Goal: Task Accomplishment & Management: Complete application form

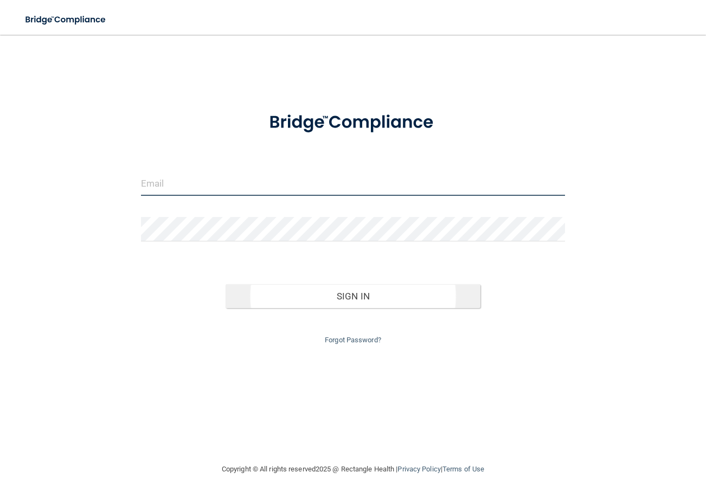
type input "[EMAIL_ADDRESS][DOMAIN_NAME]"
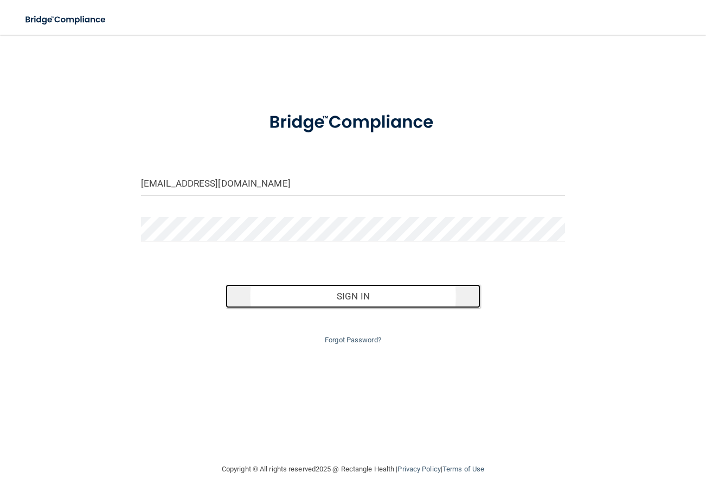
click at [447, 295] on button "Sign In" at bounding box center [353, 296] width 254 height 24
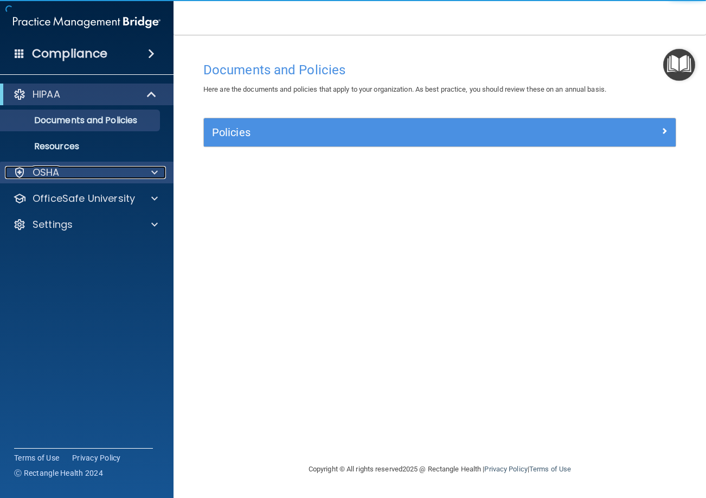
click at [133, 177] on div "OSHA" at bounding box center [72, 172] width 134 height 13
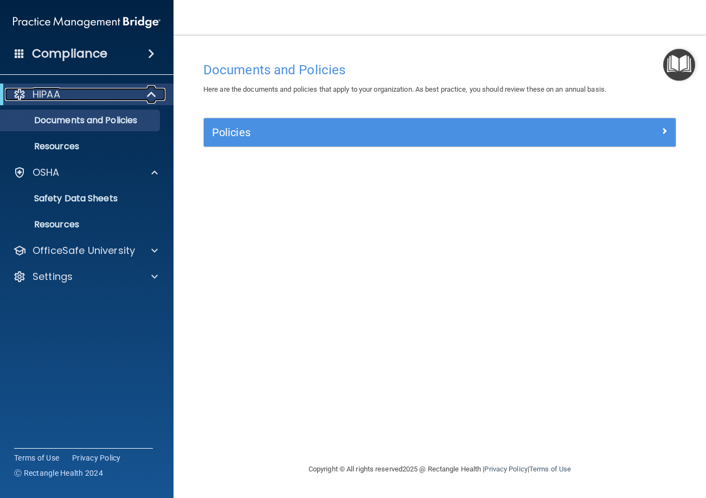
click at [82, 89] on div "HIPAA" at bounding box center [72, 94] width 134 height 13
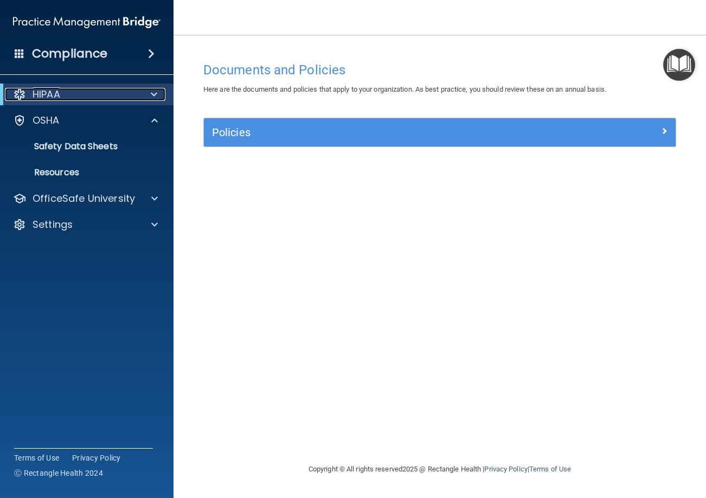
click at [92, 99] on div "HIPAA" at bounding box center [72, 94] width 134 height 13
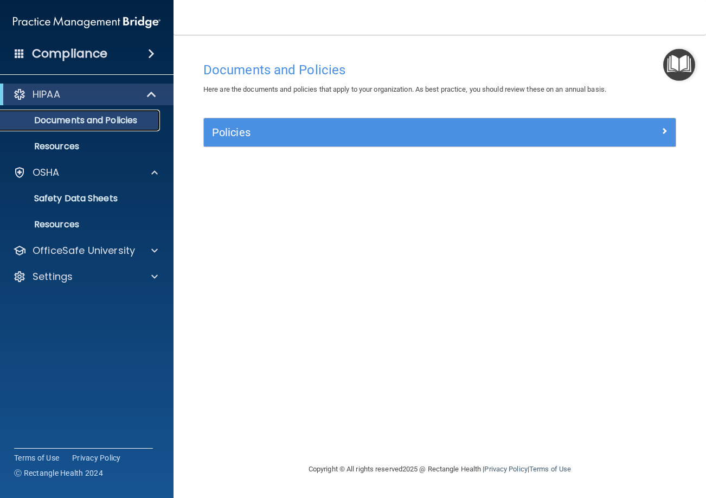
click at [101, 127] on link "Documents and Policies" at bounding box center [74, 121] width 171 height 22
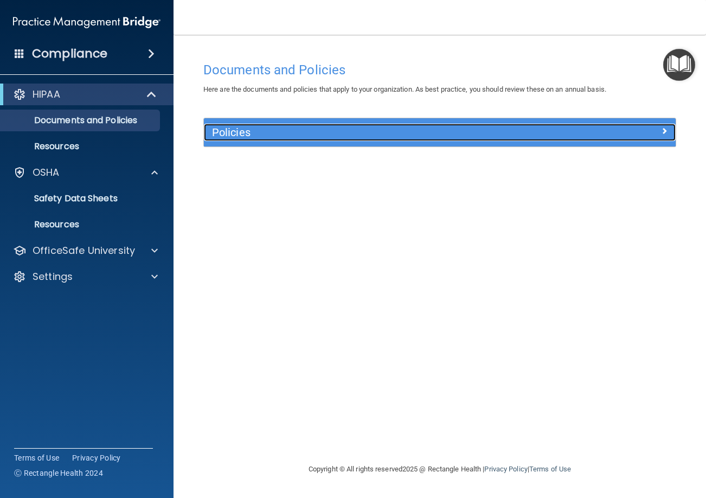
click at [657, 125] on div at bounding box center [617, 130] width 118 height 13
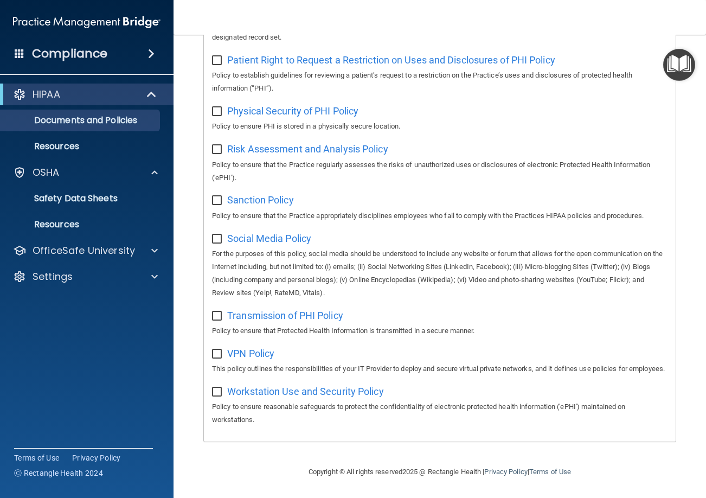
scroll to position [732, 0]
click at [127, 283] on div "Settings" at bounding box center [87, 277] width 174 height 22
click at [138, 253] on div "OfficeSafe University" at bounding box center [72, 250] width 134 height 13
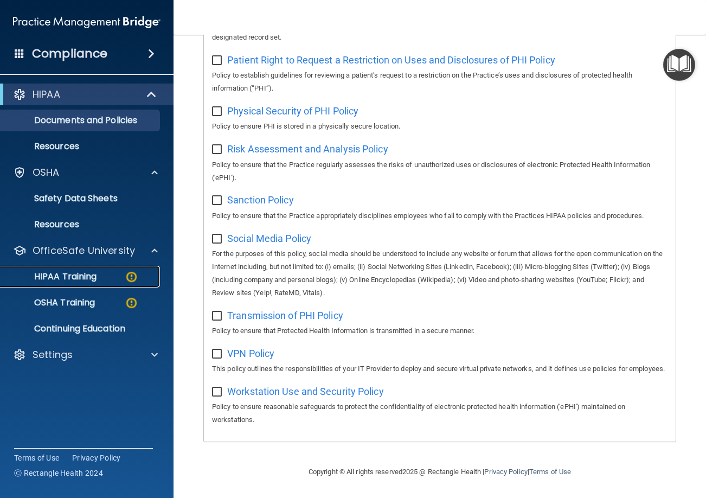
click at [95, 272] on p "HIPAA Training" at bounding box center [51, 276] width 89 height 11
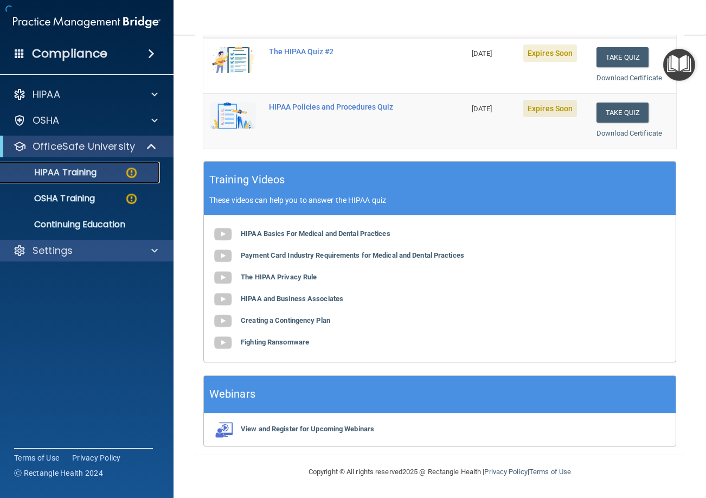
scroll to position [358, 0]
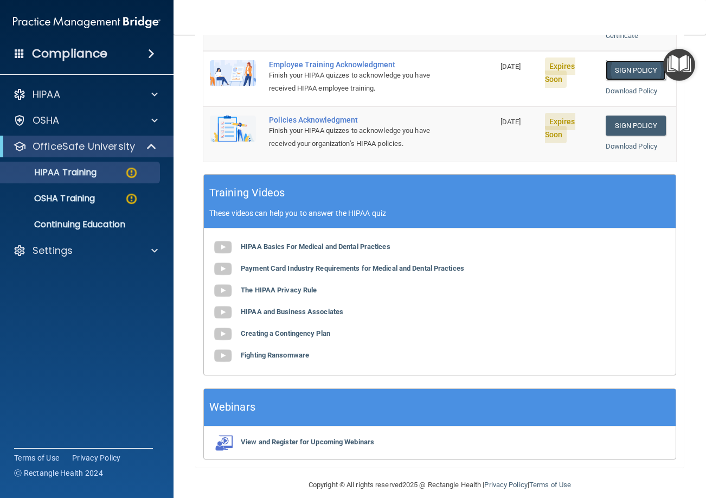
click at [616, 60] on link "Sign Policy" at bounding box center [636, 70] width 60 height 20
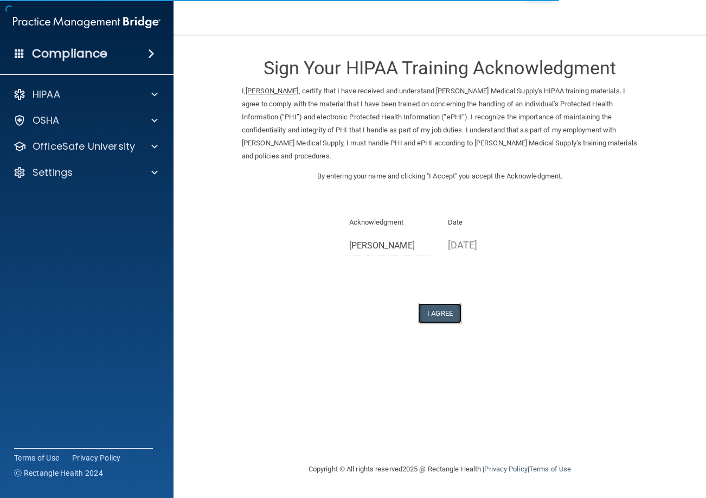
click at [454, 304] on button "I Agree" at bounding box center [439, 313] width 43 height 20
click at [438, 303] on button "I Agree" at bounding box center [439, 313] width 43 height 20
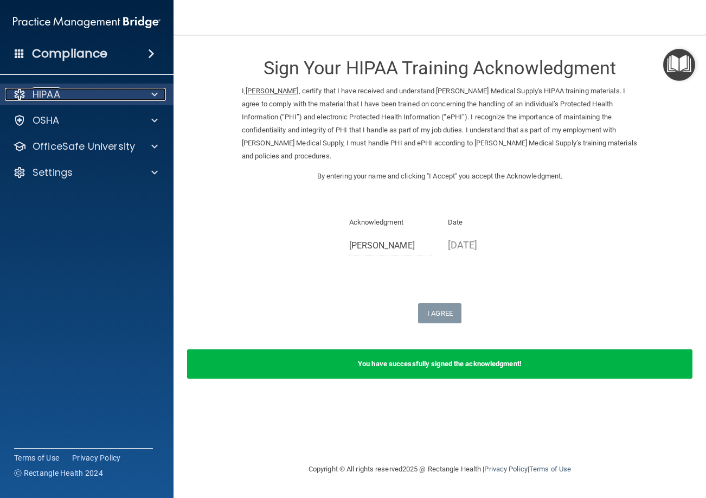
click at [117, 98] on div "HIPAA" at bounding box center [72, 94] width 134 height 13
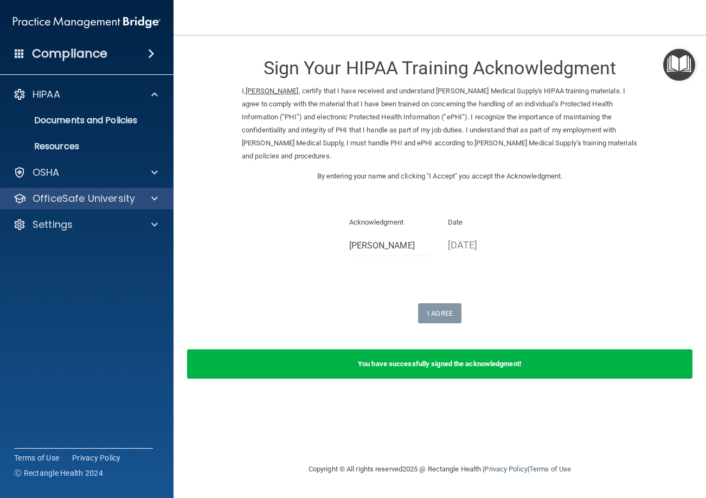
click at [117, 206] on div "OfficeSafe University" at bounding box center [87, 199] width 174 height 22
click at [119, 200] on p "OfficeSafe University" at bounding box center [84, 198] width 102 height 13
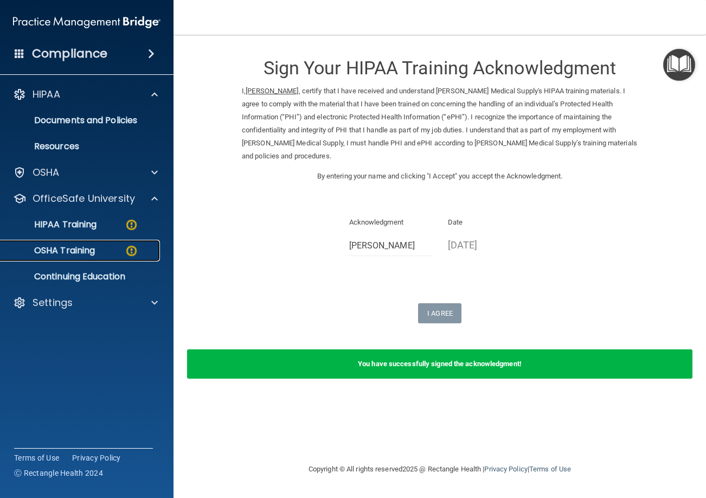
click at [126, 250] on img at bounding box center [132, 251] width 14 height 14
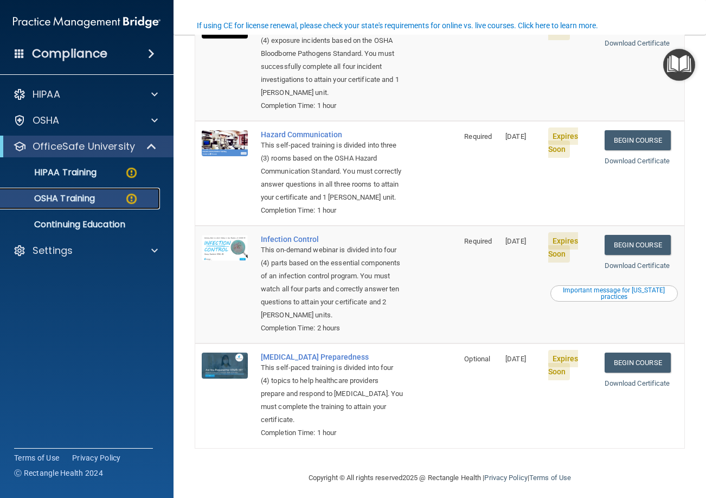
scroll to position [183, 0]
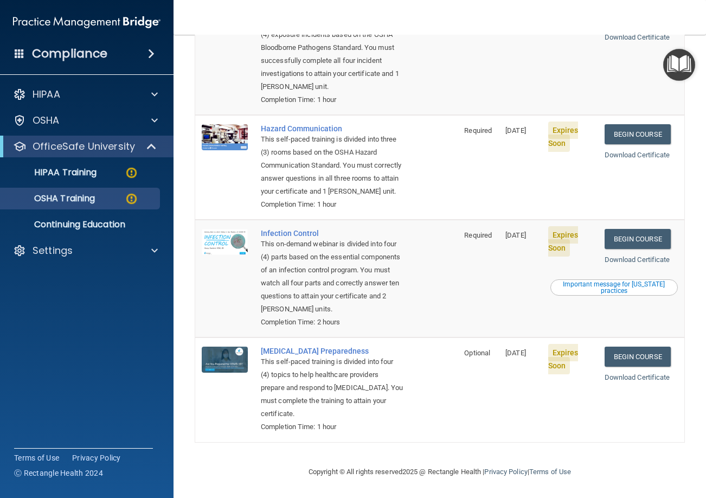
click at [466, 299] on td "Required" at bounding box center [478, 279] width 41 height 118
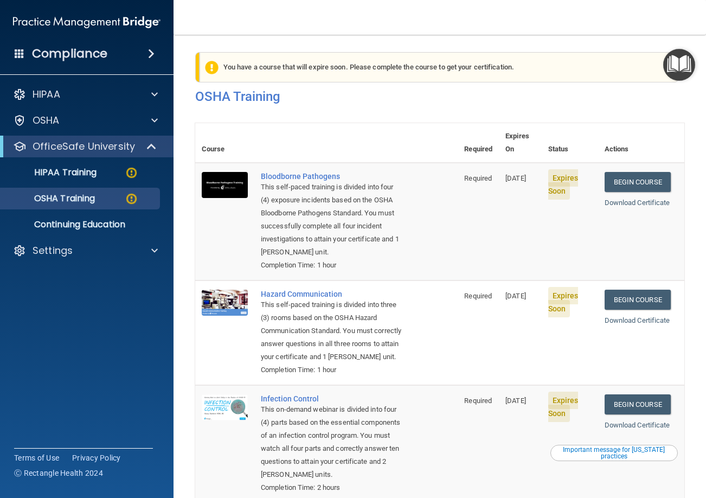
scroll to position [0, 0]
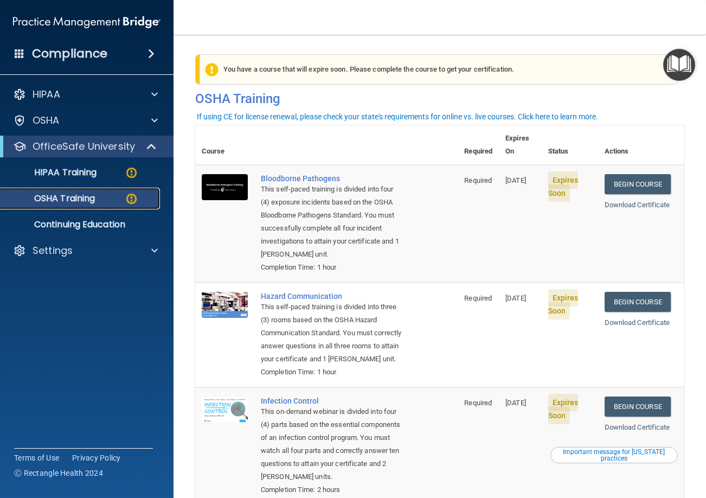
click at [95, 200] on p "OSHA Training" at bounding box center [51, 198] width 88 height 11
click at [472, 224] on td "Required" at bounding box center [478, 224] width 41 height 118
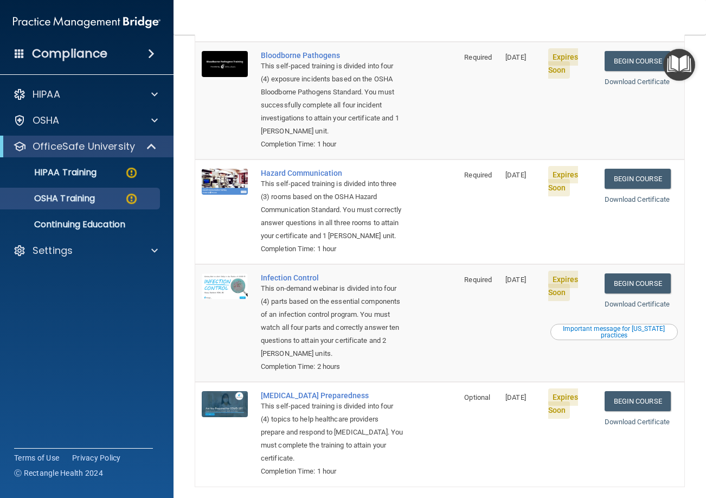
scroll to position [183, 0]
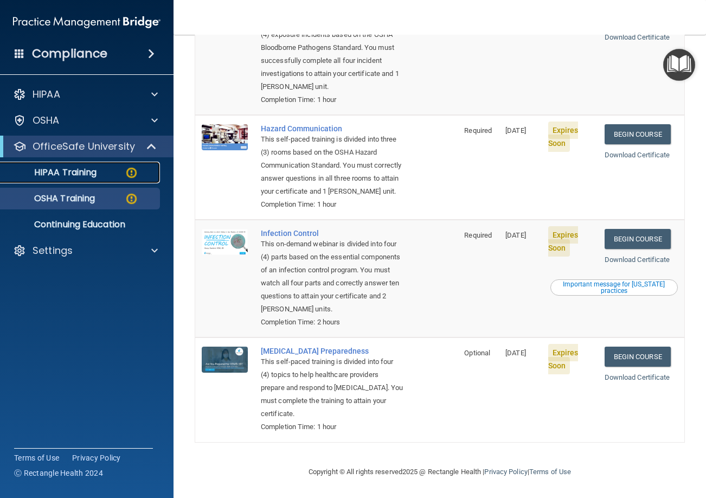
click at [70, 176] on p "HIPAA Training" at bounding box center [51, 172] width 89 height 11
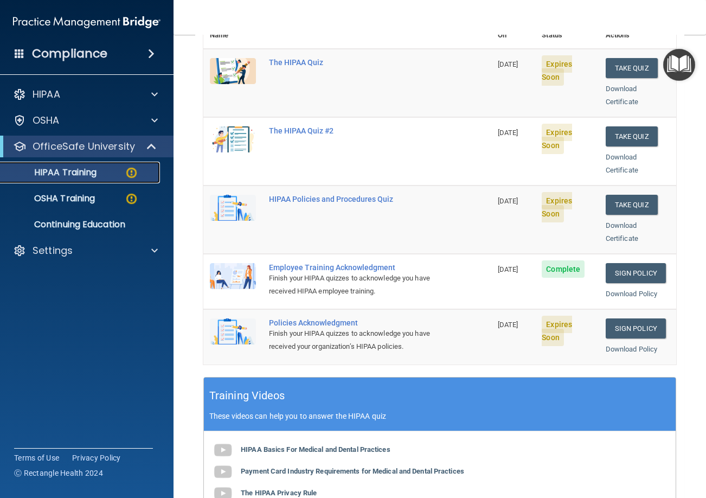
scroll to position [152, 0]
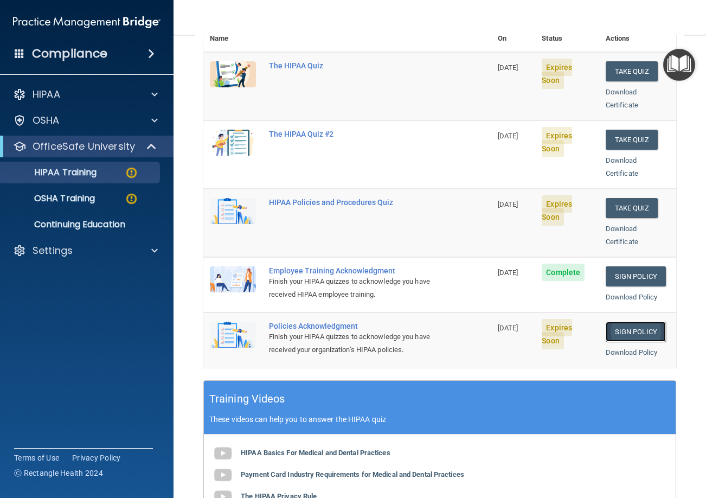
click at [619, 321] on link "Sign Policy" at bounding box center [636, 331] width 60 height 20
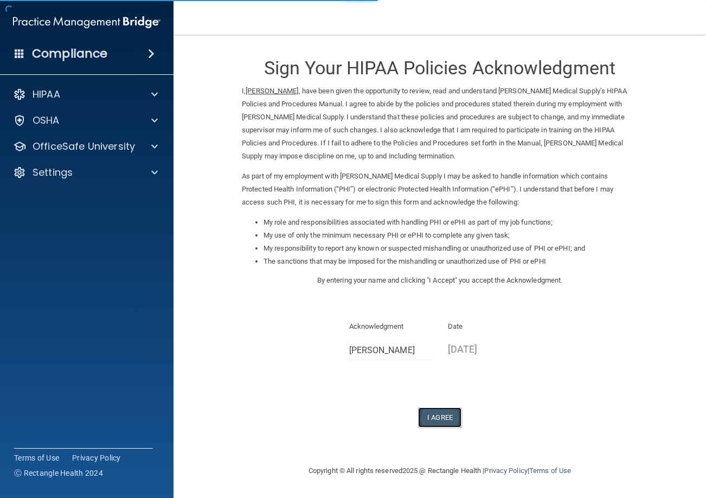
click at [457, 413] on button "I Agree" at bounding box center [439, 417] width 43 height 20
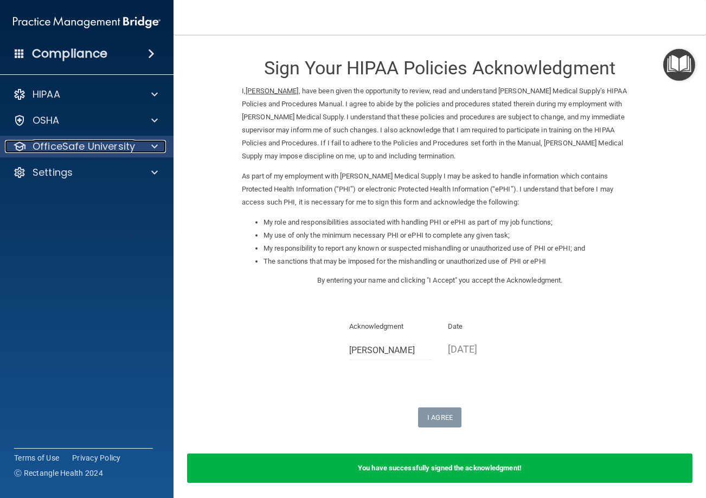
click at [70, 144] on p "OfficeSafe University" at bounding box center [84, 146] width 102 height 13
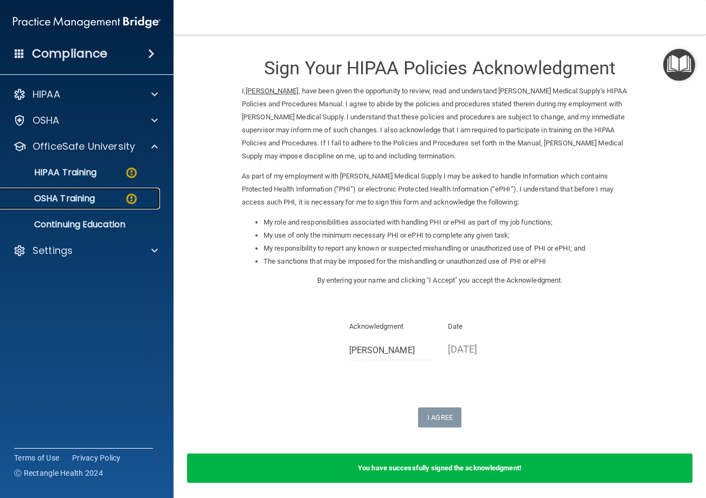
click at [99, 194] on div "OSHA Training" at bounding box center [81, 198] width 148 height 11
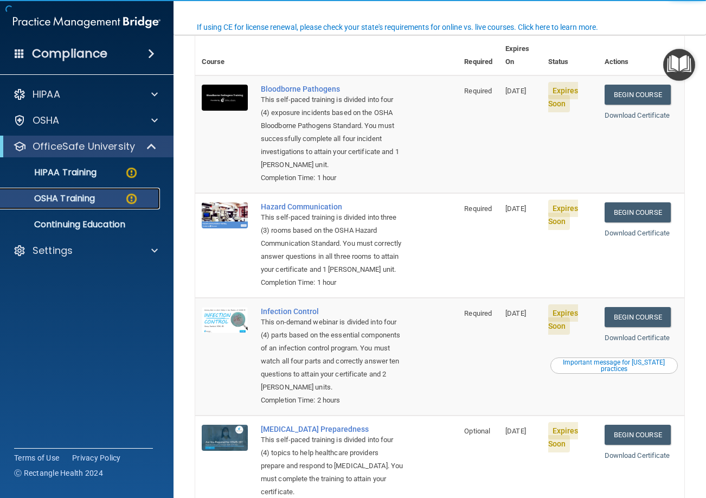
scroll to position [183, 0]
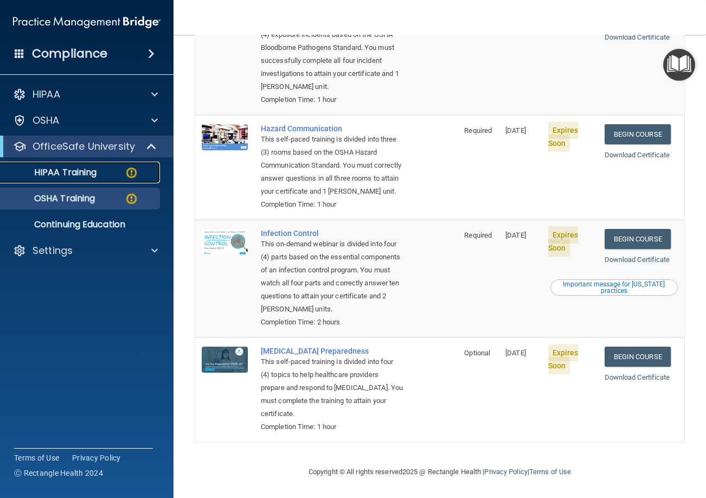
click at [81, 169] on p "HIPAA Training" at bounding box center [51, 172] width 89 height 11
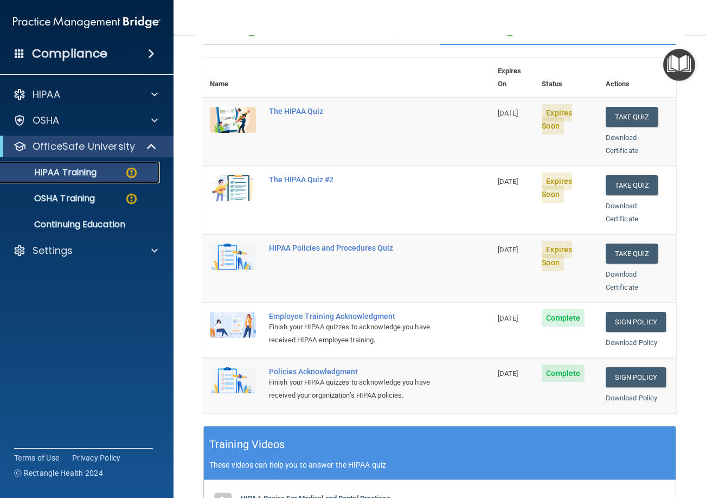
scroll to position [98, 0]
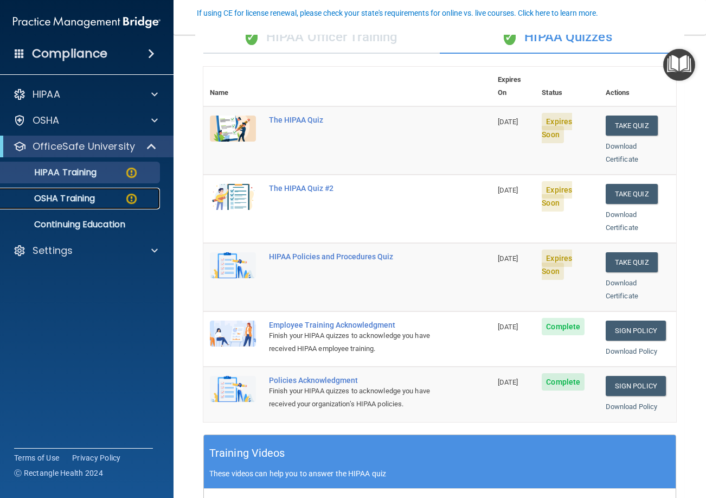
click at [106, 193] on div "OSHA Training" at bounding box center [81, 198] width 148 height 11
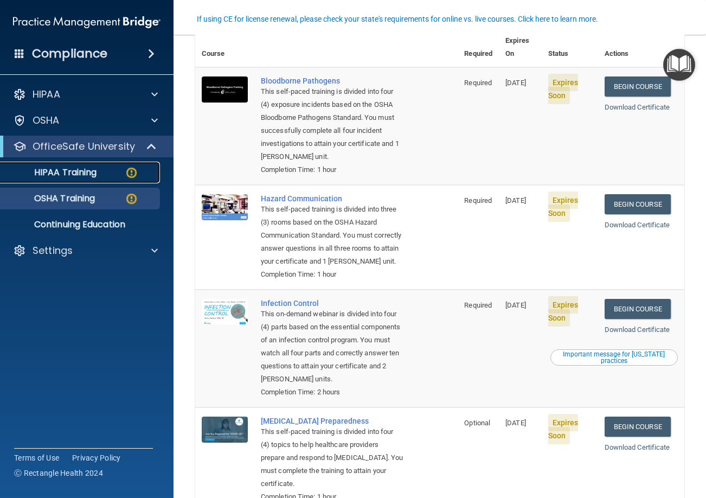
click at [83, 182] on link "HIPAA Training" at bounding box center [74, 173] width 171 height 22
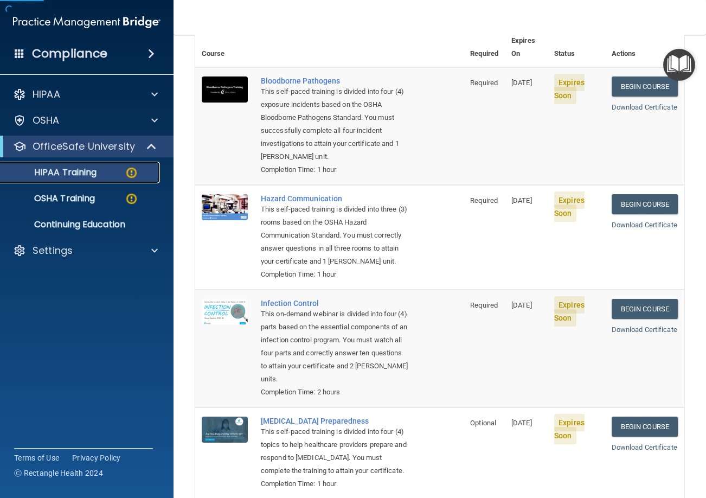
click at [83, 181] on link "HIPAA Training" at bounding box center [74, 173] width 171 height 22
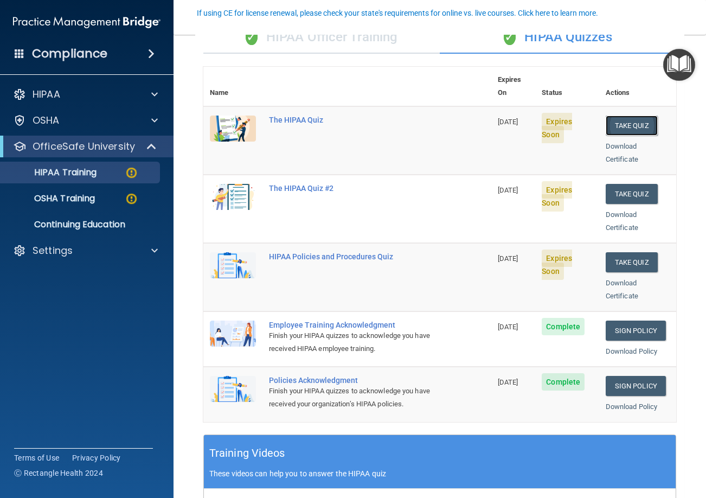
click at [614, 115] on button "Take Quiz" at bounding box center [632, 125] width 52 height 20
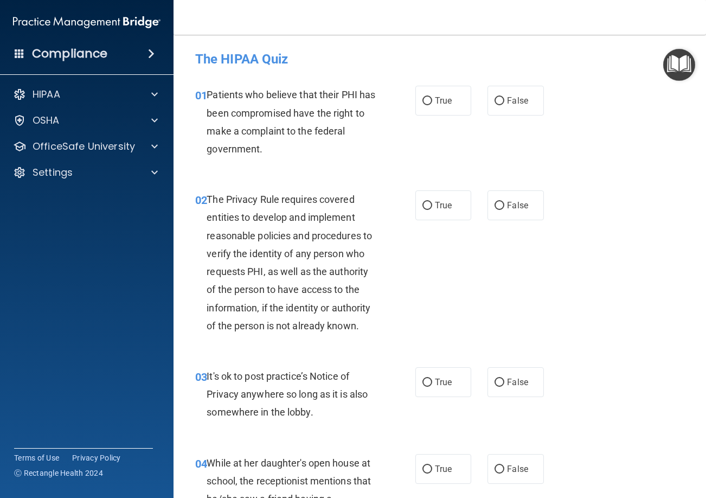
drag, startPoint x: 445, startPoint y: 107, endPoint x: 455, endPoint y: 184, distance: 77.7
click at [446, 114] on label "True" at bounding box center [443, 101] width 56 height 30
click at [432, 105] on input "True" at bounding box center [427, 101] width 10 height 8
radio input "true"
click at [435, 210] on span "True" at bounding box center [443, 205] width 17 height 10
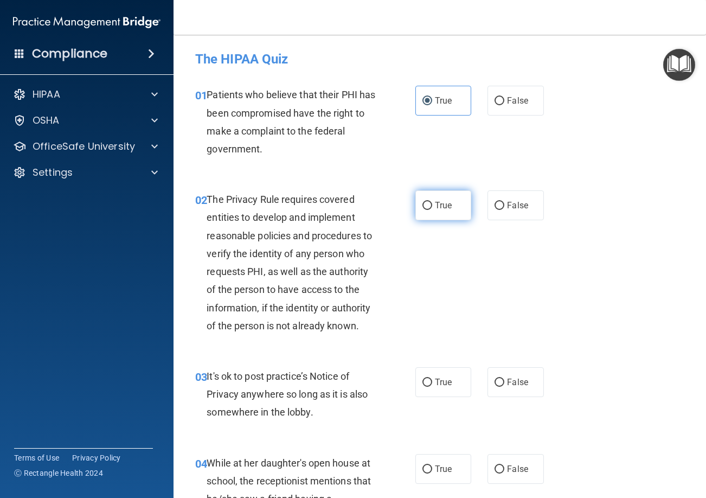
click at [432, 210] on input "True" at bounding box center [427, 206] width 10 height 8
radio input "true"
click at [452, 397] on label "True" at bounding box center [443, 382] width 56 height 30
click at [432, 387] on input "True" at bounding box center [427, 382] width 10 height 8
radio input "true"
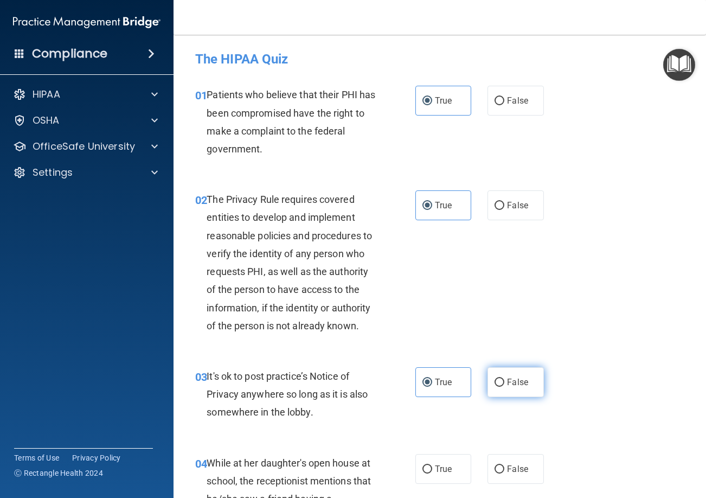
click at [516, 387] on span "False" at bounding box center [517, 382] width 21 height 10
click at [504, 387] on input "False" at bounding box center [499, 382] width 10 height 8
radio input "true"
radio input "false"
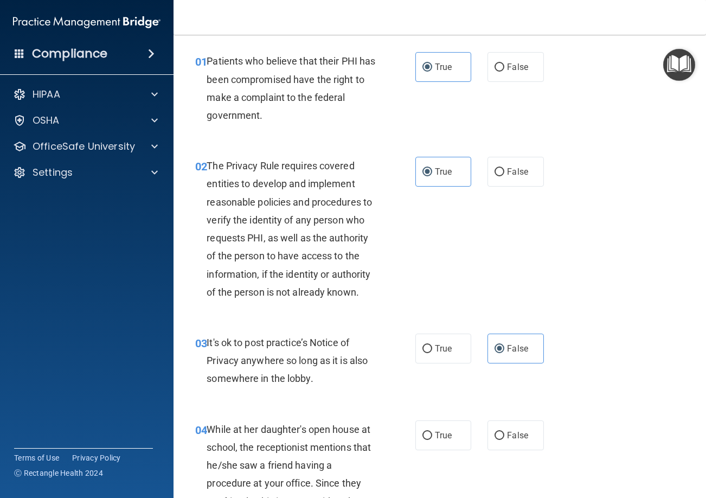
scroll to position [163, 0]
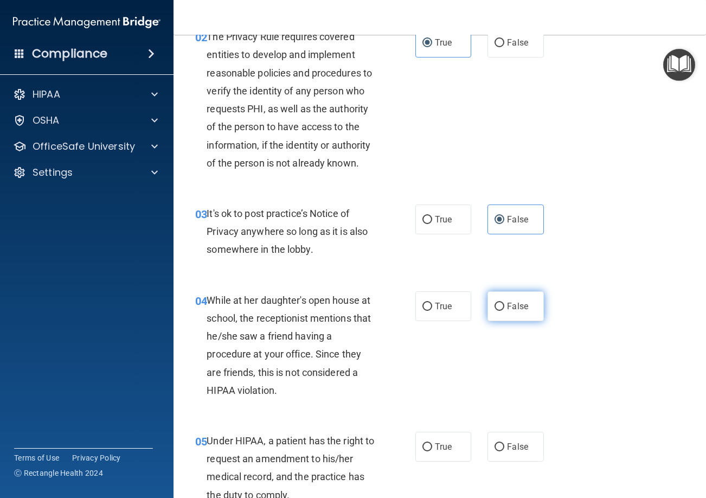
click at [500, 321] on label "False" at bounding box center [515, 306] width 56 height 30
click at [500, 311] on input "False" at bounding box center [499, 307] width 10 height 8
radio input "true"
click at [515, 452] on span "False" at bounding box center [517, 446] width 21 height 10
click at [504, 451] on input "False" at bounding box center [499, 447] width 10 height 8
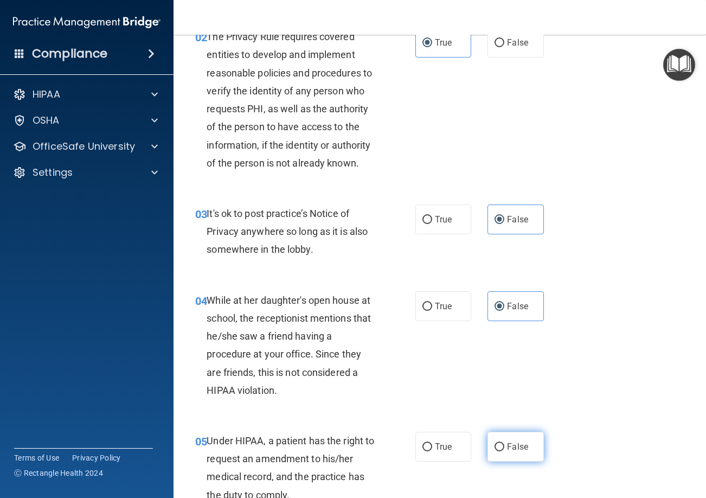
radio input "true"
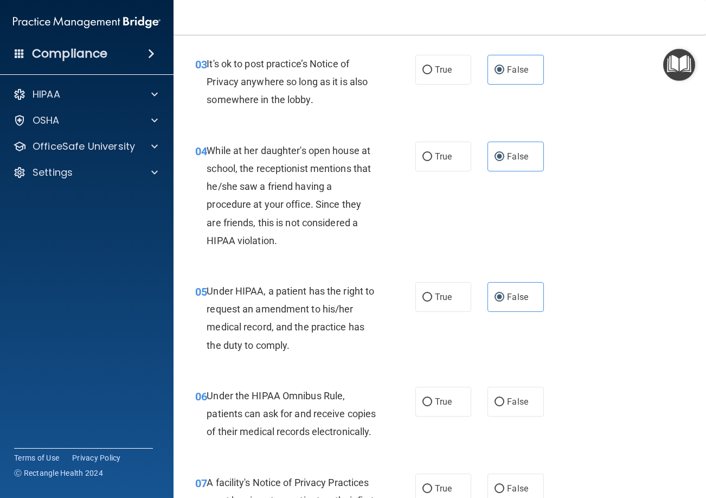
scroll to position [325, 0]
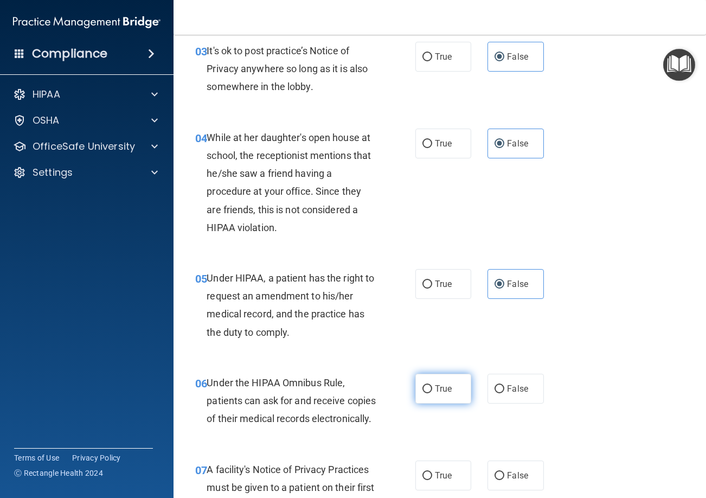
click at [445, 401] on label "True" at bounding box center [443, 389] width 56 height 30
click at [432, 393] on input "True" at bounding box center [427, 389] width 10 height 8
radio input "true"
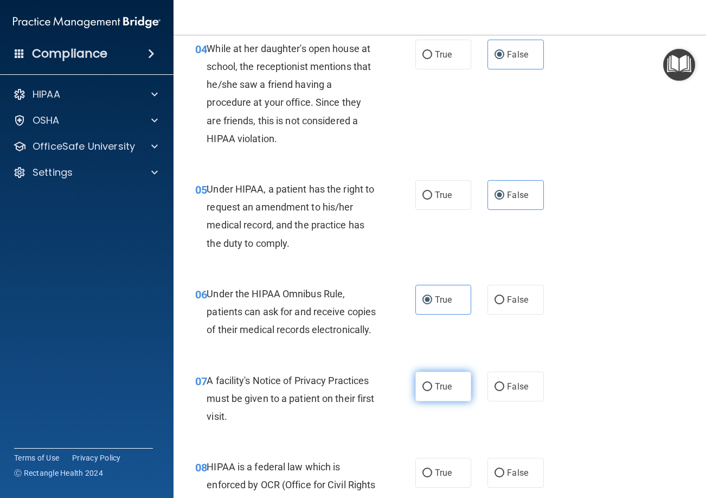
scroll to position [434, 0]
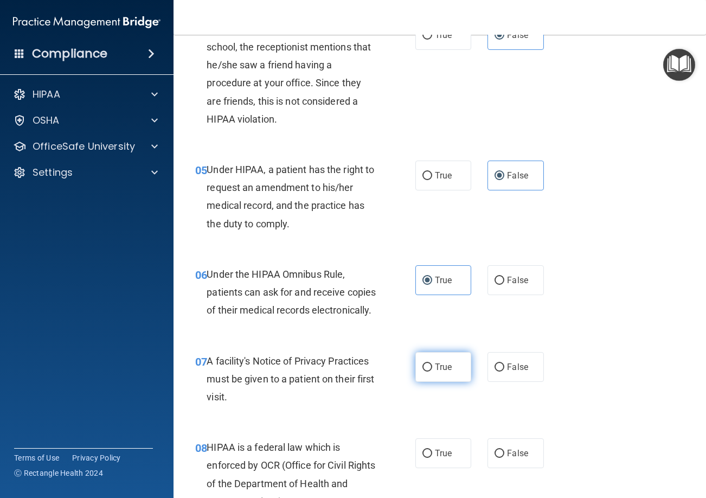
click at [439, 382] on label "True" at bounding box center [443, 367] width 56 height 30
click at [432, 371] on input "True" at bounding box center [427, 367] width 10 height 8
radio input "true"
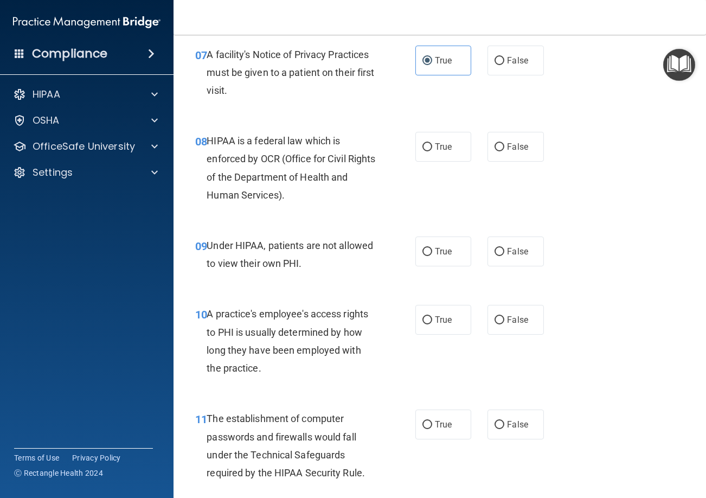
scroll to position [759, 0]
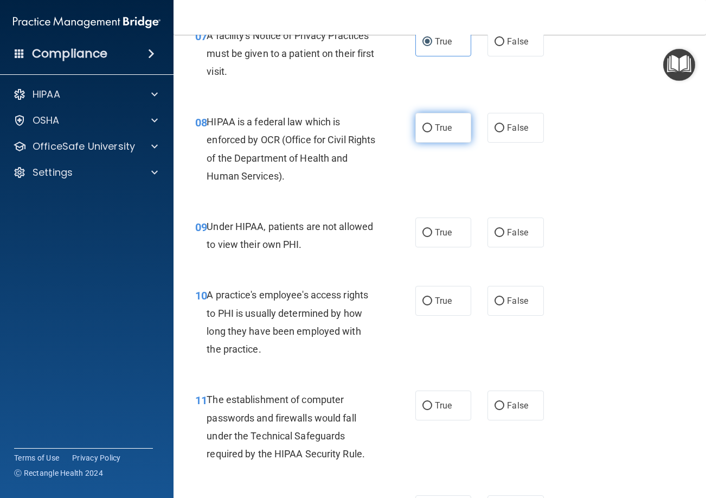
click at [435, 133] on span "True" at bounding box center [443, 128] width 17 height 10
click at [432, 132] on input "True" at bounding box center [427, 128] width 10 height 8
radio input "true"
click at [509, 237] on span "False" at bounding box center [517, 232] width 21 height 10
click at [504, 237] on input "False" at bounding box center [499, 233] width 10 height 8
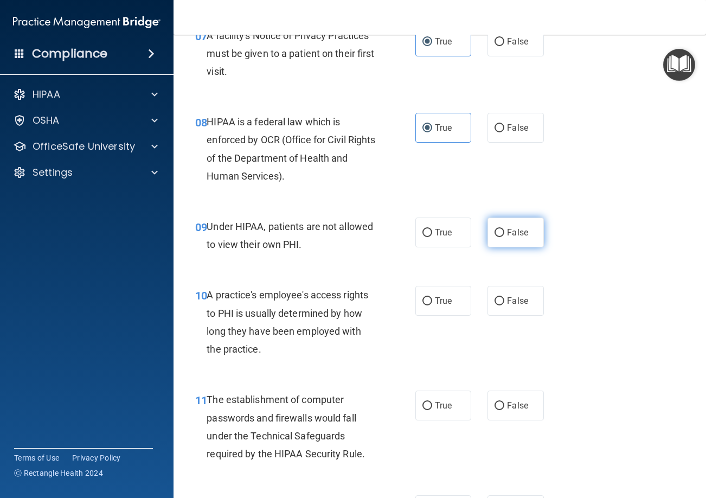
radio input "true"
click at [509, 306] on span "False" at bounding box center [517, 300] width 21 height 10
click at [504, 305] on input "False" at bounding box center [499, 301] width 10 height 8
radio input "true"
click at [430, 420] on label "True" at bounding box center [443, 405] width 56 height 30
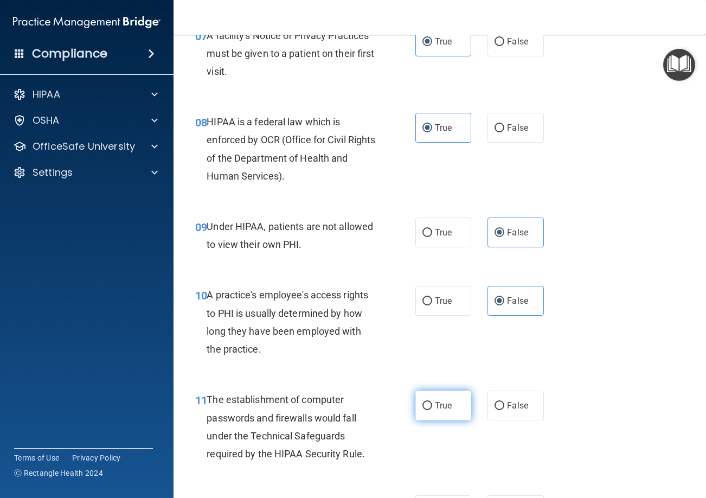
click at [430, 410] on input "True" at bounding box center [427, 406] width 10 height 8
radio input "true"
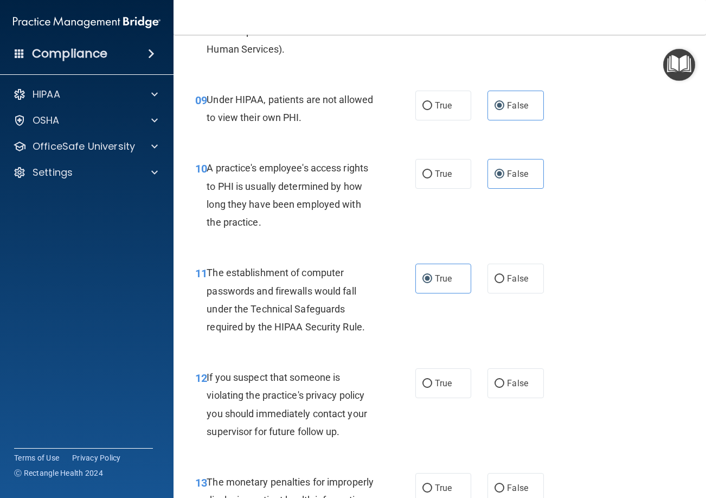
scroll to position [922, 0]
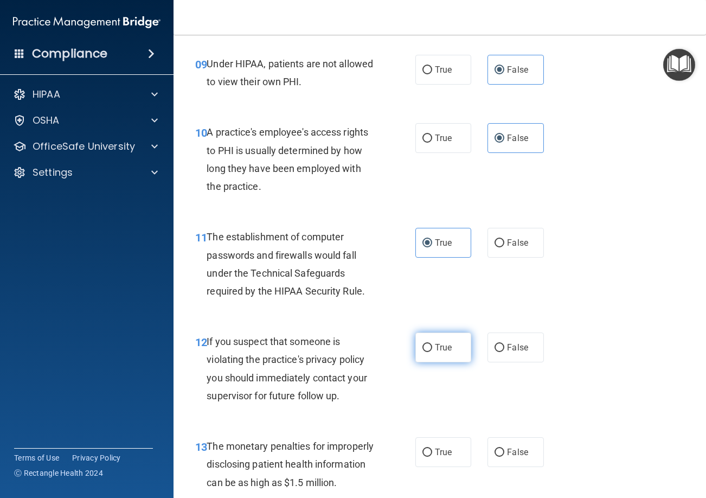
click at [432, 362] on label "True" at bounding box center [443, 347] width 56 height 30
click at [432, 352] on input "True" at bounding box center [427, 348] width 10 height 8
radio input "true"
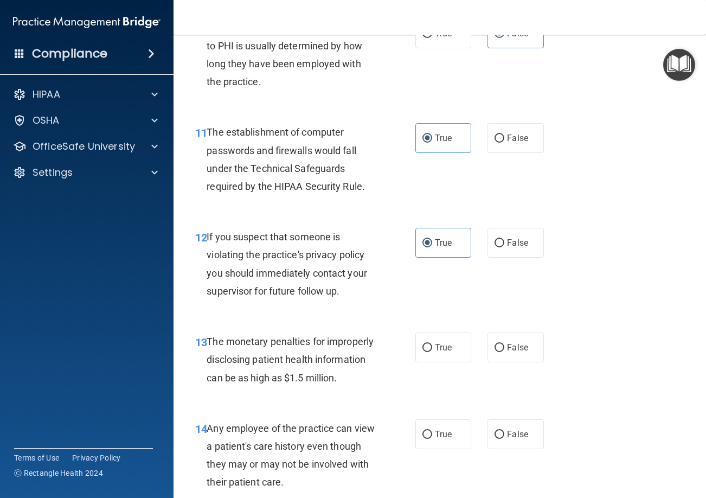
scroll to position [1030, 0]
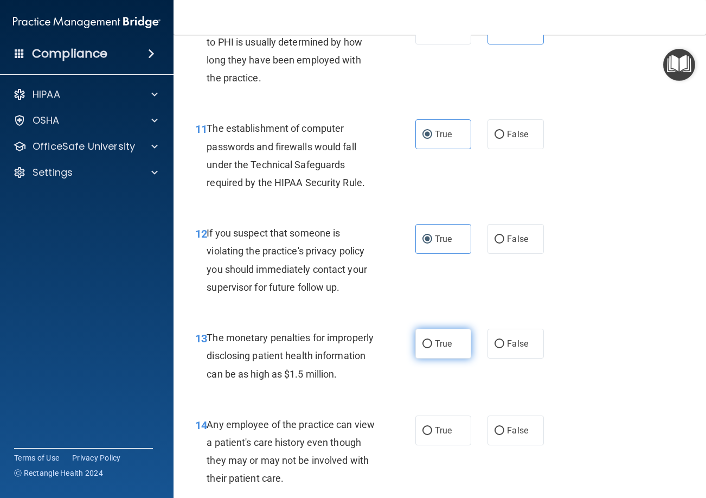
click at [430, 358] on label "True" at bounding box center [443, 344] width 56 height 30
click at [430, 348] on input "True" at bounding box center [427, 344] width 10 height 8
radio input "true"
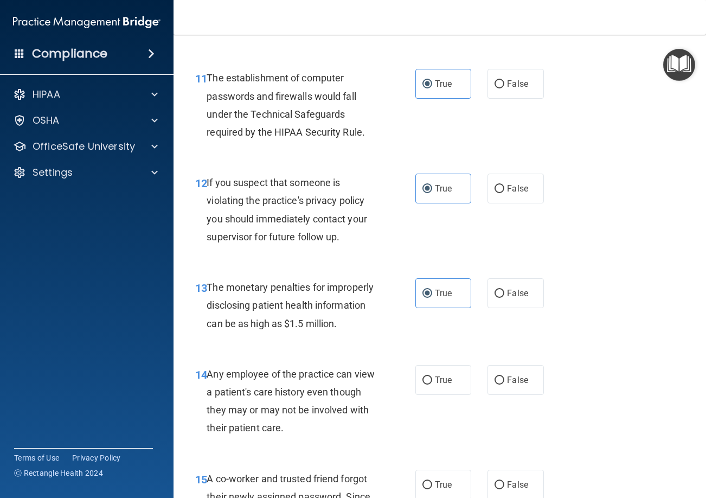
scroll to position [1193, 0]
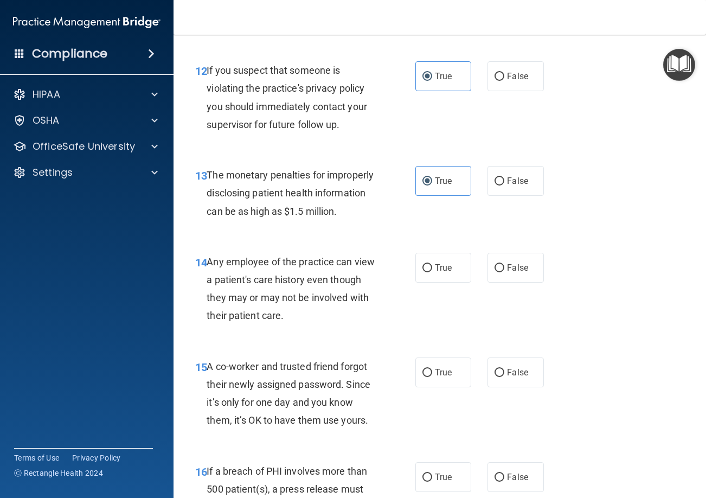
click at [482, 282] on div "True False" at bounding box center [482, 268] width 134 height 30
click at [497, 272] on input "False" at bounding box center [499, 268] width 10 height 8
radio input "true"
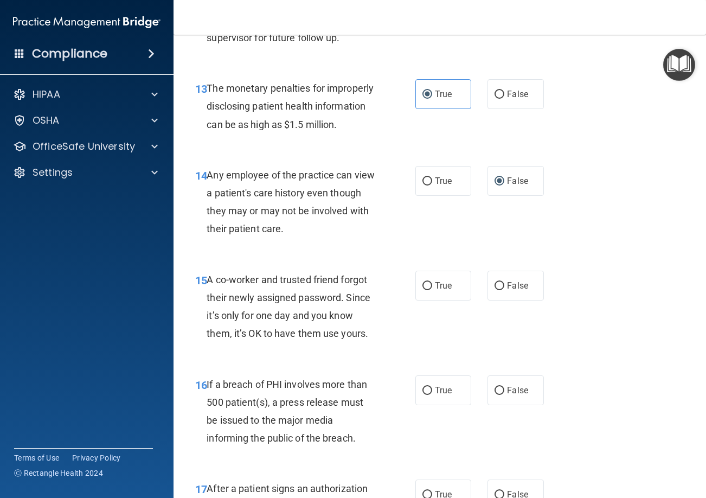
scroll to position [1301, 0]
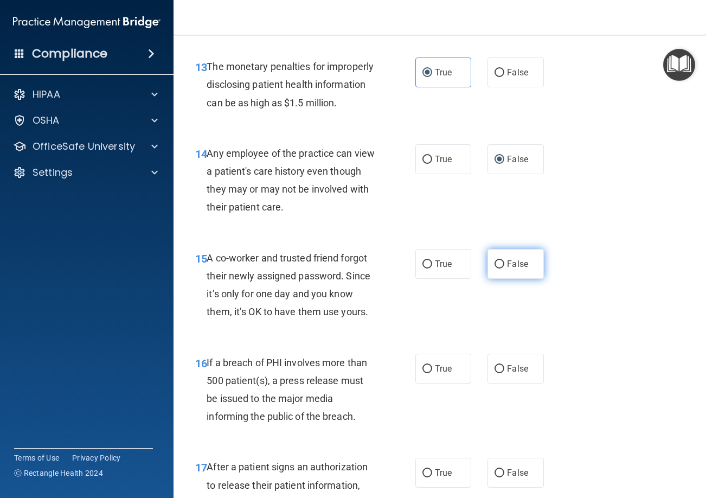
click at [487, 279] on label "False" at bounding box center [515, 264] width 56 height 30
click at [494, 268] on input "False" at bounding box center [499, 264] width 10 height 8
radio input "true"
click at [436, 374] on span "True" at bounding box center [443, 368] width 17 height 10
click at [432, 373] on input "True" at bounding box center [427, 369] width 10 height 8
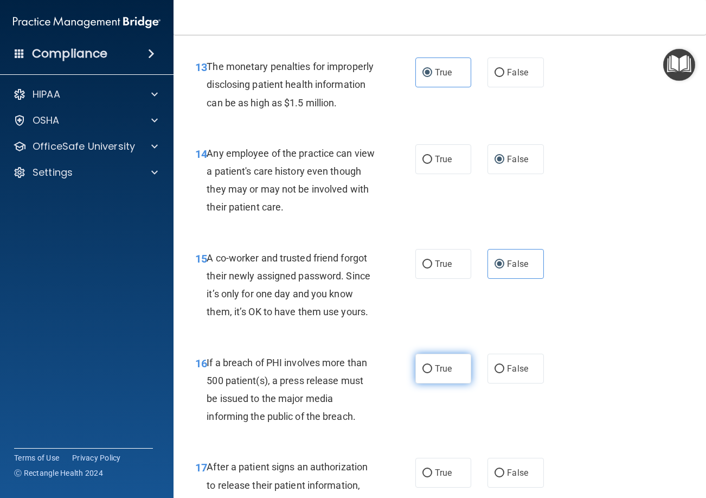
radio input "true"
click at [568, 400] on div "16 If a breach of PHI involves more than 500 patient(s), a press release must b…" at bounding box center [439, 392] width 505 height 105
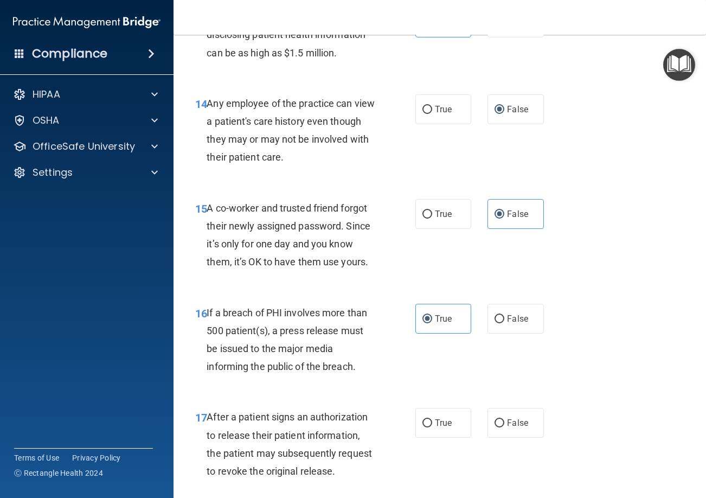
scroll to position [1518, 0]
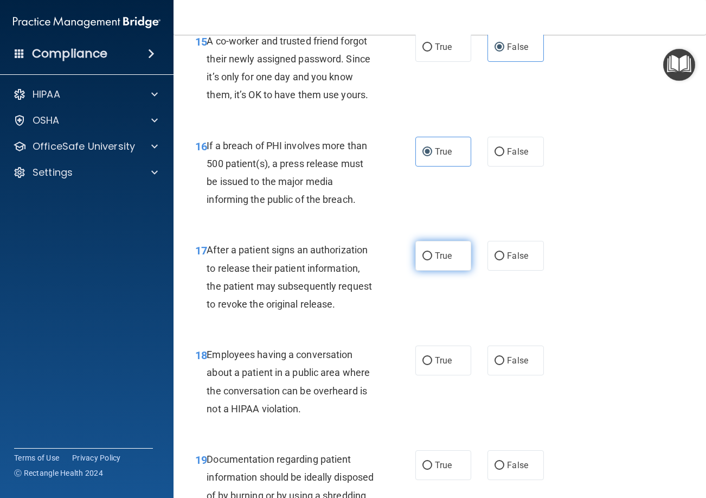
click at [448, 261] on span "True" at bounding box center [443, 255] width 17 height 10
click at [432, 260] on input "True" at bounding box center [427, 256] width 10 height 8
radio input "true"
click at [536, 375] on label "False" at bounding box center [515, 360] width 56 height 30
click at [504, 365] on input "False" at bounding box center [499, 361] width 10 height 8
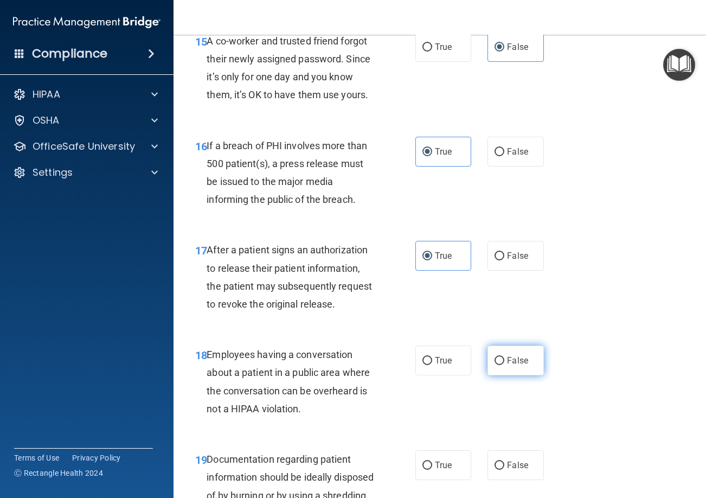
radio input "true"
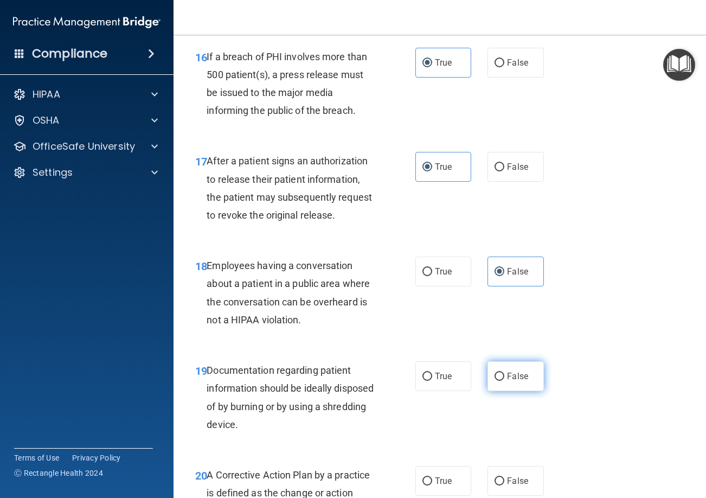
scroll to position [1626, 0]
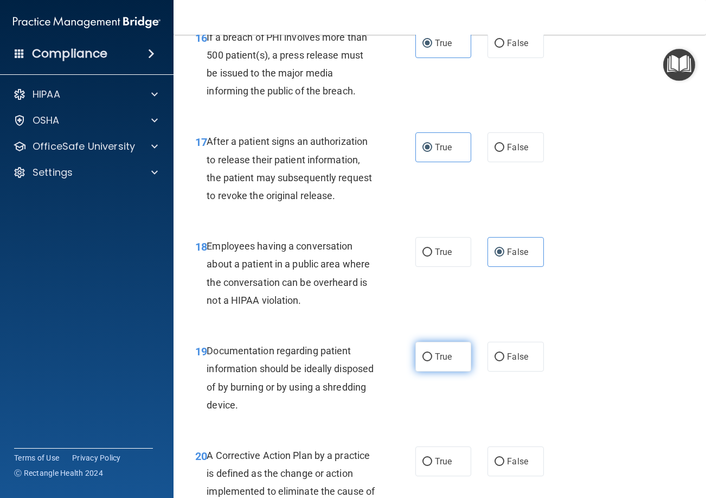
click at [446, 362] on span "True" at bounding box center [443, 356] width 17 height 10
click at [432, 361] on input "True" at bounding box center [427, 357] width 10 height 8
radio input "true"
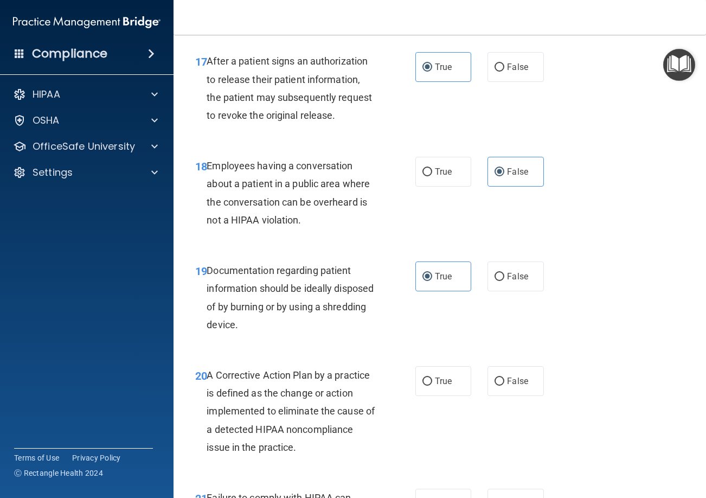
scroll to position [1735, 0]
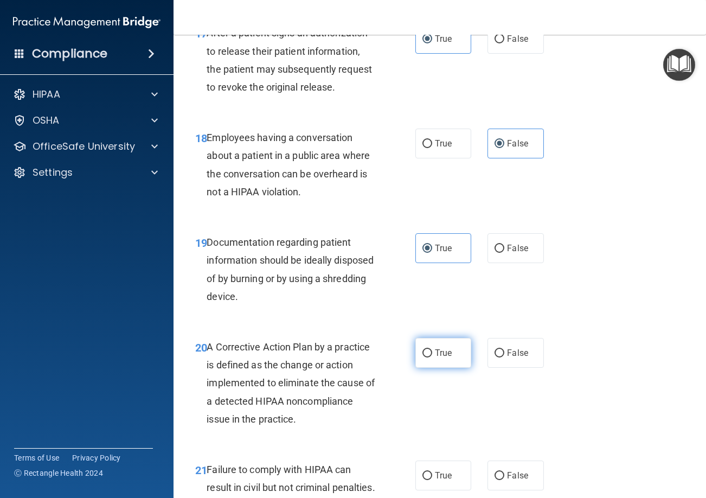
click at [445, 358] on span "True" at bounding box center [443, 353] width 17 height 10
click at [432, 357] on input "True" at bounding box center [427, 353] width 10 height 8
radio input "true"
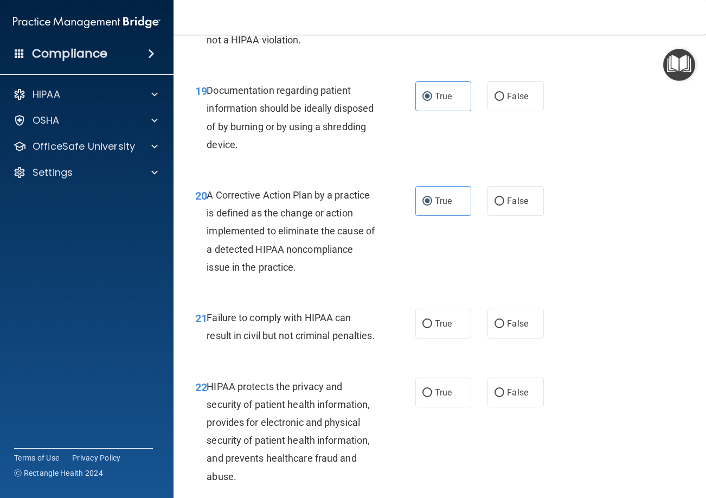
scroll to position [1898, 0]
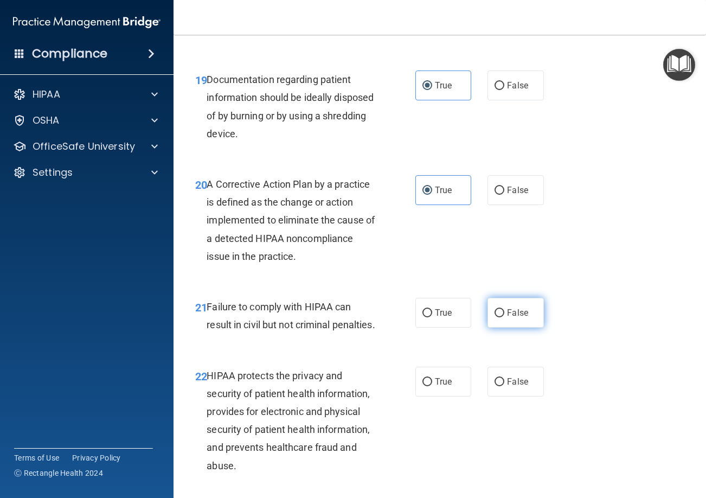
click at [516, 327] on label "False" at bounding box center [515, 313] width 56 height 30
click at [504, 317] on input "False" at bounding box center [499, 313] width 10 height 8
radio input "true"
click at [436, 387] on span "True" at bounding box center [443, 381] width 17 height 10
click at [432, 386] on input "True" at bounding box center [427, 382] width 10 height 8
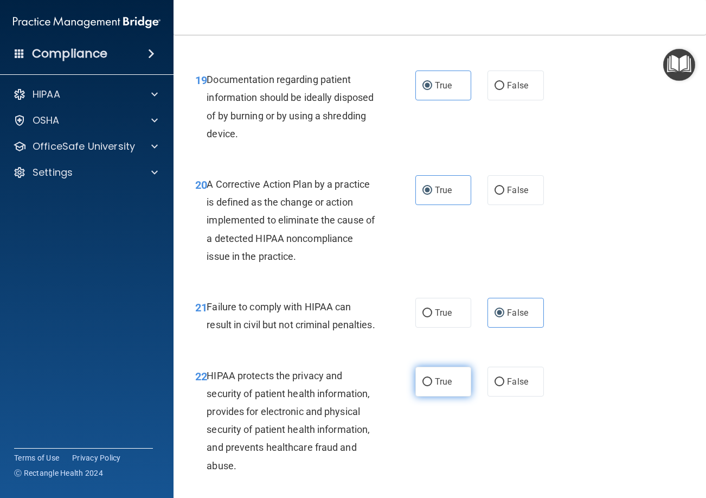
radio input "true"
click at [403, 339] on div "21 Failure to comply with HIPAA can result in civil but not criminal penalties." at bounding box center [305, 318] width 253 height 41
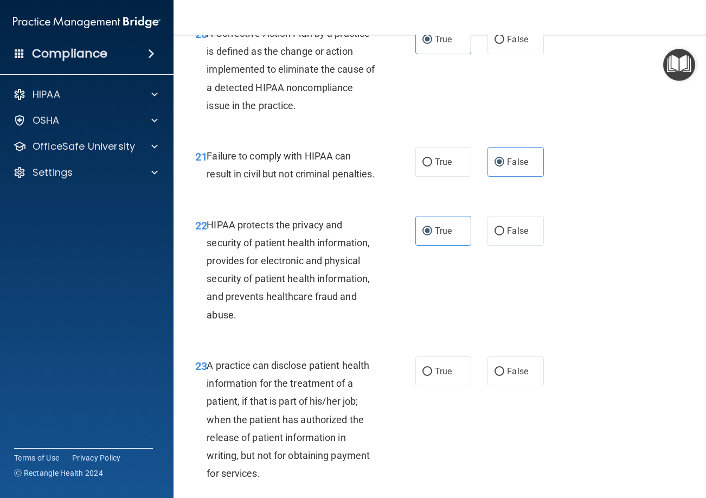
scroll to position [2060, 0]
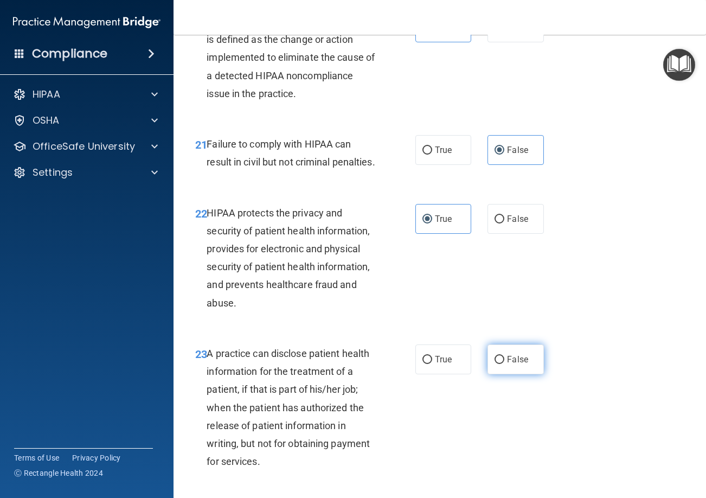
click at [494, 374] on label "False" at bounding box center [515, 359] width 56 height 30
click at [494, 364] on input "False" at bounding box center [499, 360] width 10 height 8
radio input "true"
click at [346, 331] on div "22 HIPAA protects the privacy and security of patient health information, provi…" at bounding box center [439, 260] width 505 height 140
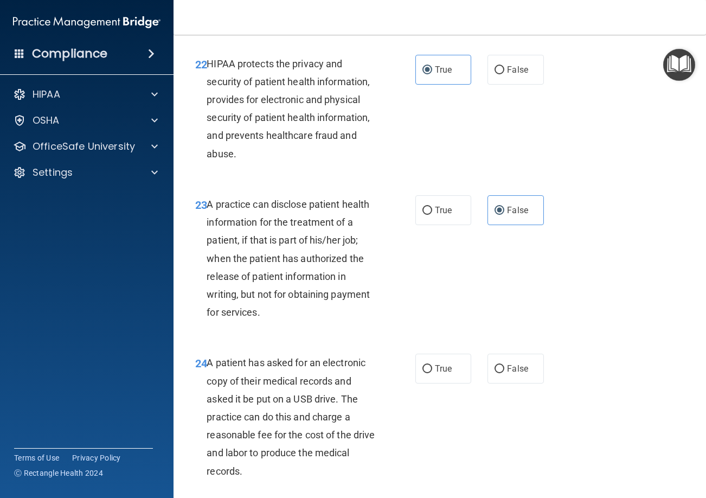
scroll to position [2223, 0]
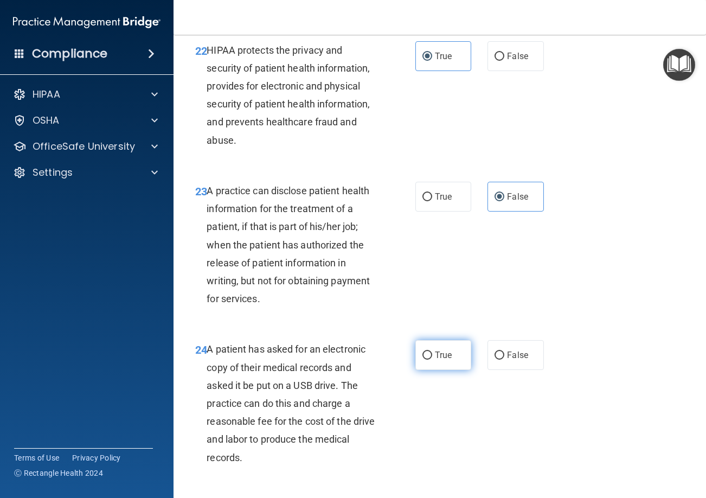
click at [426, 359] on input "True" at bounding box center [427, 355] width 10 height 8
radio input "true"
click at [344, 308] on div "A practice can disclose patient health information for the treatment of a patie…" at bounding box center [295, 245] width 177 height 126
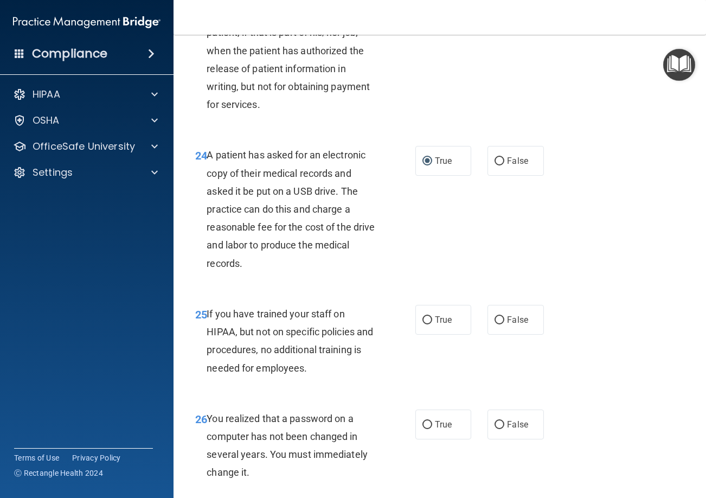
scroll to position [2440, 0]
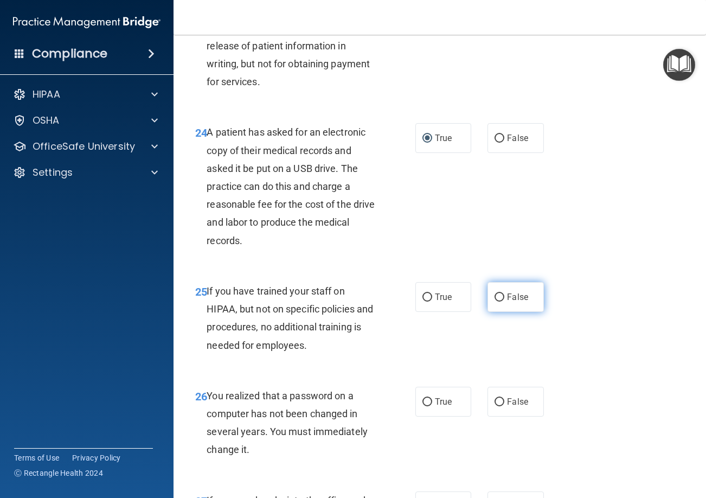
click at [497, 301] on input "False" at bounding box center [499, 297] width 10 height 8
radio input "true"
click at [403, 373] on div "25 If you have trained your staff on HIPAA, but not on specific policies and pr…" at bounding box center [439, 320] width 505 height 105
click at [438, 407] on span "True" at bounding box center [443, 401] width 17 height 10
click at [432, 406] on input "True" at bounding box center [427, 402] width 10 height 8
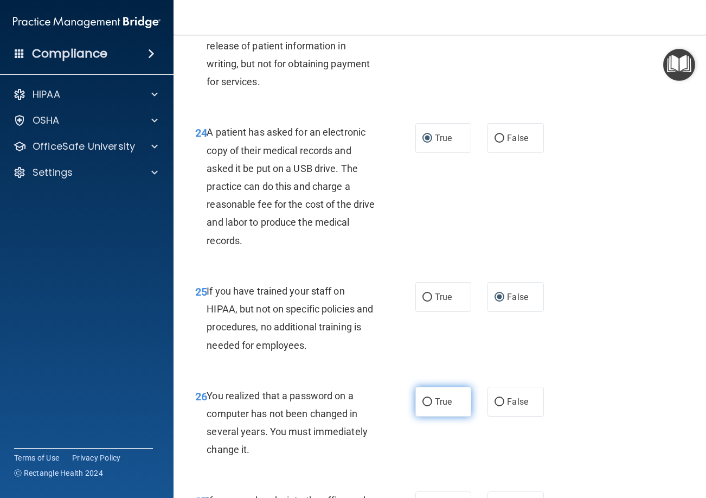
radio input "true"
click at [424, 359] on div "25 If you have trained your staff on HIPAA, but not on specific policies and pr…" at bounding box center [305, 321] width 253 height 78
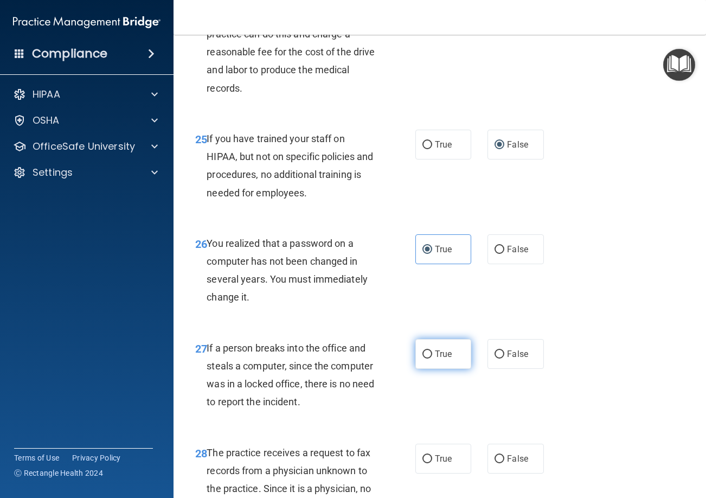
scroll to position [2602, 0]
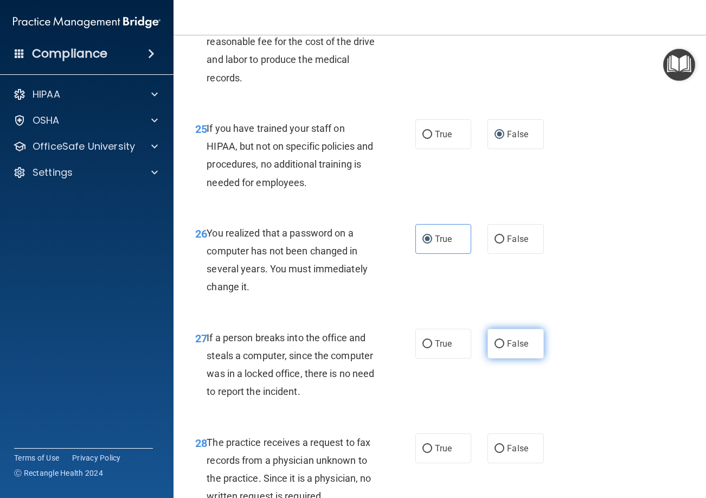
click at [496, 348] on input "False" at bounding box center [499, 344] width 10 height 8
radio input "true"
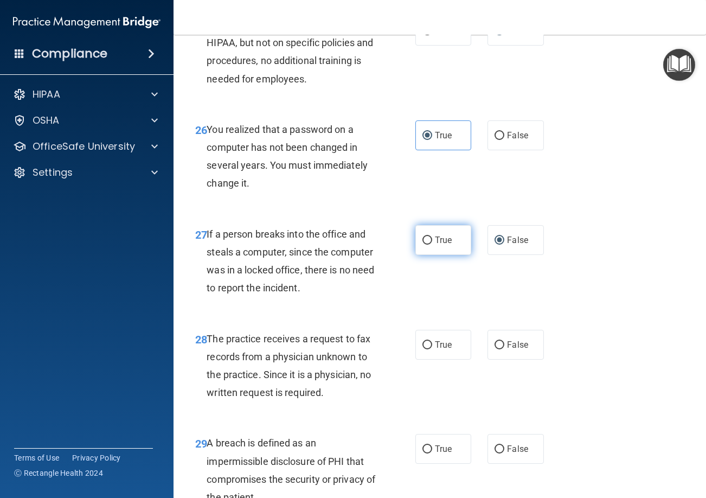
scroll to position [2711, 0]
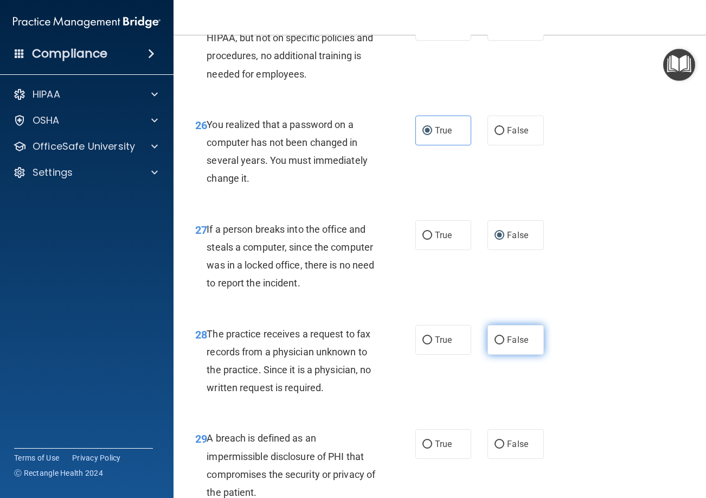
click at [507, 345] on span "False" at bounding box center [517, 340] width 21 height 10
click at [504, 344] on input "False" at bounding box center [499, 340] width 10 height 8
radio input "true"
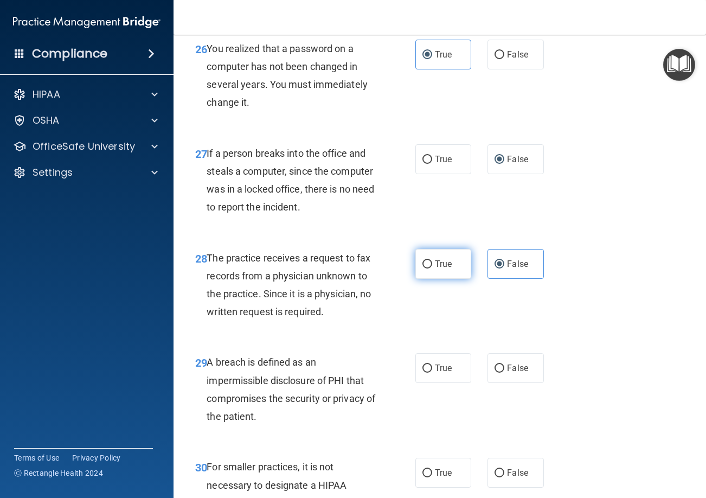
scroll to position [2819, 0]
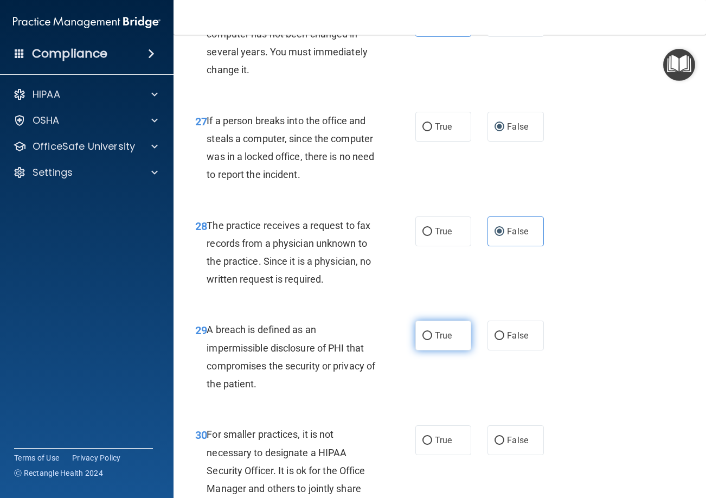
click at [435, 340] on span "True" at bounding box center [443, 335] width 17 height 10
click at [432, 340] on input "True" at bounding box center [427, 336] width 10 height 8
radio input "true"
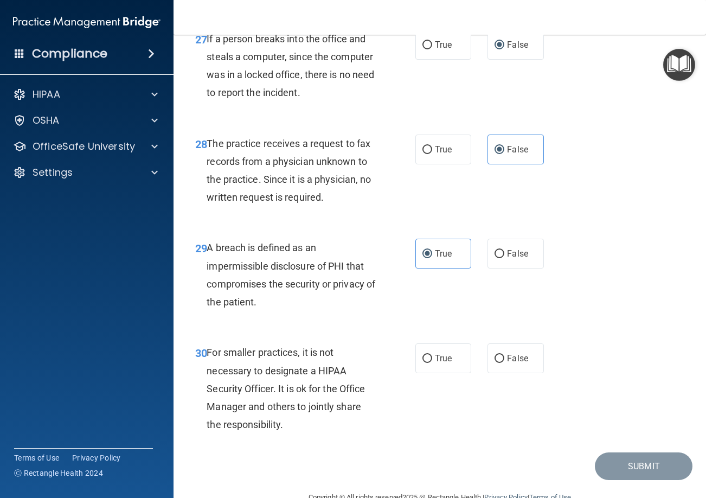
scroll to position [2928, 0]
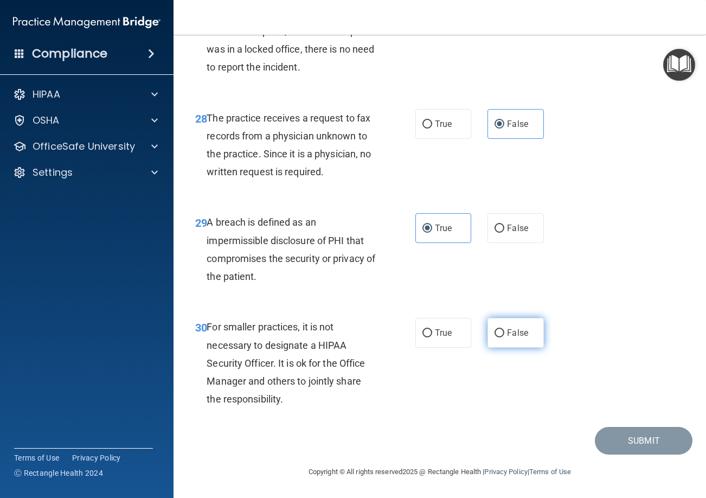
click at [506, 348] on label "False" at bounding box center [515, 333] width 56 height 30
click at [504, 337] on input "False" at bounding box center [499, 333] width 10 height 8
radio input "true"
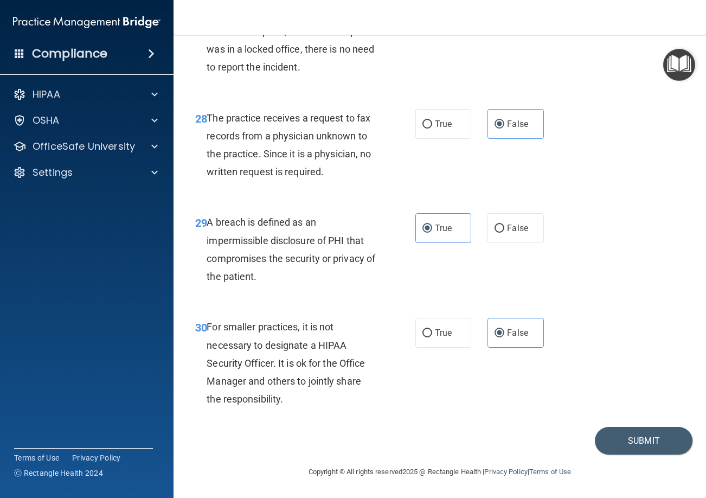
scroll to position [3017, 0]
click at [633, 439] on button "Submit" at bounding box center [644, 441] width 98 height 28
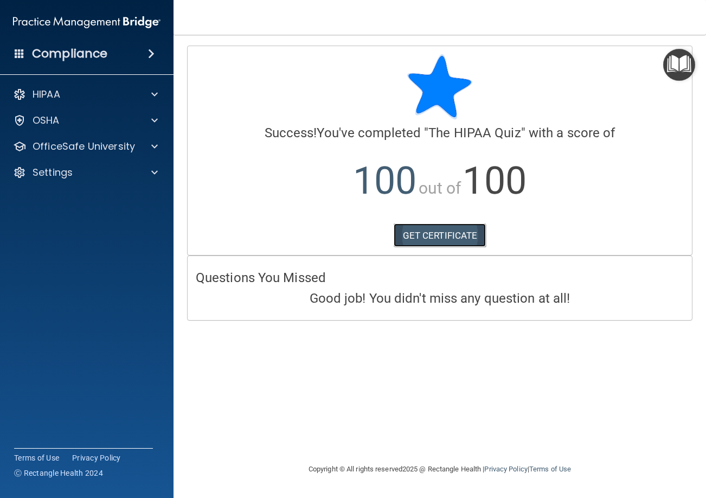
click at [432, 230] on link "GET CERTIFICATE" at bounding box center [440, 235] width 93 height 24
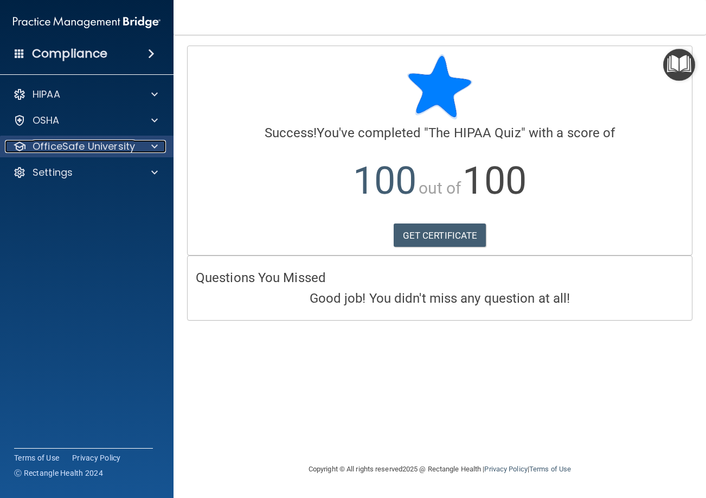
click at [133, 152] on p "OfficeSafe University" at bounding box center [84, 146] width 102 height 13
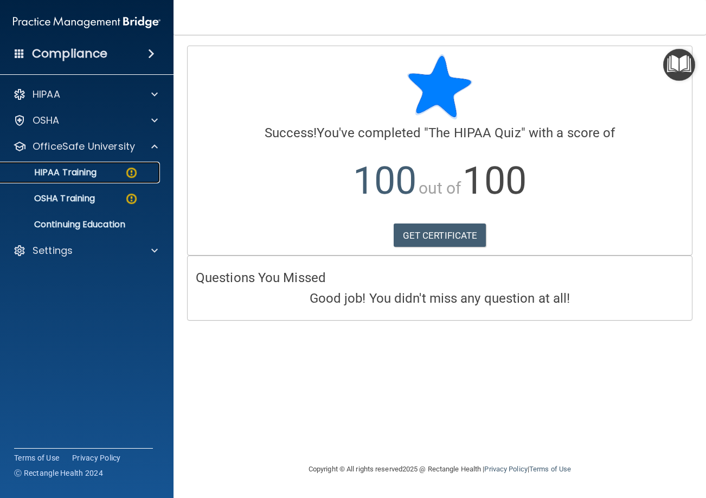
click at [127, 177] on img at bounding box center [132, 173] width 14 height 14
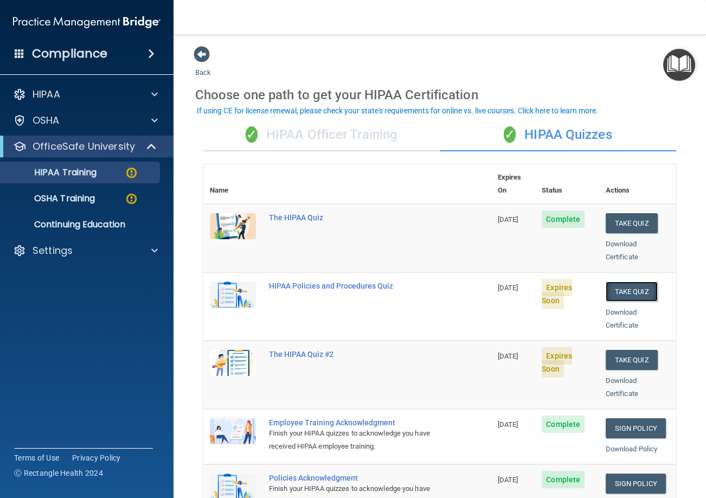
click at [620, 282] on button "Take Quiz" at bounding box center [632, 291] width 52 height 20
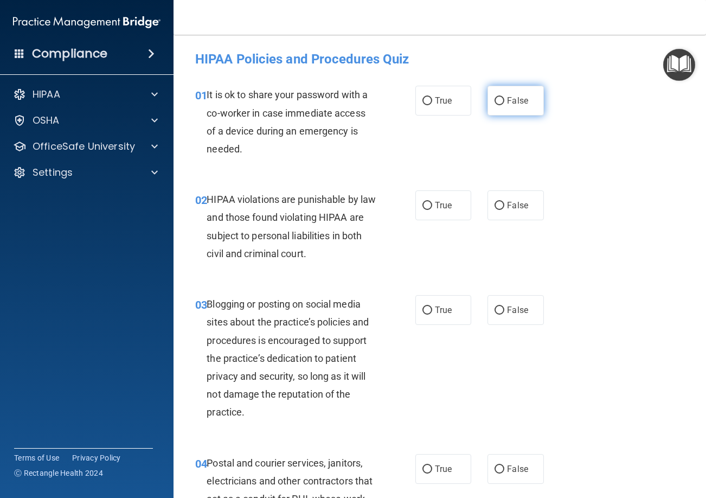
click at [488, 110] on label "False" at bounding box center [515, 101] width 56 height 30
click at [494, 105] on input "False" at bounding box center [499, 101] width 10 height 8
radio input "true"
click at [437, 196] on label "True" at bounding box center [443, 205] width 56 height 30
drag, startPoint x: 570, startPoint y: 324, endPoint x: 533, endPoint y: 317, distance: 38.0
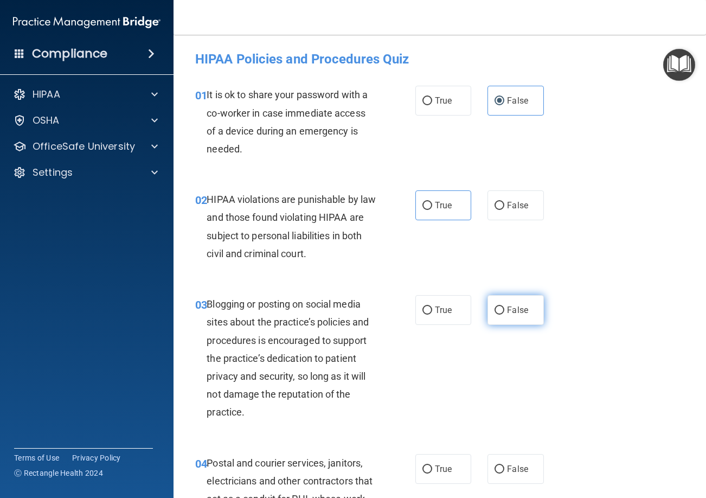
click at [563, 323] on div "03 Blogging or posting on social media sites about the practice’s policies and …" at bounding box center [439, 360] width 505 height 159
click at [518, 313] on span "False" at bounding box center [517, 310] width 21 height 10
click at [458, 469] on label "True" at bounding box center [443, 469] width 56 height 30
click at [432, 469] on input "True" at bounding box center [427, 469] width 10 height 8
radio input "true"
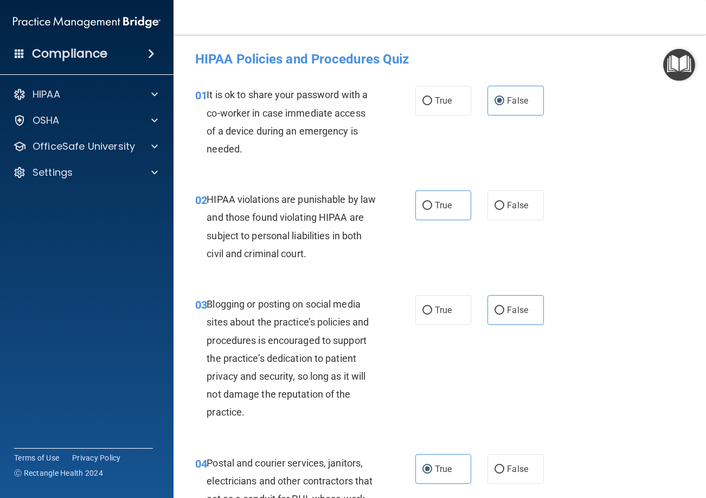
click at [612, 407] on div "03 Blogging or posting on social media sites about the practice’s policies and …" at bounding box center [439, 360] width 505 height 159
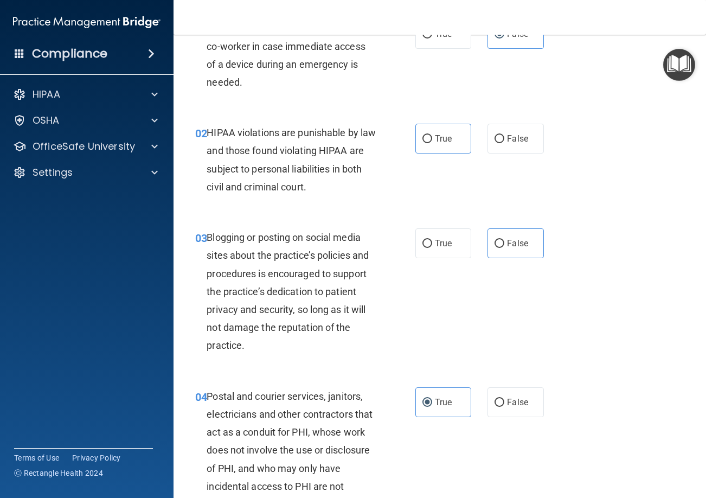
scroll to position [217, 0]
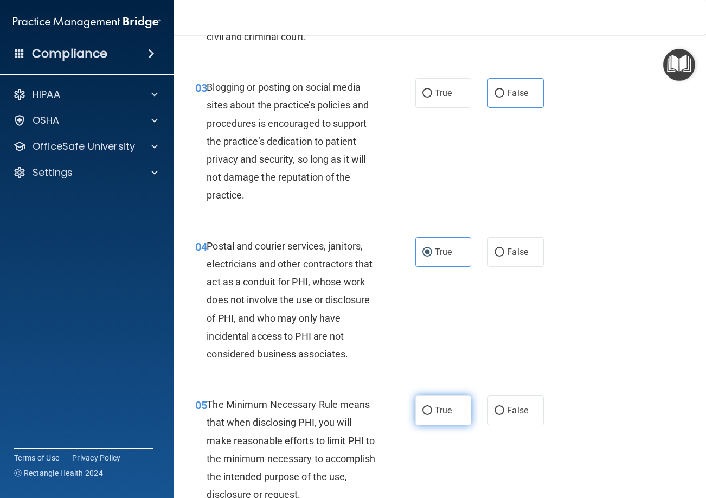
click at [426, 410] on input "True" at bounding box center [427, 411] width 10 height 8
radio input "true"
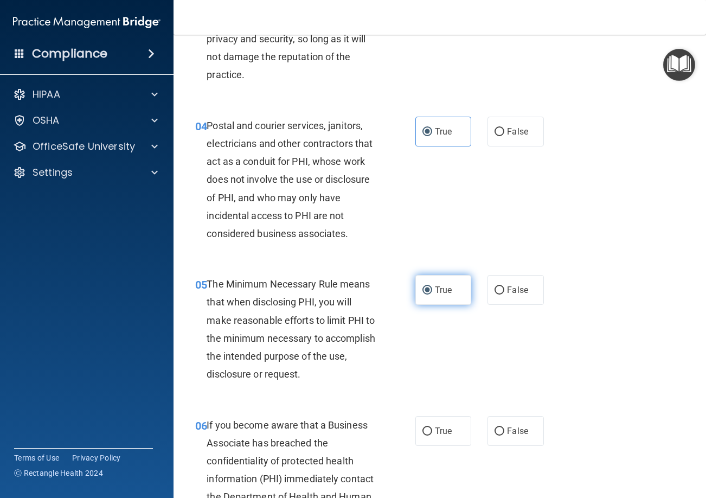
scroll to position [380, 0]
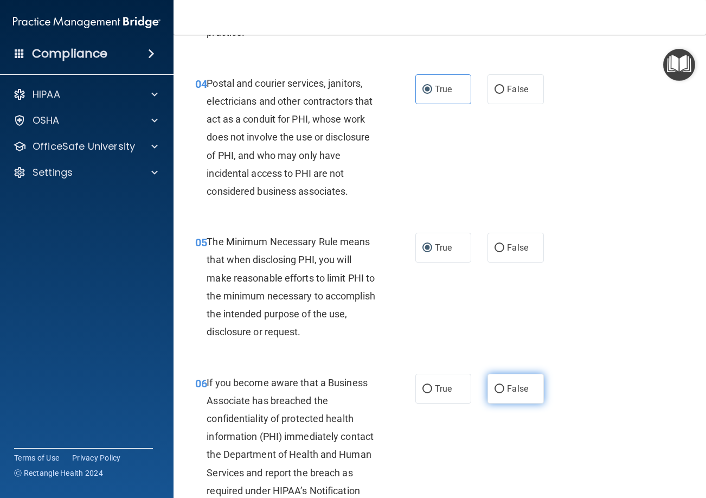
click at [527, 391] on label "False" at bounding box center [515, 389] width 56 height 30
click at [504, 391] on input "False" at bounding box center [499, 389] width 10 height 8
radio input "true"
click at [594, 378] on div "06 If you become aware that a Business Associate has breached the confidentiali…" at bounding box center [439, 448] width 505 height 177
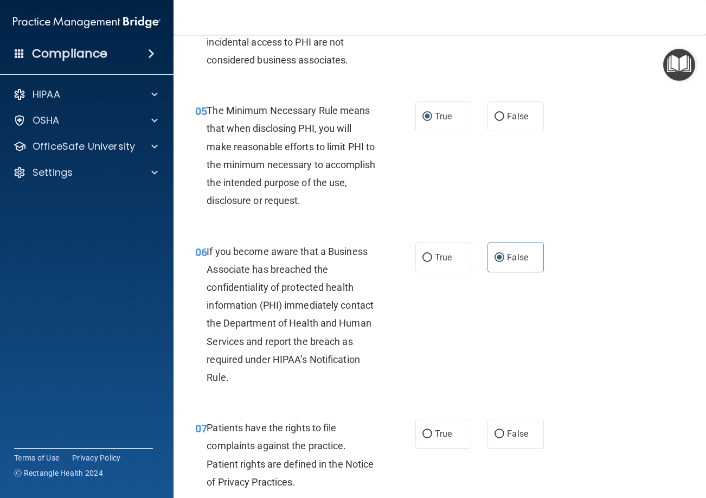
scroll to position [542, 0]
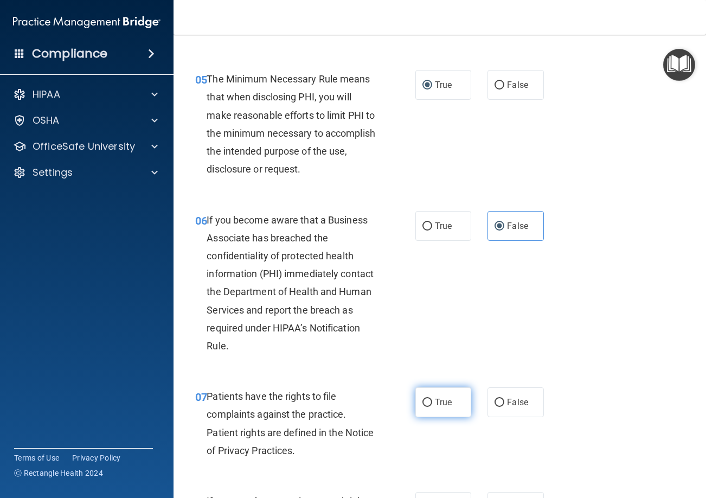
click at [441, 398] on span "True" at bounding box center [443, 402] width 17 height 10
click at [432, 398] on input "True" at bounding box center [427, 402] width 10 height 8
radio input "true"
click at [613, 415] on div "07 Patients have the rights to file complaints against the practice. Patient ri…" at bounding box center [439, 426] width 505 height 105
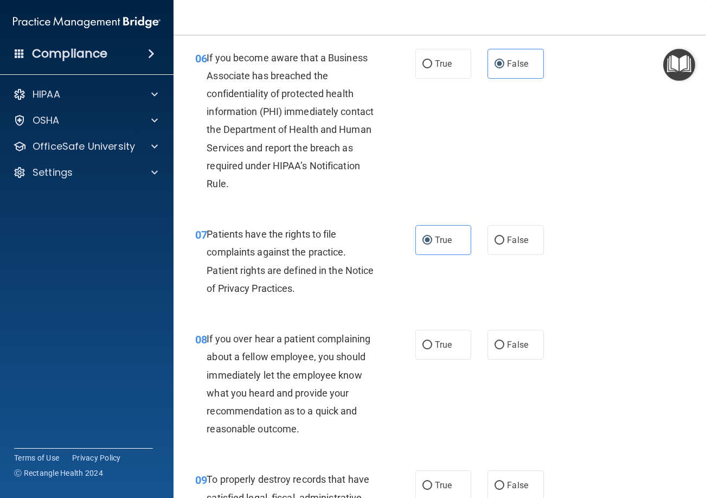
scroll to position [705, 0]
click at [507, 348] on span "False" at bounding box center [517, 344] width 21 height 10
click at [503, 348] on input "False" at bounding box center [499, 344] width 10 height 8
radio input "true"
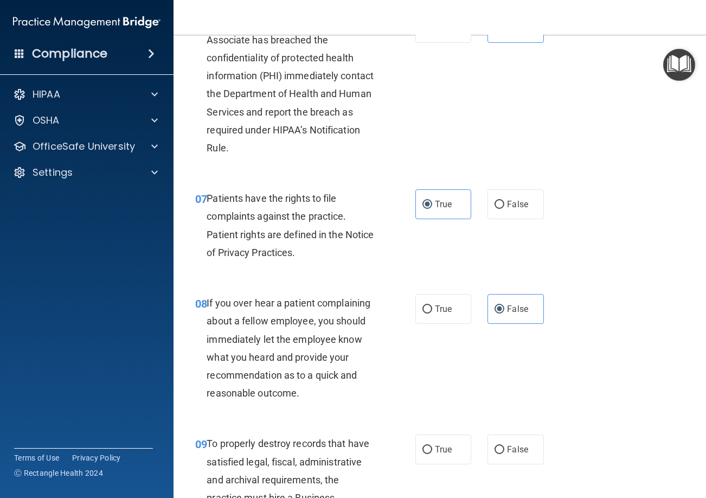
scroll to position [759, 0]
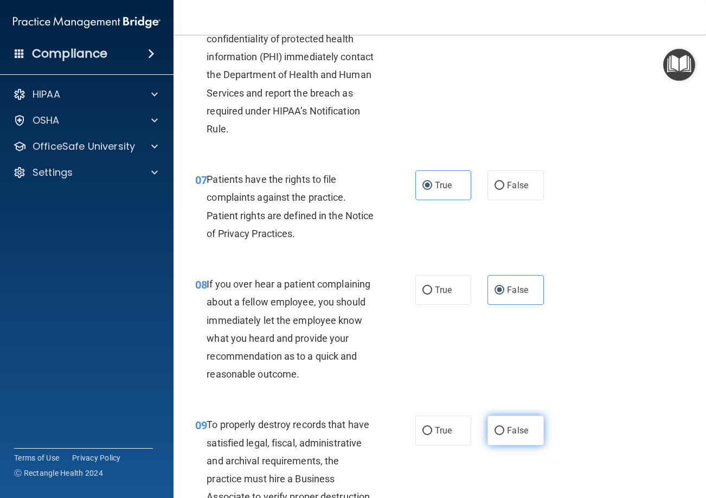
click at [507, 430] on span "False" at bounding box center [517, 430] width 21 height 10
click at [504, 430] on input "False" at bounding box center [499, 431] width 10 height 8
radio input "true"
click at [416, 411] on div "09 To properly destroy records that have satisfied legal, fiscal, administrativ…" at bounding box center [439, 481] width 505 height 159
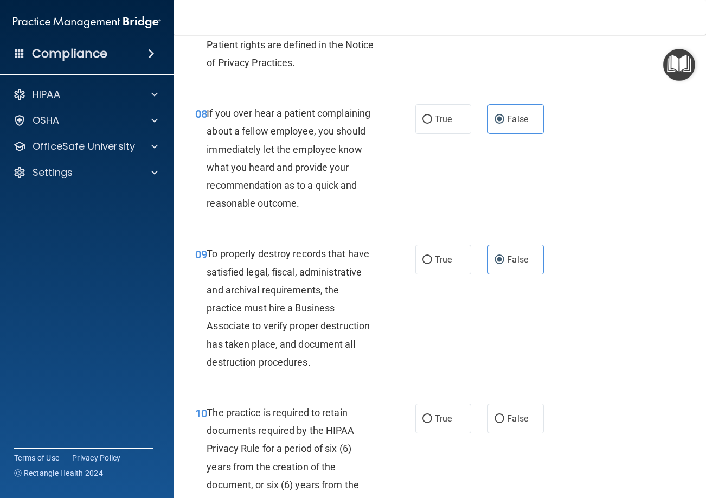
scroll to position [976, 0]
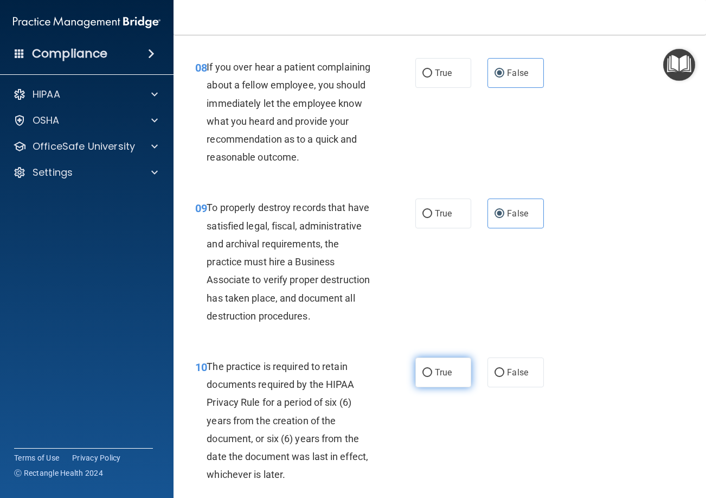
click at [428, 368] on label "True" at bounding box center [443, 372] width 56 height 30
click at [428, 369] on input "True" at bounding box center [427, 373] width 10 height 8
radio input "true"
click at [437, 442] on div "10 The practice is required to retain documents required by the HIPAA Privacy R…" at bounding box center [439, 423] width 505 height 159
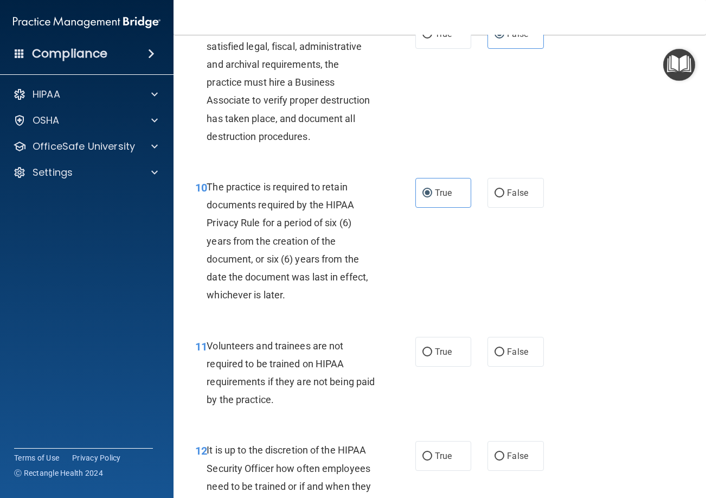
scroll to position [1193, 0]
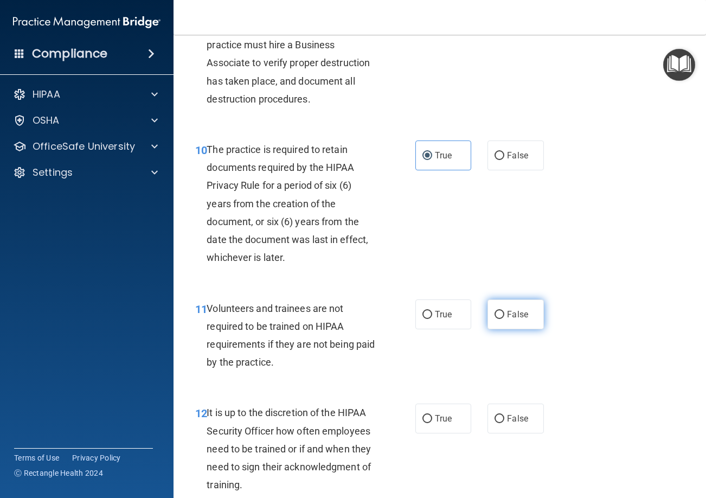
click at [499, 320] on label "False" at bounding box center [515, 314] width 56 height 30
click at [499, 319] on input "False" at bounding box center [499, 315] width 10 height 8
radio input "true"
click at [496, 415] on input "False" at bounding box center [499, 419] width 10 height 8
radio input "true"
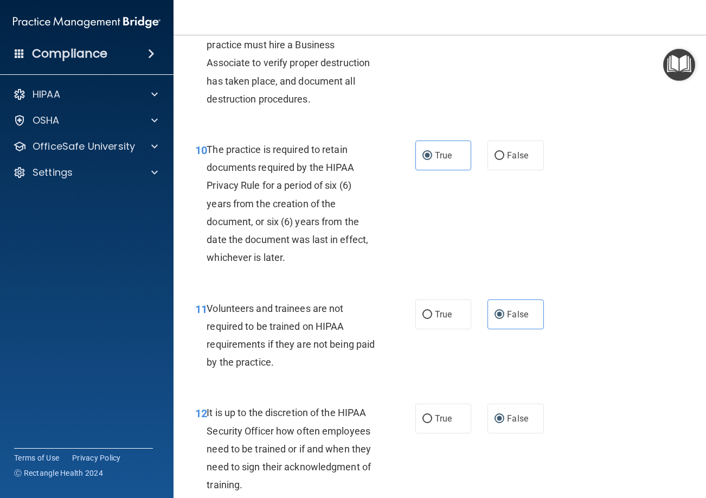
click at [447, 452] on div "12 It is up to the discretion of the HIPAA Security Officer how often employees…" at bounding box center [439, 451] width 505 height 123
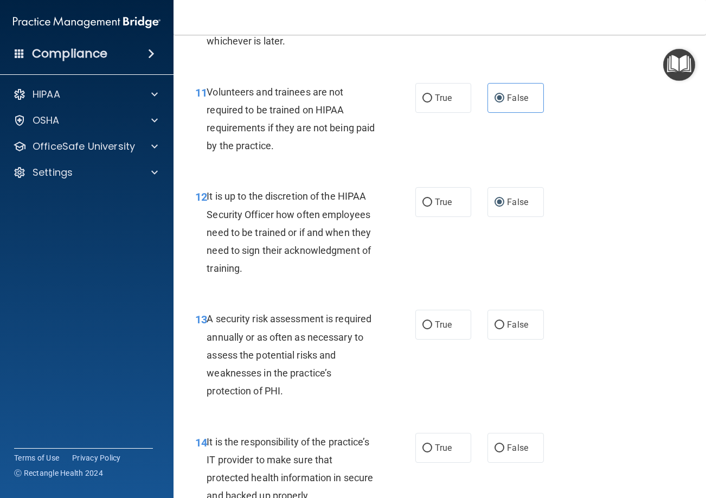
scroll to position [1410, 0]
click at [439, 323] on span "True" at bounding box center [443, 324] width 17 height 10
click at [432, 323] on input "True" at bounding box center [427, 324] width 10 height 8
radio input "true"
click at [487, 452] on label "False" at bounding box center [515, 447] width 56 height 30
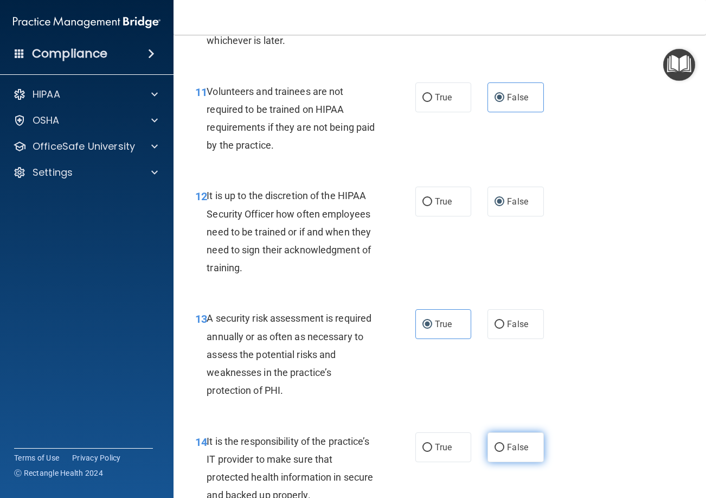
click at [494, 452] on input "False" at bounding box center [499, 447] width 10 height 8
radio input "true"
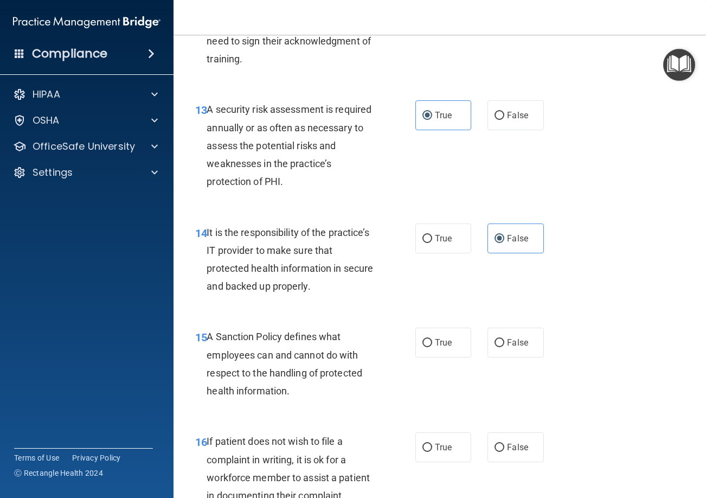
scroll to position [1626, 0]
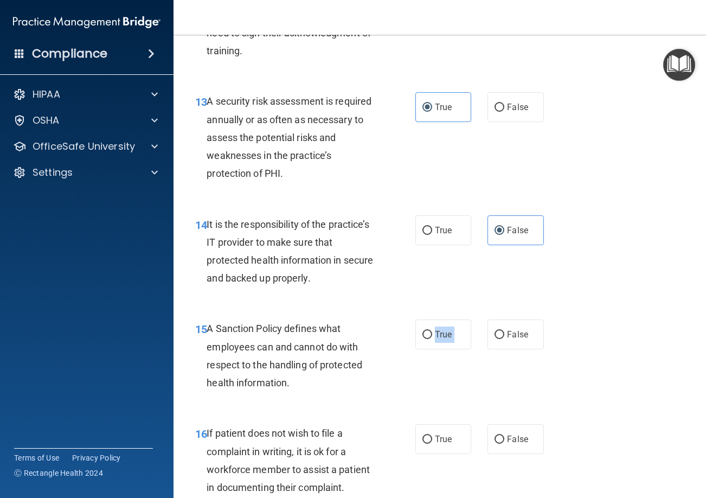
drag, startPoint x: 428, startPoint y: 329, endPoint x: 481, endPoint y: 337, distance: 53.8
click at [475, 337] on div "True False" at bounding box center [482, 334] width 134 height 30
click at [487, 337] on label "False" at bounding box center [515, 334] width 56 height 30
click at [494, 337] on input "False" at bounding box center [499, 335] width 10 height 8
radio input "true"
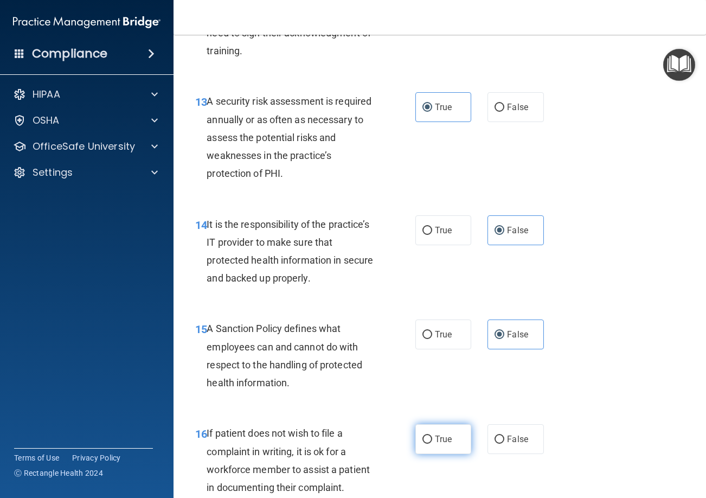
click at [434, 447] on label "True" at bounding box center [443, 439] width 56 height 30
click at [432, 443] on input "True" at bounding box center [427, 439] width 10 height 8
radio input "true"
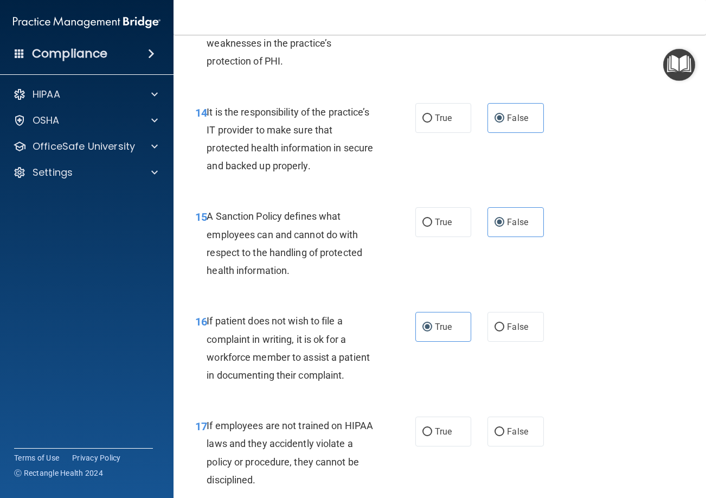
scroll to position [1789, 0]
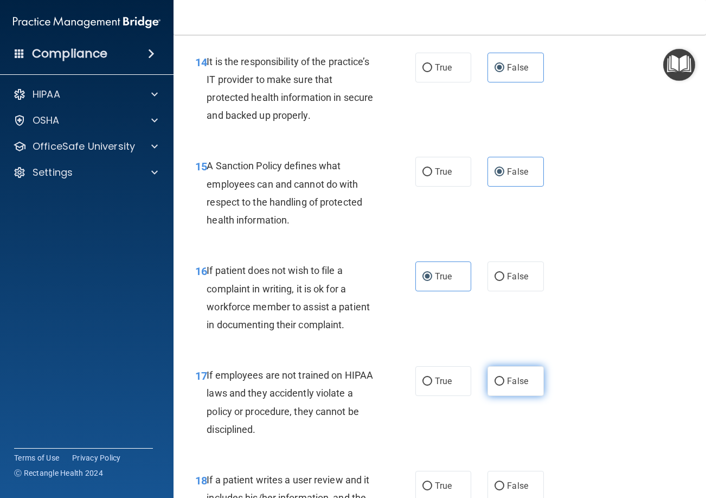
click at [495, 391] on label "False" at bounding box center [515, 381] width 56 height 30
click at [495, 385] on input "False" at bounding box center [499, 381] width 10 height 8
radio input "true"
click at [424, 437] on div "17 If employees are not trained on HIPAA laws and they accidently violate a pol…" at bounding box center [305, 405] width 253 height 78
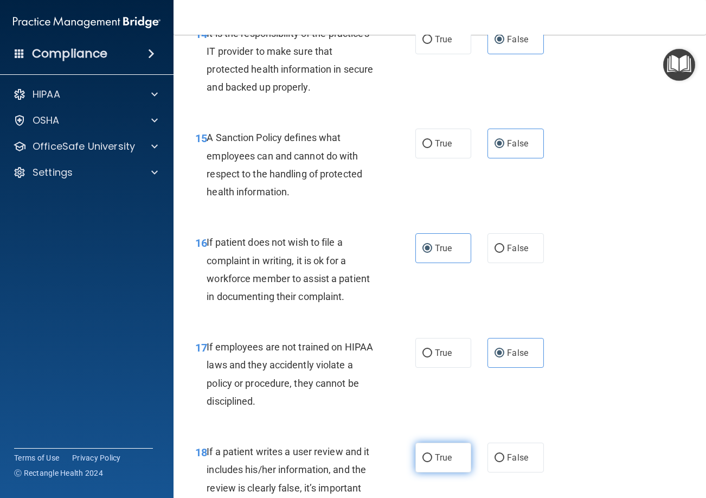
scroll to position [1843, 0]
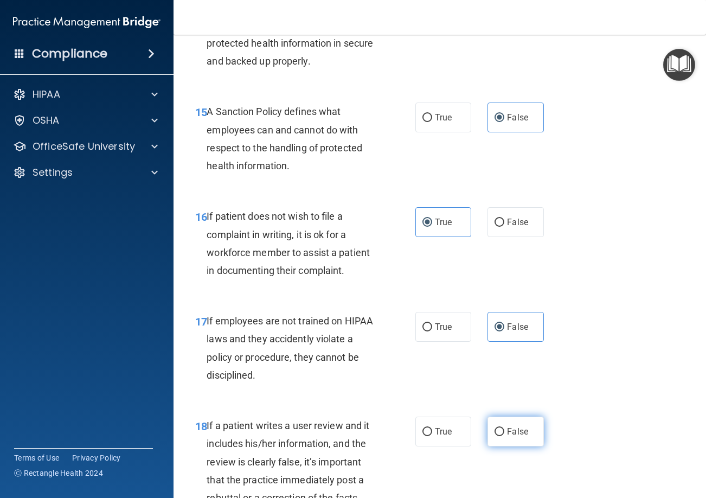
click at [508, 430] on span "False" at bounding box center [517, 431] width 21 height 10
click at [504, 430] on input "False" at bounding box center [499, 432] width 10 height 8
radio input "true"
click at [597, 422] on div "18 If a patient writes a user review and it includes his/her information, and t…" at bounding box center [439, 464] width 505 height 123
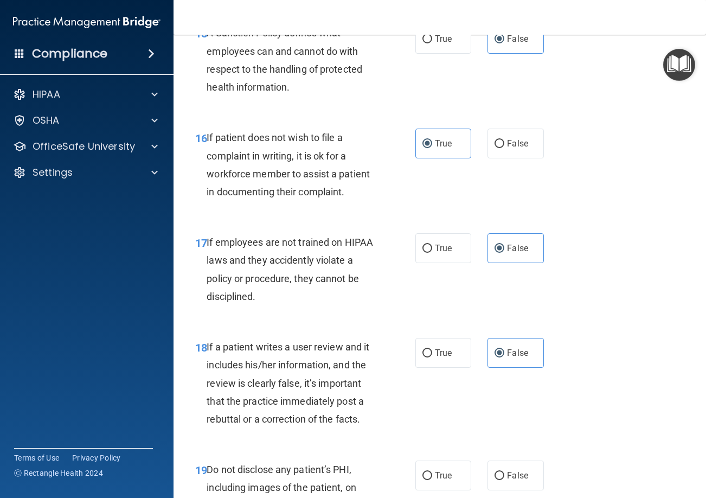
scroll to position [2006, 0]
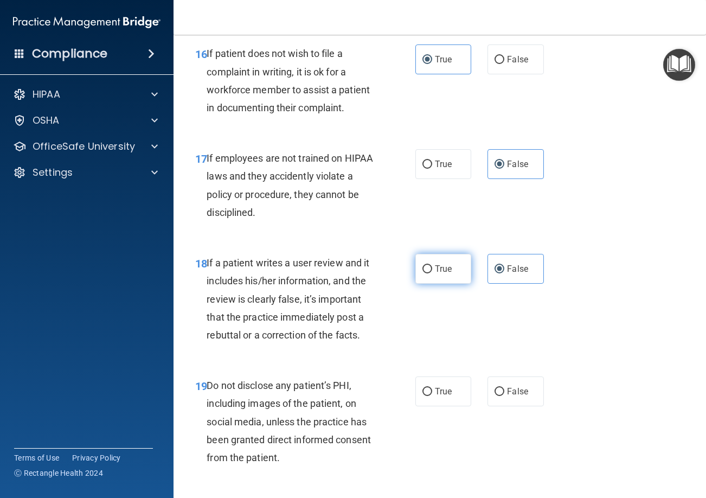
click at [425, 285] on div "18 If a patient writes a user review and it includes his/her information, and t…" at bounding box center [305, 301] width 253 height 95
click at [429, 403] on label "True" at bounding box center [443, 391] width 56 height 30
click at [429, 396] on input "True" at bounding box center [427, 392] width 10 height 8
radio input "true"
click at [592, 406] on div "19 Do not disclose any patient’s PHI, including images of the patient, on socia…" at bounding box center [439, 424] width 505 height 123
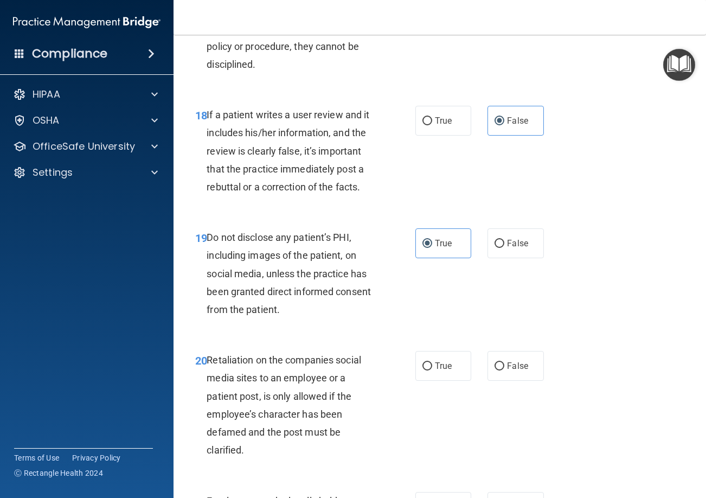
scroll to position [2169, 0]
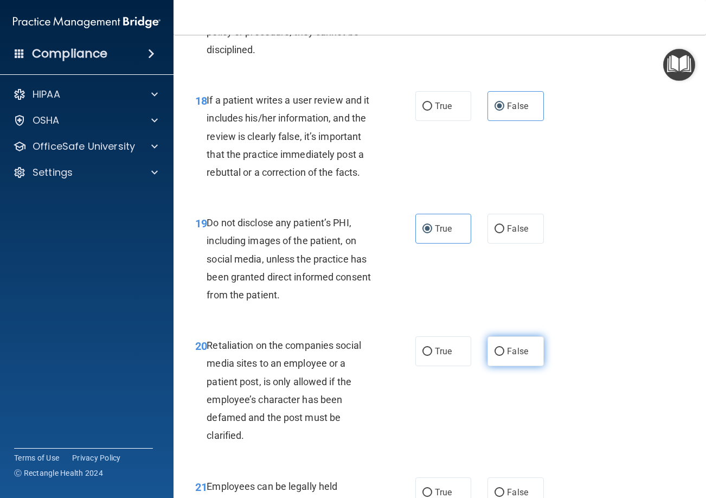
click at [494, 339] on label "False" at bounding box center [515, 351] width 56 height 30
click at [494, 348] on input "False" at bounding box center [499, 352] width 10 height 8
radio input "true"
click at [470, 432] on div "20 Retaliation on the companies social media sites to an employee or a patient …" at bounding box center [439, 393] width 505 height 140
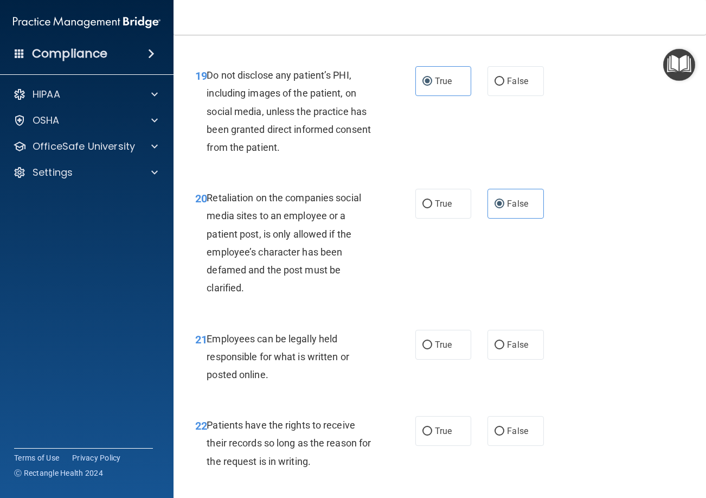
scroll to position [2331, 0]
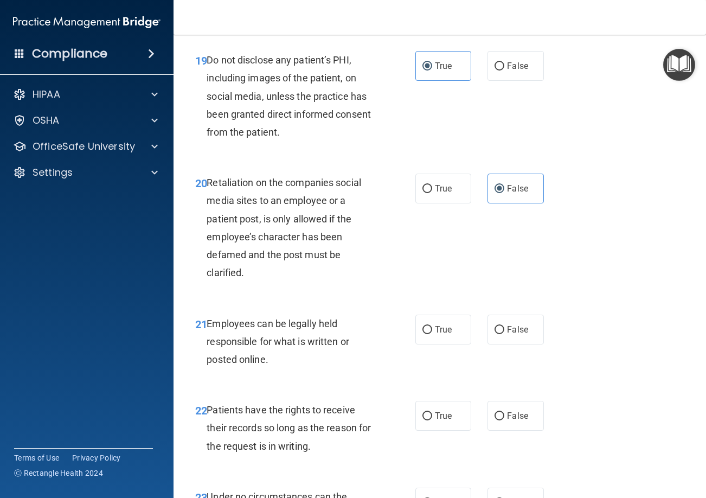
drag, startPoint x: 527, startPoint y: 262, endPoint x: 519, endPoint y: 266, distance: 8.3
click at [527, 263] on div "20 Retaliation on the companies social media sites to an employee or a patient …" at bounding box center [439, 230] width 505 height 140
click at [427, 337] on label "True" at bounding box center [443, 329] width 56 height 30
click at [427, 334] on input "True" at bounding box center [427, 330] width 10 height 8
radio input "true"
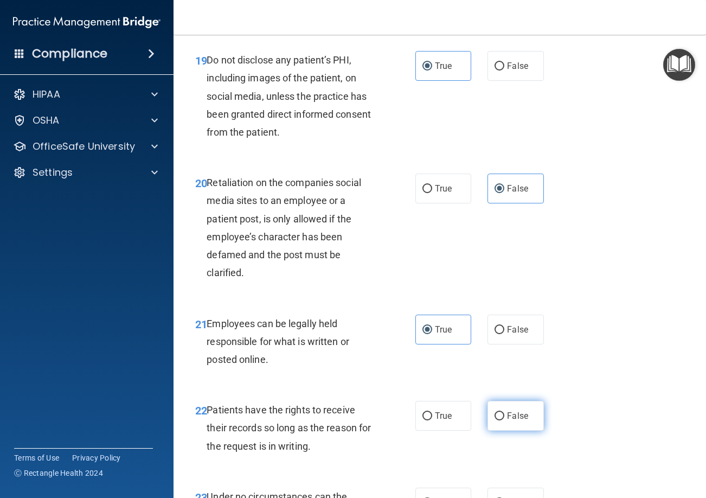
click at [510, 406] on label "False" at bounding box center [515, 416] width 56 height 30
click at [504, 412] on input "False" at bounding box center [499, 416] width 10 height 8
radio input "true"
click at [610, 411] on div "22 Patients have the rights to receive their records so long as the reason for …" at bounding box center [439, 430] width 505 height 87
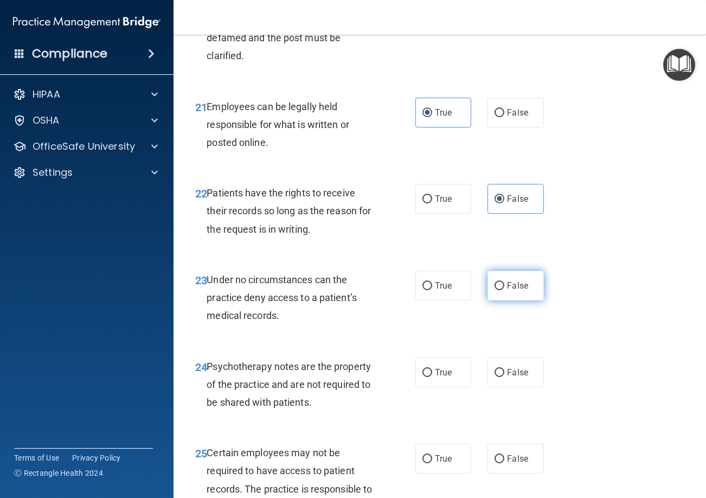
click at [510, 288] on span "False" at bounding box center [517, 285] width 21 height 10
click at [504, 288] on input "False" at bounding box center [499, 286] width 10 height 8
radio input "true"
click at [442, 361] on label "True" at bounding box center [443, 372] width 56 height 30
click at [432, 369] on input "True" at bounding box center [427, 373] width 10 height 8
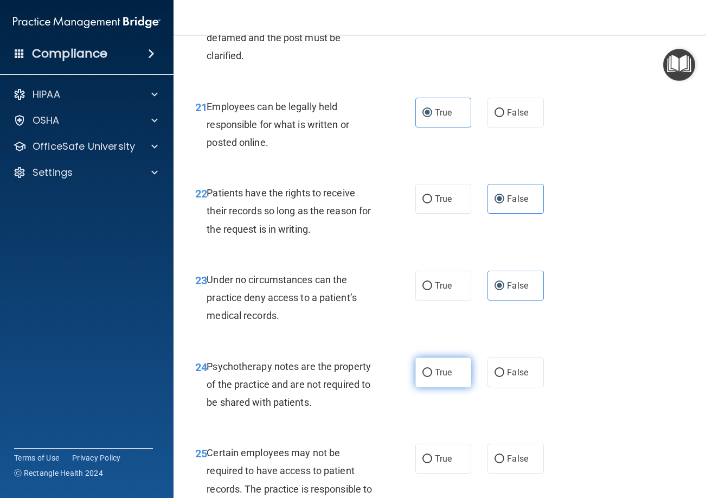
radio input "true"
click at [417, 445] on label "True" at bounding box center [443, 458] width 56 height 30
click at [422, 455] on input "True" at bounding box center [427, 459] width 10 height 8
radio input "true"
click at [420, 448] on label "True" at bounding box center [443, 458] width 56 height 30
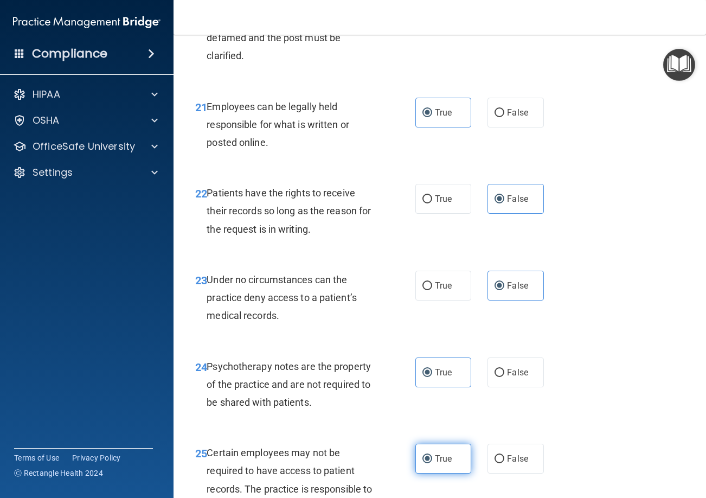
click at [422, 455] on input "True" at bounding box center [427, 459] width 10 height 8
click at [442, 415] on div "24 Psychotherapy notes are the property of the practice and are not required to…" at bounding box center [439, 387] width 505 height 87
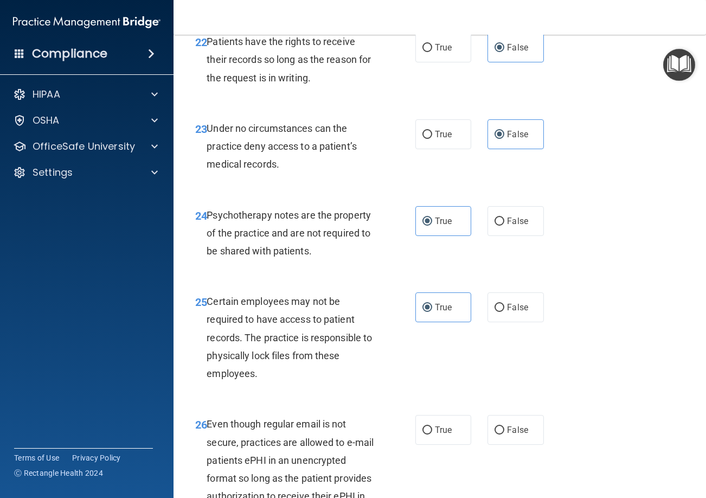
scroll to position [2711, 0]
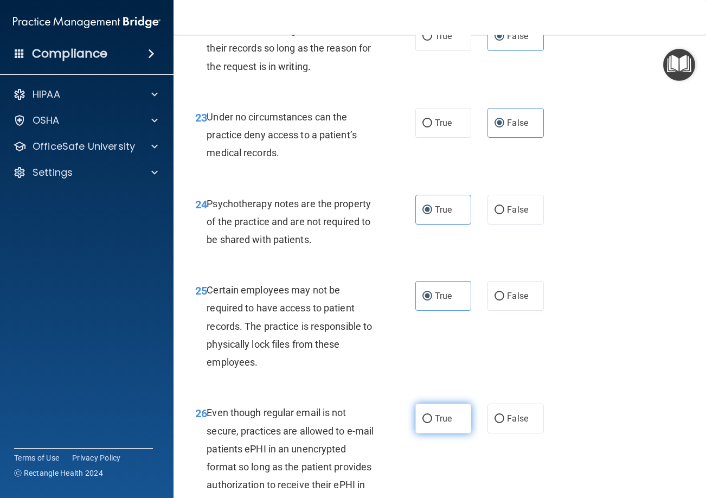
click at [427, 408] on label "True" at bounding box center [443, 418] width 56 height 30
click at [427, 415] on input "True" at bounding box center [427, 419] width 10 height 8
radio input "true"
click at [410, 448] on div "26 Even though regular email is not secure, practices are allowed to e-mail pat…" at bounding box center [305, 459] width 253 height 113
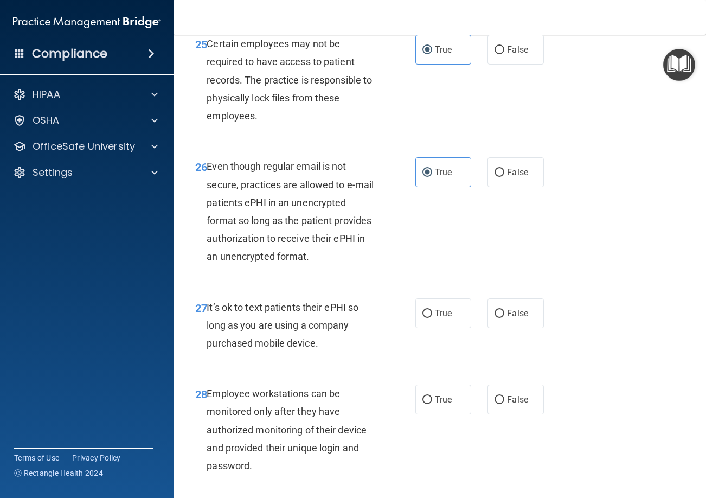
scroll to position [2982, 0]
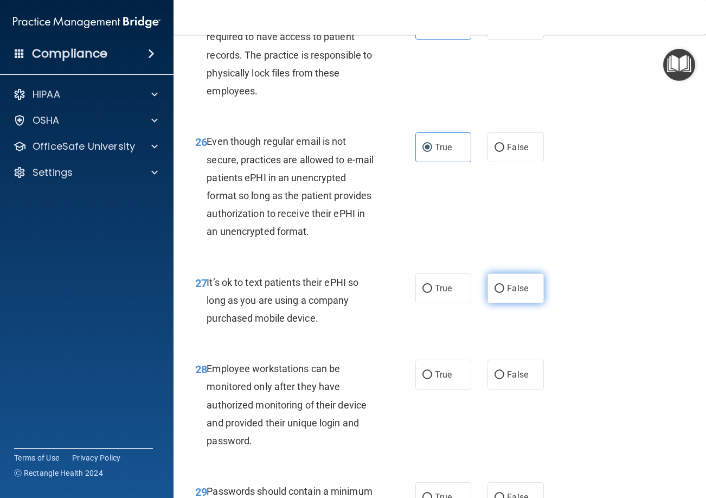
click at [515, 281] on label "False" at bounding box center [515, 288] width 56 height 30
click at [504, 285] on input "False" at bounding box center [499, 289] width 10 height 8
radio input "true"
drag, startPoint x: 499, startPoint y: 336, endPoint x: 499, endPoint y: 342, distance: 6.0
click at [499, 340] on div "27 It’s ok to text patients their ePHI so long as you are using a company purch…" at bounding box center [439, 303] width 505 height 87
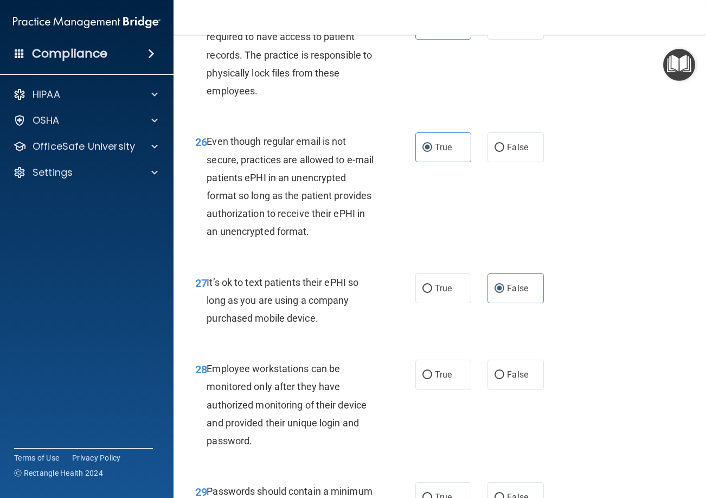
click at [504, 356] on div "28 Employee workstations can be monitored only after they have authorized monit…" at bounding box center [439, 407] width 505 height 123
click at [504, 366] on label "False" at bounding box center [515, 374] width 56 height 30
click at [504, 371] on input "False" at bounding box center [499, 375] width 10 height 8
radio input "true"
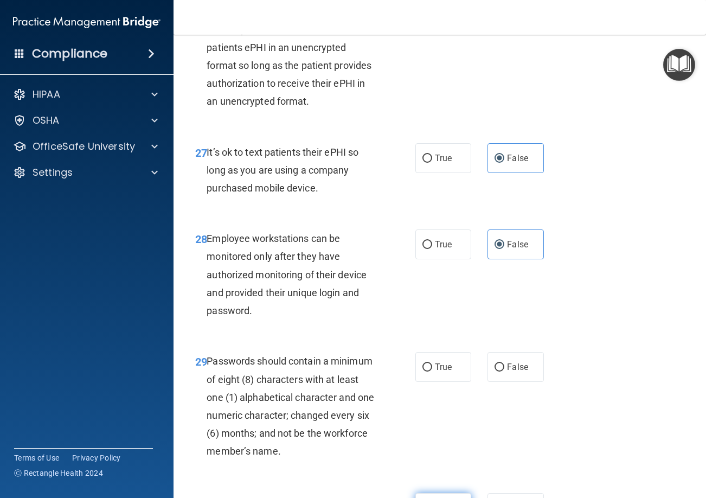
scroll to position [3199, 0]
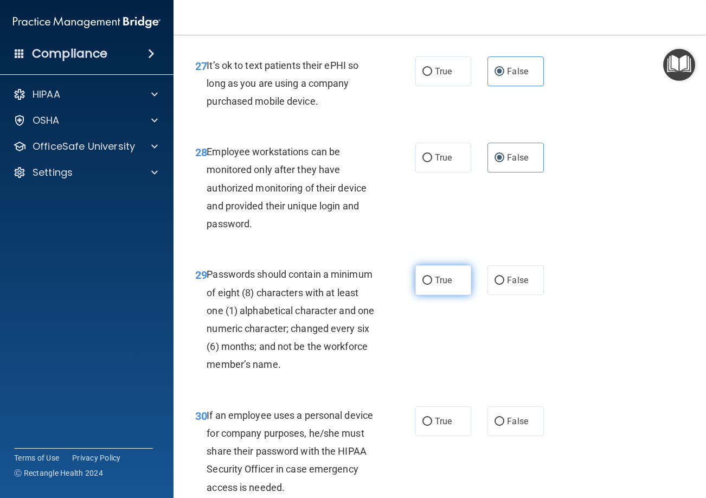
click at [431, 286] on label "True" at bounding box center [443, 280] width 56 height 30
click at [431, 285] on input "True" at bounding box center [427, 280] width 10 height 8
radio input "true"
click at [507, 423] on span "False" at bounding box center [517, 421] width 21 height 10
click at [504, 423] on input "False" at bounding box center [499, 421] width 10 height 8
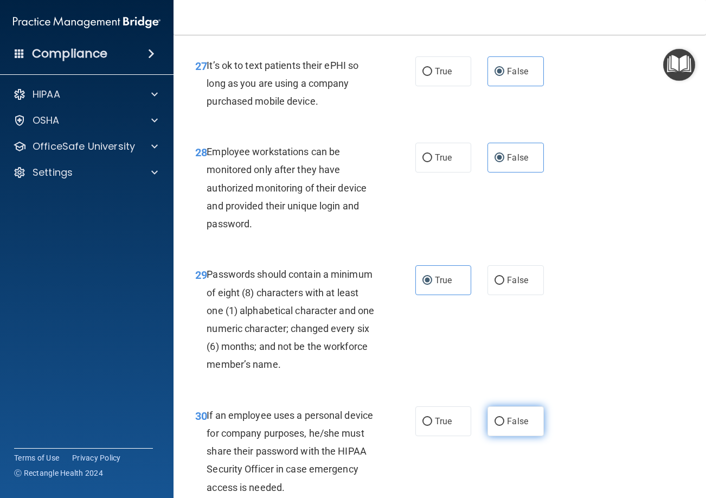
radio input "true"
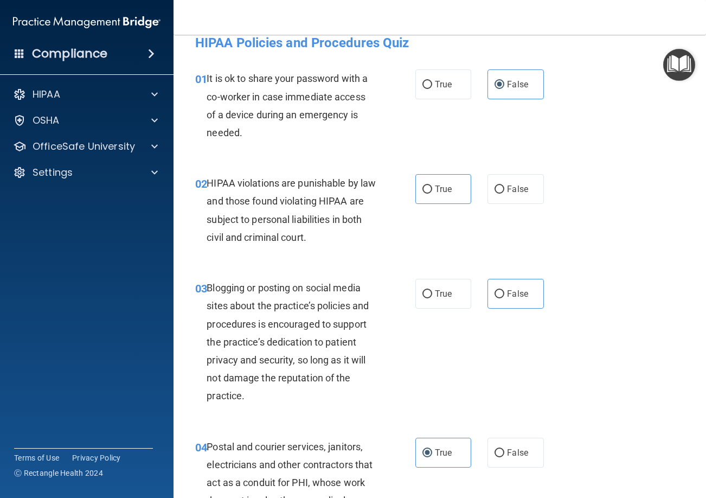
scroll to position [0, 0]
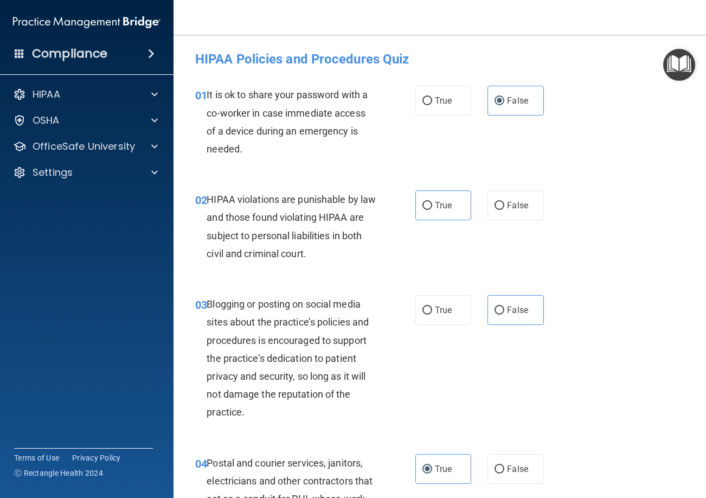
drag, startPoint x: 547, startPoint y: 379, endPoint x: 541, endPoint y: 380, distance: 6.0
click at [542, 380] on div "03 Blogging or posting on social media sites about the practice’s policies and …" at bounding box center [439, 360] width 505 height 159
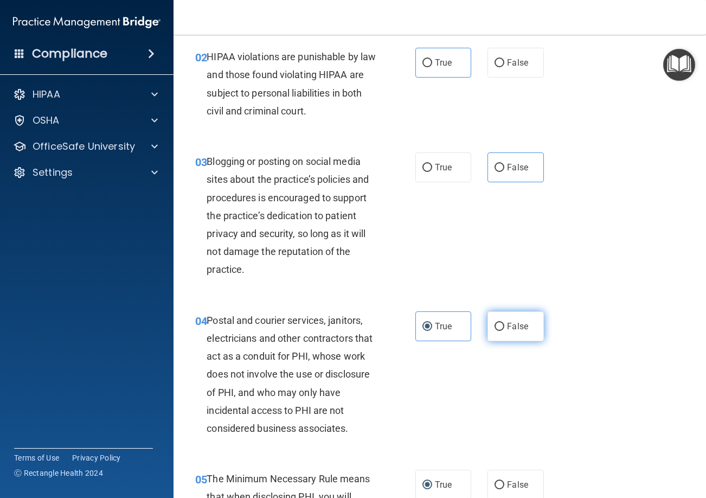
scroll to position [163, 0]
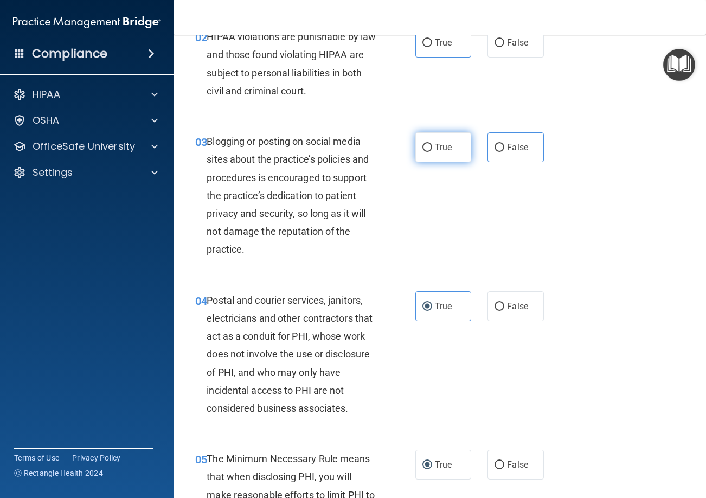
click at [415, 133] on label "True" at bounding box center [443, 147] width 56 height 30
click at [422, 144] on input "True" at bounding box center [427, 148] width 10 height 8
radio input "true"
click at [523, 153] on label "False" at bounding box center [515, 147] width 56 height 30
click at [504, 152] on input "False" at bounding box center [499, 148] width 10 height 8
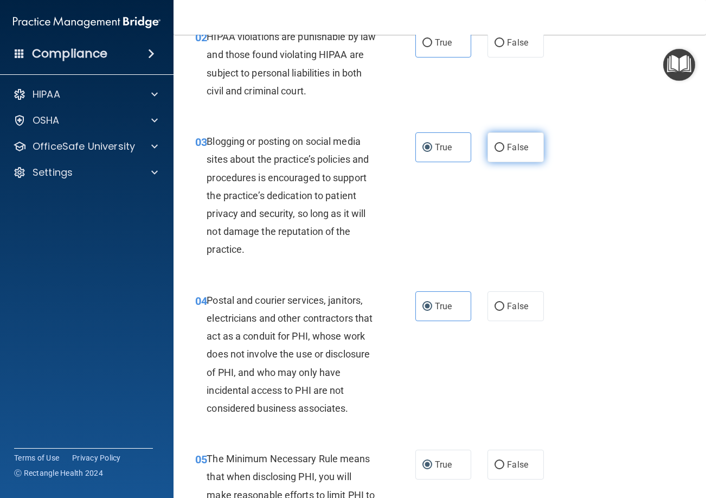
radio input "true"
radio input "false"
click at [484, 213] on div "03 Blogging or posting on social media sites about the practice’s policies and …" at bounding box center [439, 198] width 505 height 159
click at [425, 219] on div "03 Blogging or posting on social media sites about the practice’s policies and …" at bounding box center [305, 198] width 253 height 132
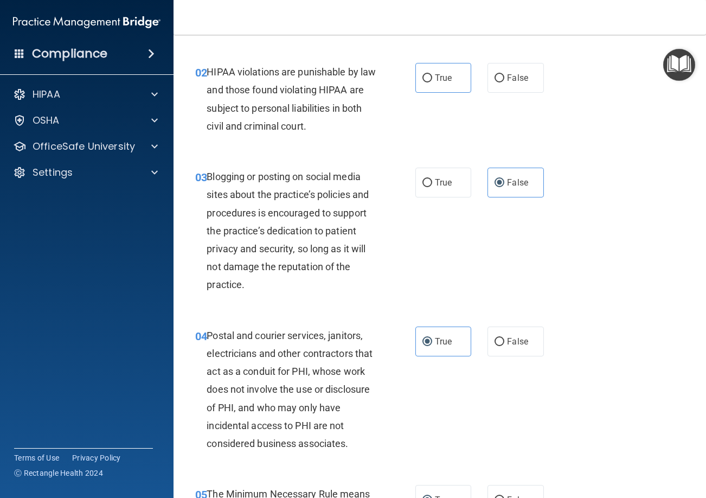
scroll to position [54, 0]
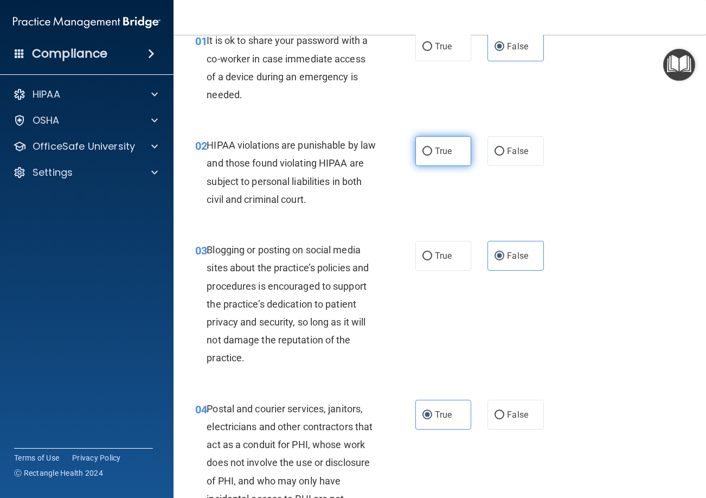
click at [425, 156] on label "True" at bounding box center [443, 151] width 56 height 30
click at [425, 156] on input "True" at bounding box center [427, 151] width 10 height 8
radio input "true"
click at [404, 212] on div "02 HIPAA violations are punishable by law and those found violating HIPAA are s…" at bounding box center [305, 175] width 253 height 78
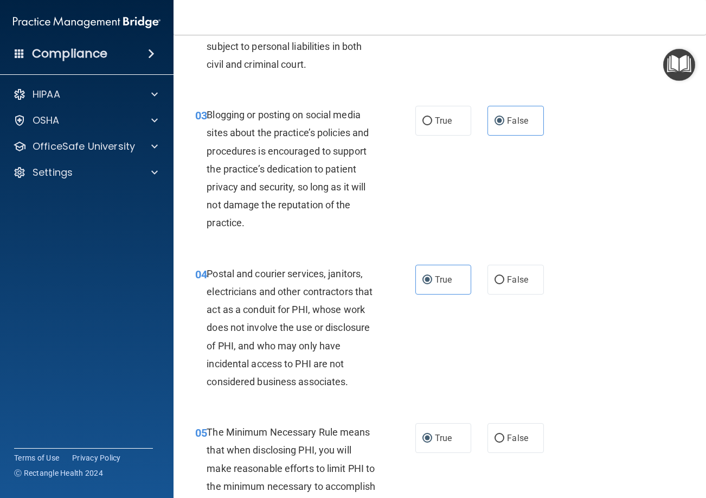
scroll to position [217, 0]
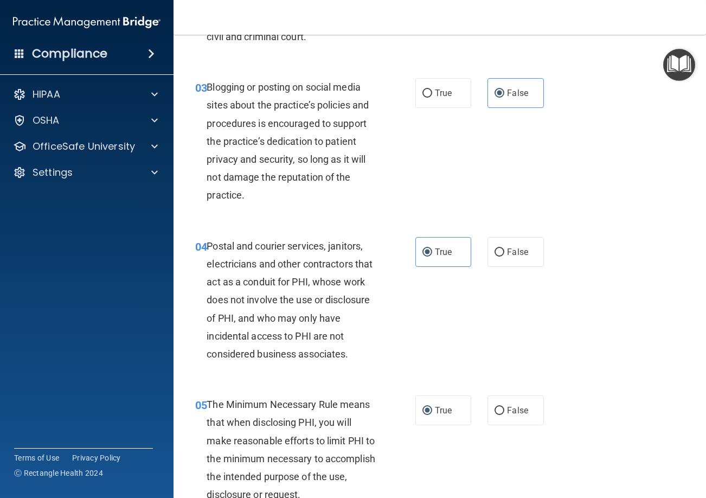
click at [407, 304] on div "04 Postal and courier services, janitors, electricians and other contractors th…" at bounding box center [305, 303] width 253 height 132
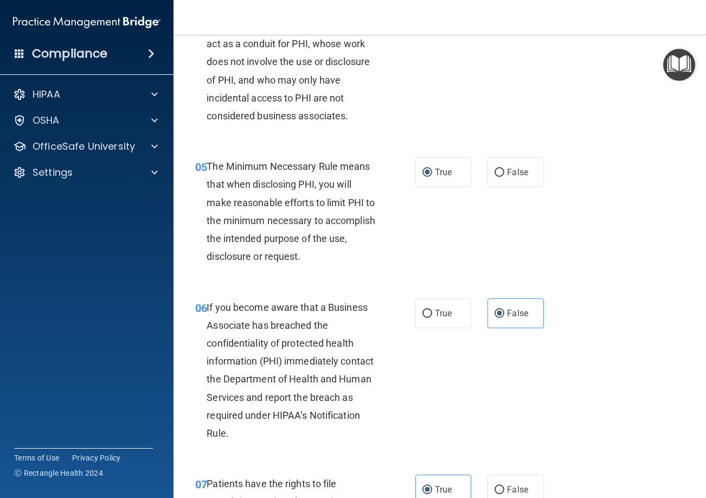
scroll to position [488, 0]
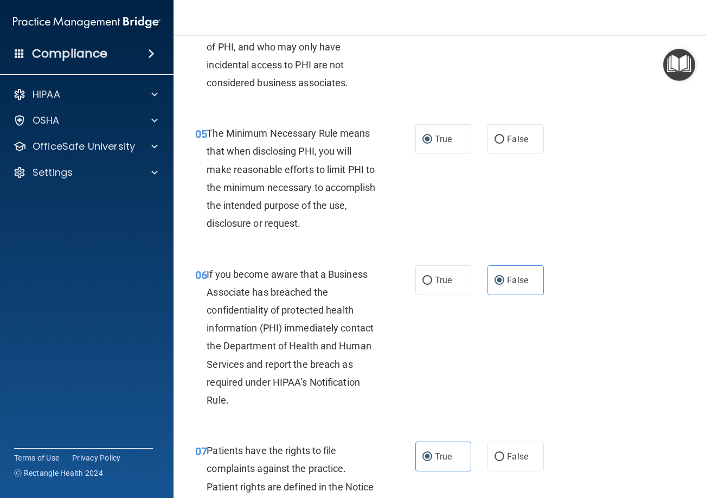
click at [384, 323] on div "06 If you become aware that a Business Associate has breached the confidentiali…" at bounding box center [305, 340] width 253 height 150
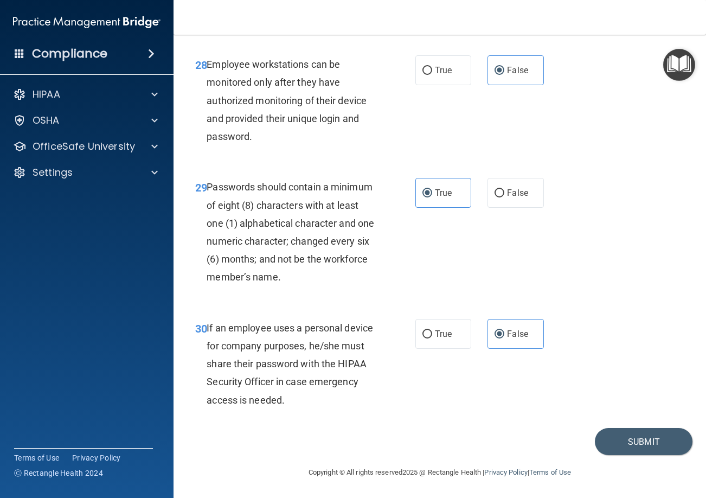
scroll to position [3287, 0]
click at [617, 430] on button "Submit" at bounding box center [644, 441] width 98 height 28
click at [528, 406] on div "30 If an employee uses a personal device for company purposes, he/she must shar…" at bounding box center [439, 366] width 505 height 123
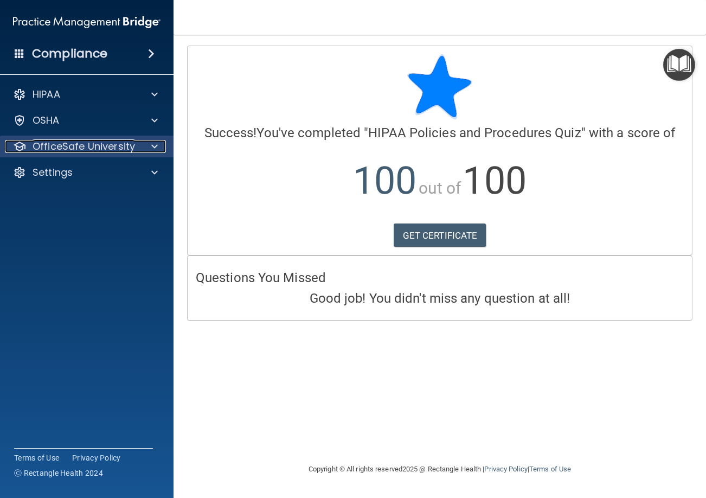
click at [155, 145] on span at bounding box center [154, 146] width 7 height 13
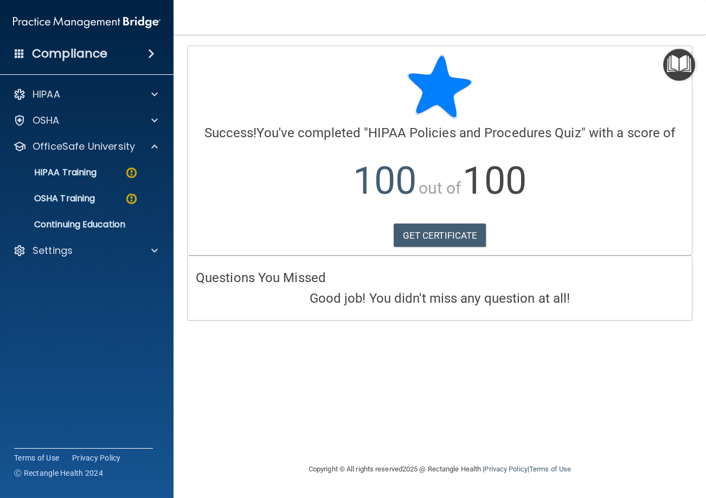
click at [101, 184] on ul "HIPAA Training OSHA Training Continuing Education" at bounding box center [87, 196] width 196 height 78
click at [101, 175] on div "HIPAA Training" at bounding box center [81, 172] width 148 height 11
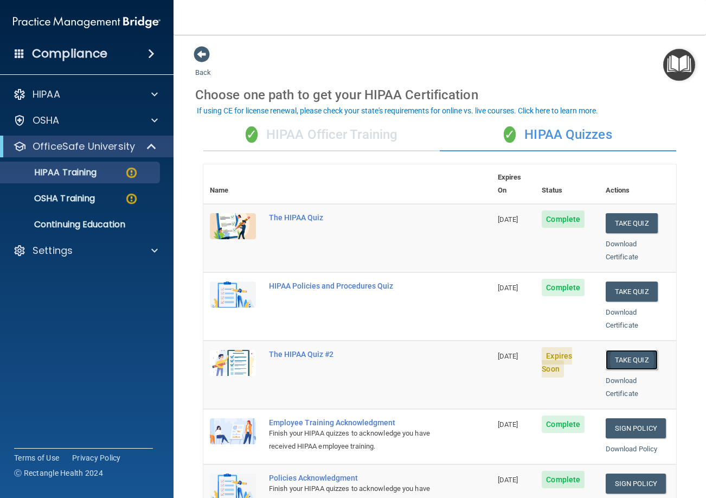
click at [620, 350] on button "Take Quiz" at bounding box center [632, 360] width 52 height 20
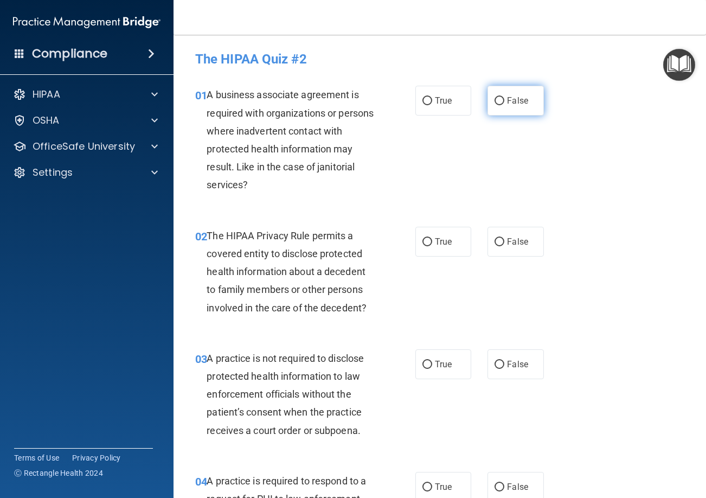
click at [499, 102] on input "False" at bounding box center [499, 101] width 10 height 8
radio input "true"
click at [436, 108] on label "True" at bounding box center [443, 101] width 56 height 30
click at [432, 105] on input "True" at bounding box center [427, 101] width 10 height 8
radio input "true"
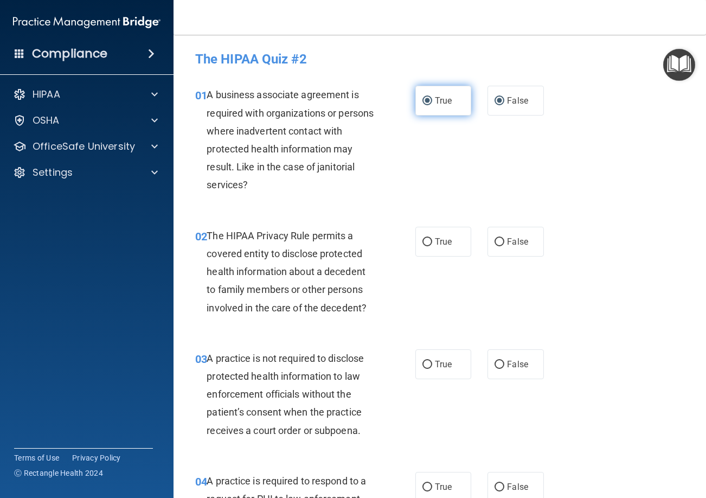
radio input "false"
click at [431, 235] on label "True" at bounding box center [443, 242] width 56 height 30
click at [431, 238] on input "True" at bounding box center [427, 242] width 10 height 8
radio input "true"
click at [602, 295] on div "02 The HIPAA Privacy Rule permits a covered entity to disclose protected health…" at bounding box center [439, 274] width 505 height 123
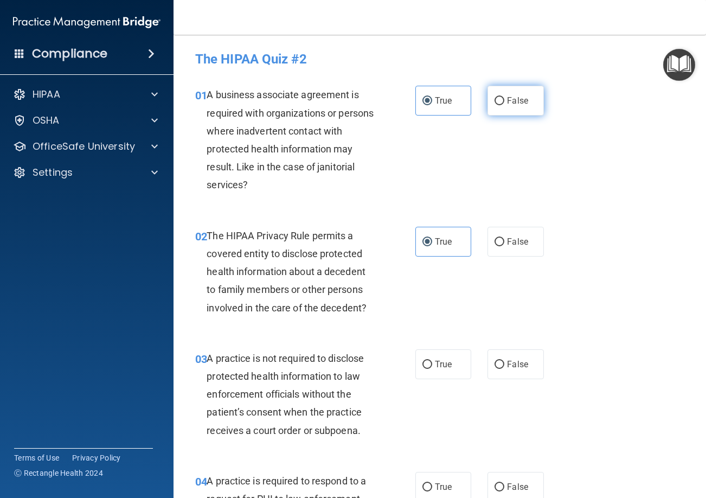
click at [507, 102] on span "False" at bounding box center [517, 100] width 21 height 10
click at [503, 102] on input "False" at bounding box center [499, 101] width 10 height 8
radio input "true"
radio input "false"
click at [507, 366] on span "False" at bounding box center [517, 364] width 21 height 10
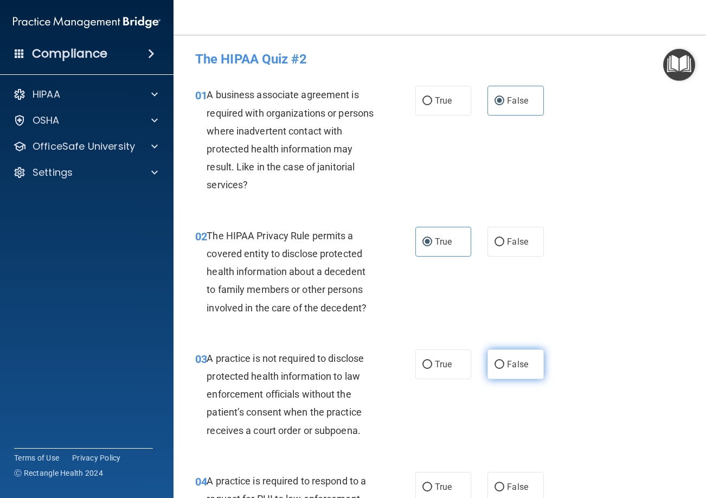
click at [504, 366] on input "False" at bounding box center [499, 365] width 10 height 8
radio input "true"
click at [424, 434] on div "03 A practice is not required to disclose protected health information to law e…" at bounding box center [305, 396] width 253 height 95
click at [374, 445] on div "03 A practice is not required to disclose protected health information to law e…" at bounding box center [439, 397] width 505 height 123
click at [423, 478] on label "True" at bounding box center [443, 487] width 56 height 30
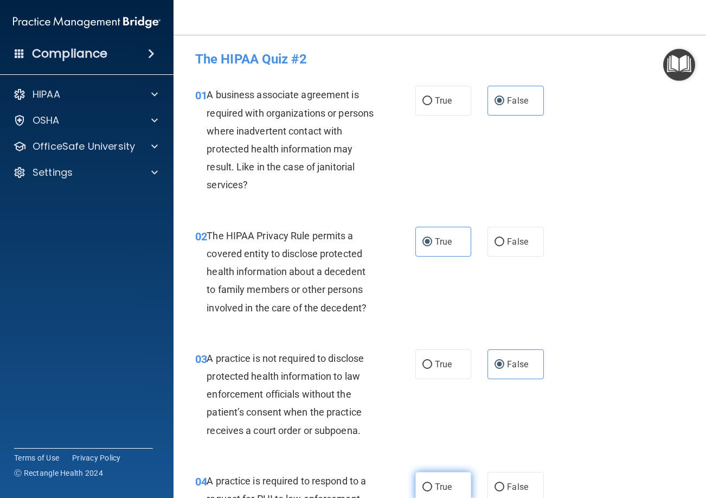
click at [423, 483] on input "True" at bounding box center [427, 487] width 10 height 8
radio input "true"
click at [380, 421] on div "A practice is not required to disclose protected health information to law enfo…" at bounding box center [295, 394] width 177 height 90
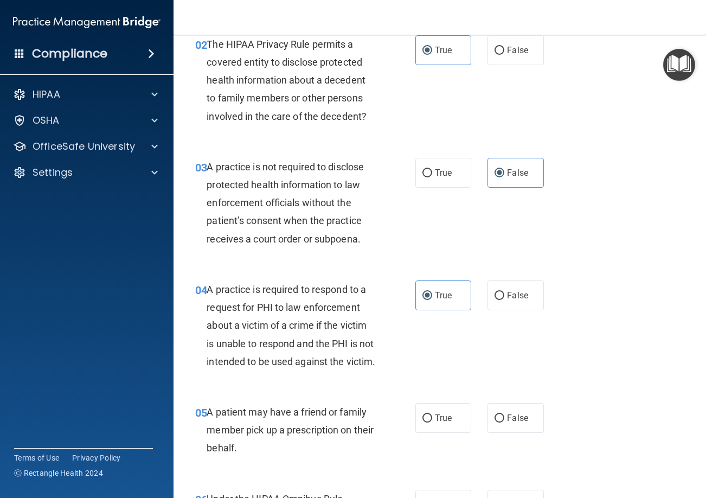
scroll to position [217, 0]
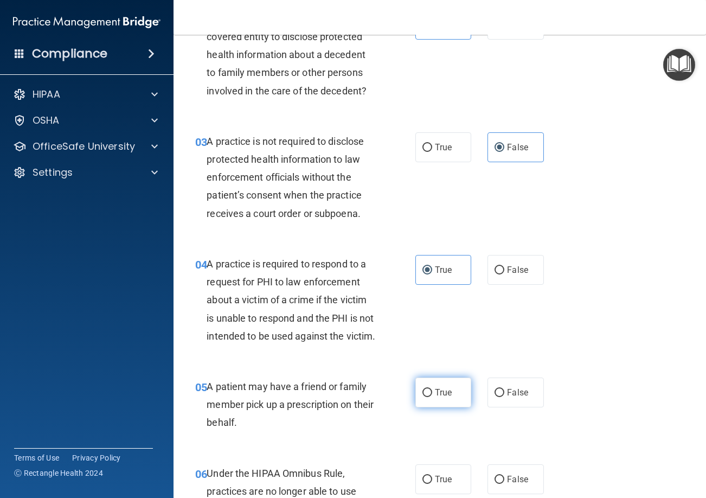
click at [434, 407] on label "True" at bounding box center [443, 392] width 56 height 30
click at [432, 397] on input "True" at bounding box center [427, 393] width 10 height 8
radio input "true"
click at [400, 437] on div "05 A patient may have a friend or family member pick up a prescription on their…" at bounding box center [305, 407] width 253 height 60
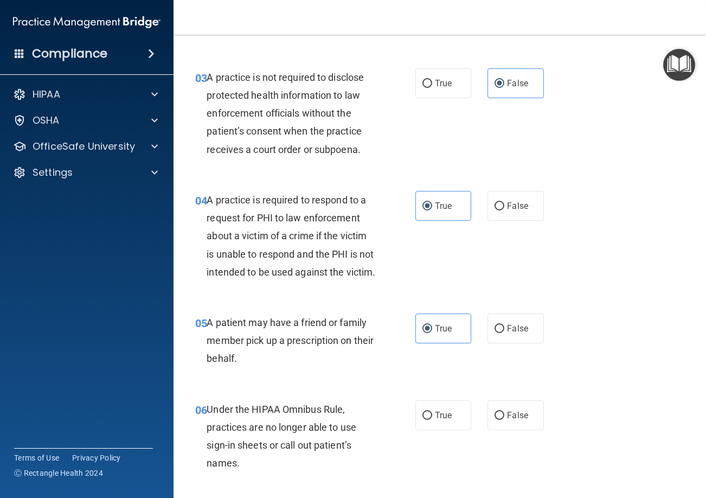
scroll to position [434, 0]
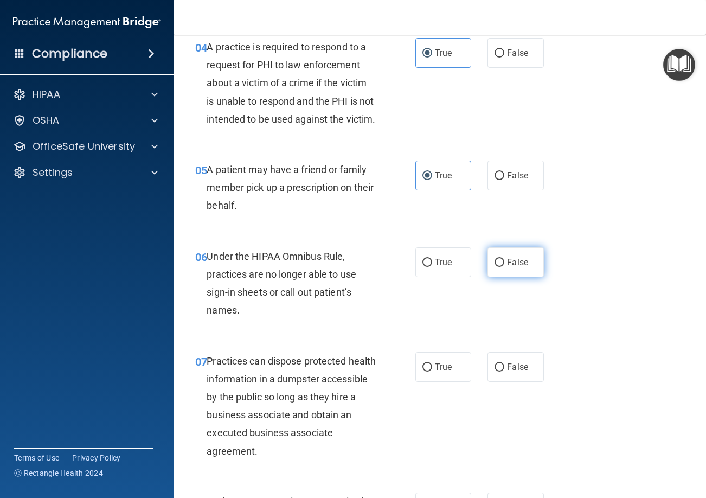
drag, startPoint x: 511, startPoint y: 268, endPoint x: 513, endPoint y: 286, distance: 18.6
click at [512, 271] on label "False" at bounding box center [515, 262] width 56 height 30
click at [504, 267] on input "False" at bounding box center [499, 263] width 10 height 8
radio input "true"
click at [504, 382] on label "False" at bounding box center [515, 367] width 56 height 30
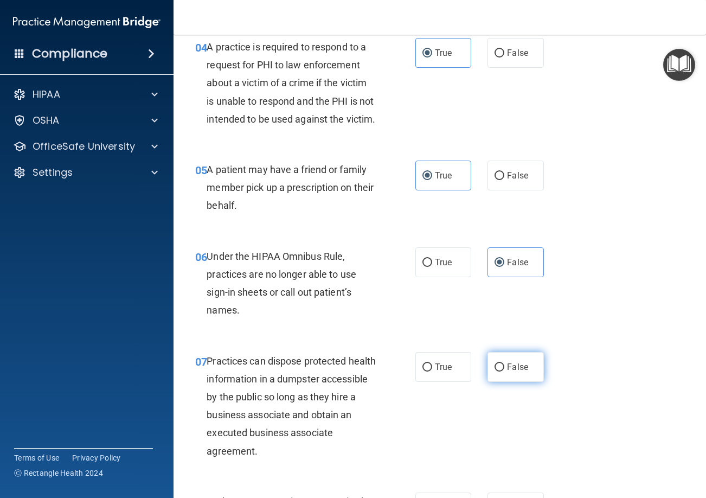
click at [504, 371] on input "False" at bounding box center [499, 367] width 10 height 8
radio input "true"
click at [455, 426] on div "07 Practices can dispose protected health information in a dumpster accessible …" at bounding box center [439, 408] width 505 height 140
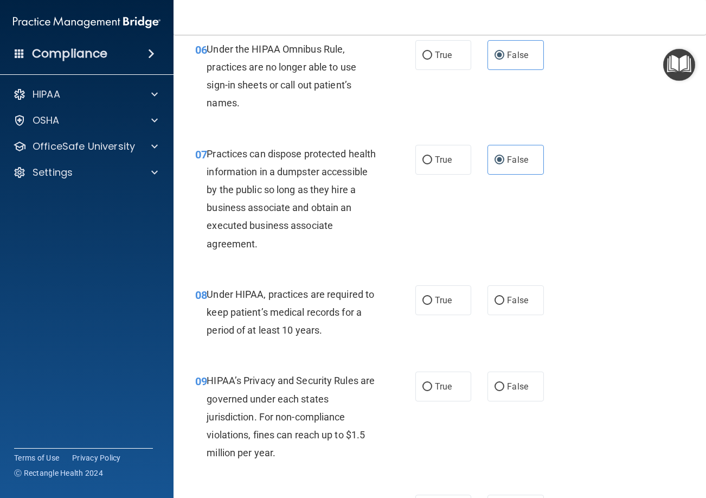
scroll to position [651, 0]
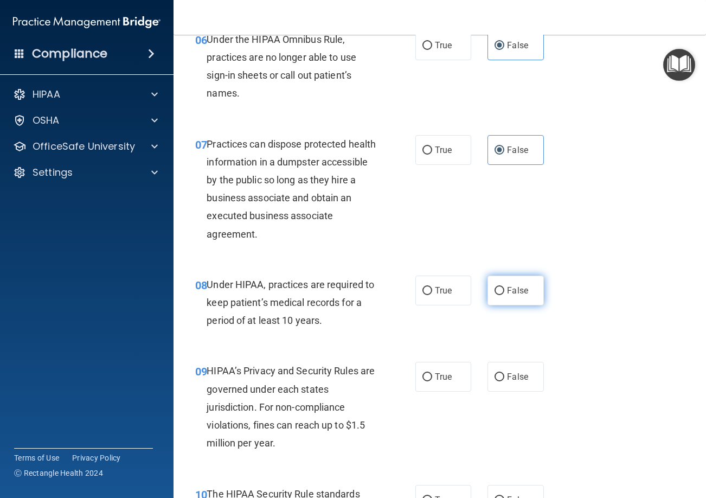
click at [527, 301] on label "False" at bounding box center [515, 290] width 56 height 30
click at [504, 295] on input "False" at bounding box center [499, 291] width 10 height 8
radio input "true"
click at [496, 381] on input "False" at bounding box center [499, 377] width 10 height 8
radio input "true"
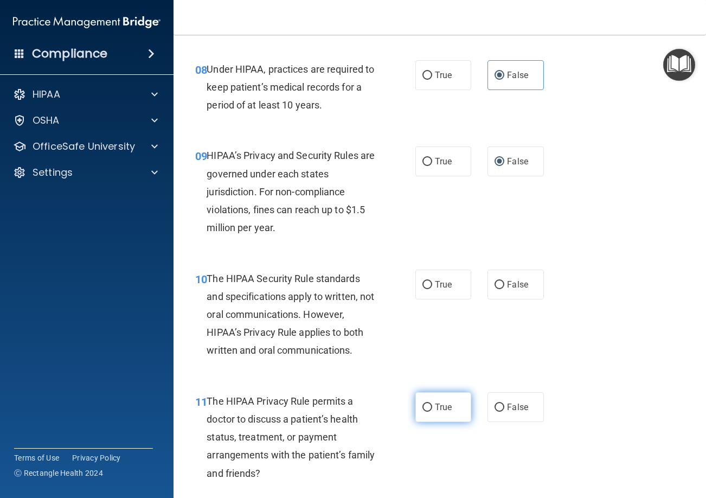
scroll to position [867, 0]
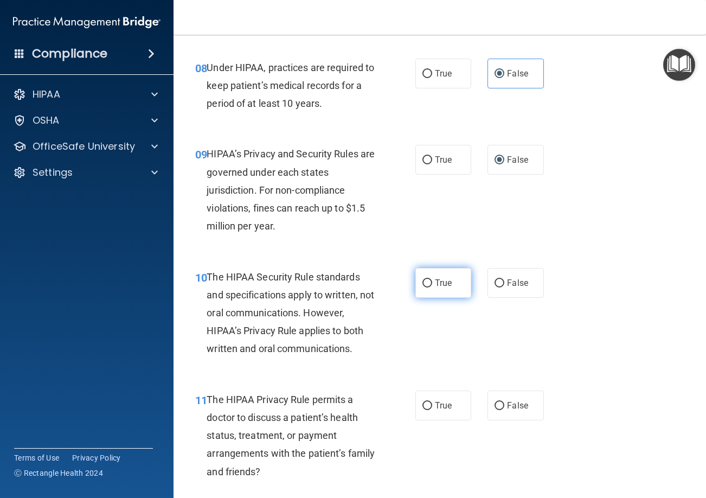
click at [426, 287] on input "True" at bounding box center [427, 283] width 10 height 8
radio input "true"
click at [435, 420] on label "True" at bounding box center [443, 405] width 56 height 30
click at [432, 410] on input "True" at bounding box center [427, 406] width 10 height 8
radio input "true"
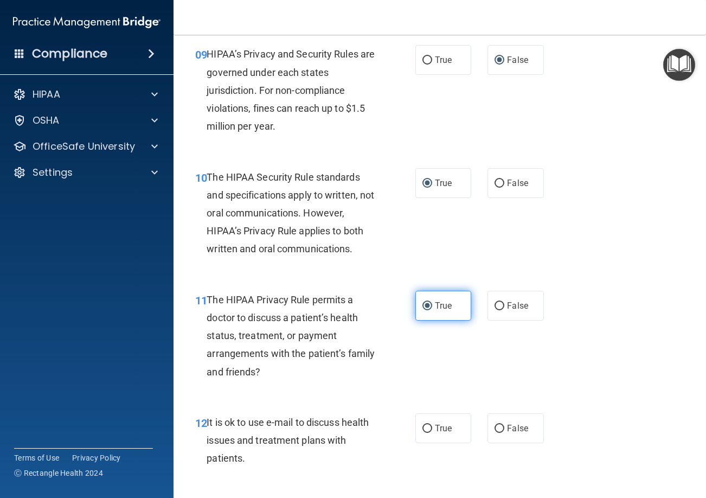
scroll to position [976, 0]
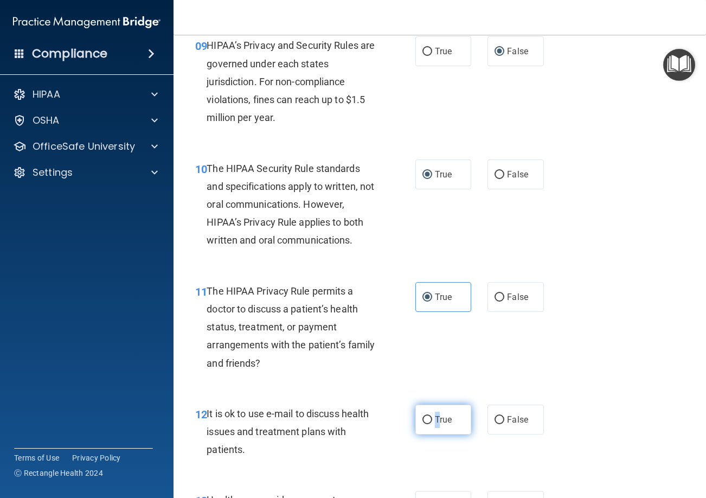
click at [433, 431] on label "True" at bounding box center [443, 419] width 56 height 30
click at [424, 411] on div "12 It is ok to use e-mail to discuss health issues and treatment plans with pat…" at bounding box center [439, 434] width 505 height 87
click at [424, 424] on input "True" at bounding box center [427, 420] width 10 height 8
radio input "true"
click at [426, 377] on div "11 The HIPAA Privacy Rule permits a doctor to discuss a patient’s health status…" at bounding box center [305, 329] width 253 height 95
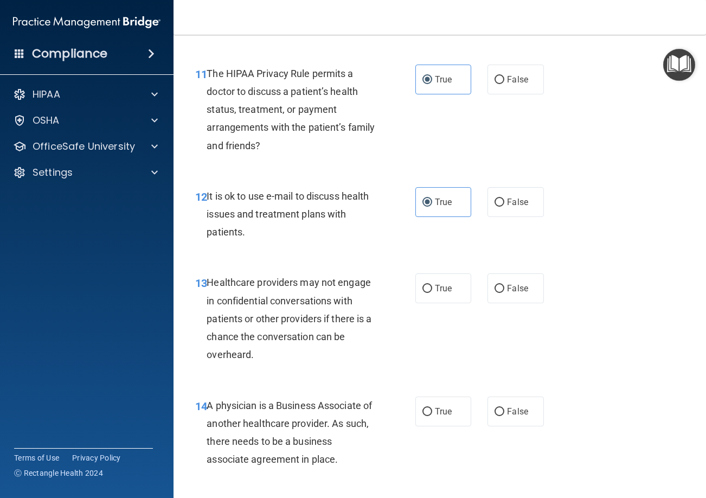
scroll to position [1247, 0]
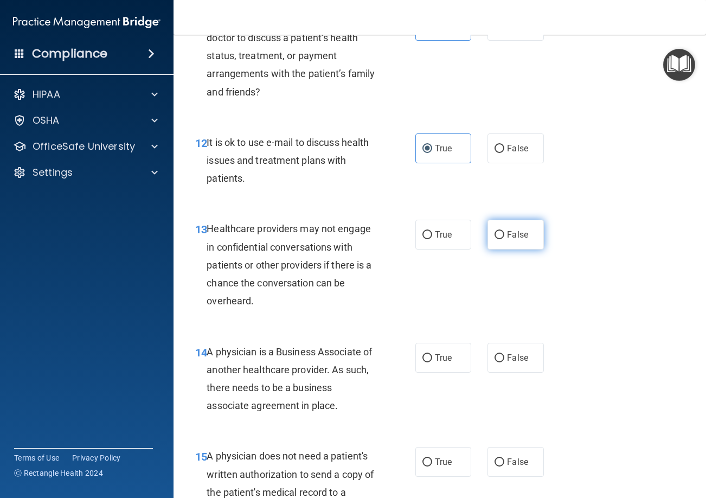
click at [499, 245] on label "False" at bounding box center [515, 235] width 56 height 30
click at [499, 239] on input "False" at bounding box center [499, 235] width 10 height 8
radio input "true"
click at [425, 329] on div "13 Healthcare providers may not engage in confidential conversations with patie…" at bounding box center [439, 267] width 505 height 123
click at [491, 364] on label "False" at bounding box center [515, 358] width 56 height 30
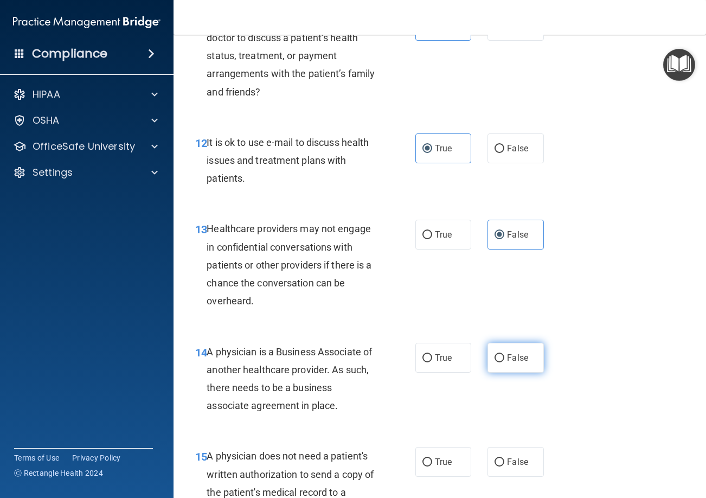
click at [494, 362] on input "False" at bounding box center [499, 358] width 10 height 8
radio input "true"
click at [447, 347] on div "14 A physician is a Business Associate of another healthcare provider. As such,…" at bounding box center [439, 381] width 505 height 105
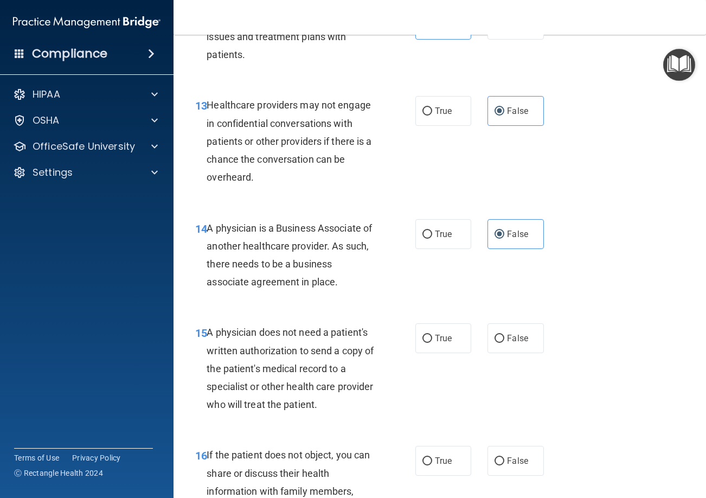
scroll to position [1464, 0]
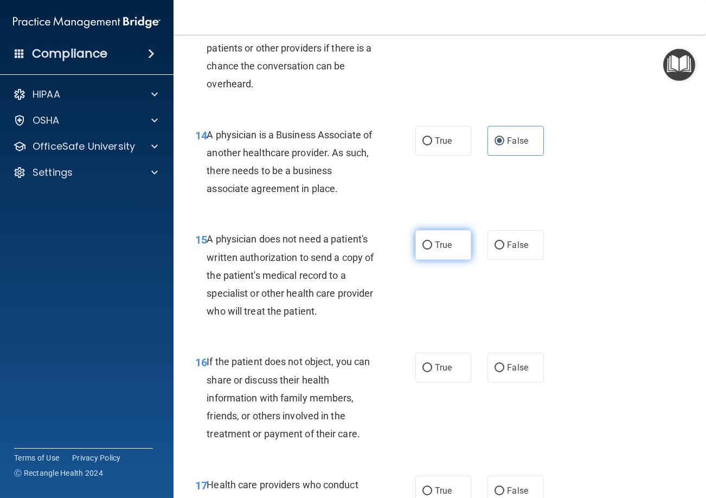
click at [415, 251] on label "True" at bounding box center [443, 245] width 56 height 30
click at [422, 249] on input "True" at bounding box center [427, 245] width 10 height 8
radio input "true"
click at [302, 314] on span "A physician does not need a patient's written authorization to send a copy of t…" at bounding box center [290, 274] width 167 height 83
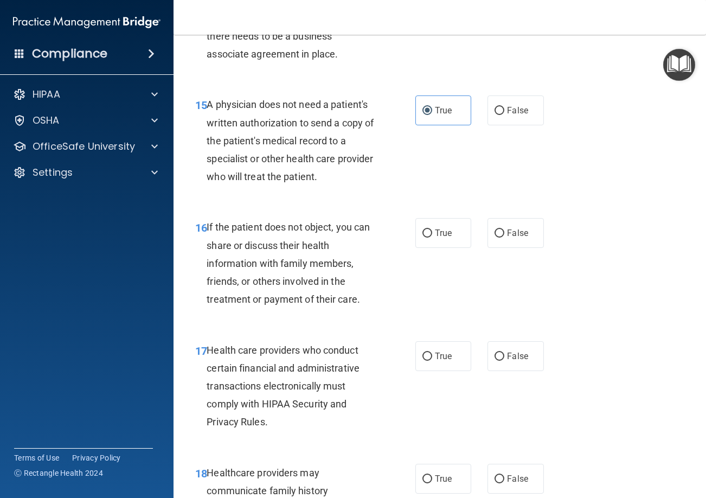
scroll to position [1626, 0]
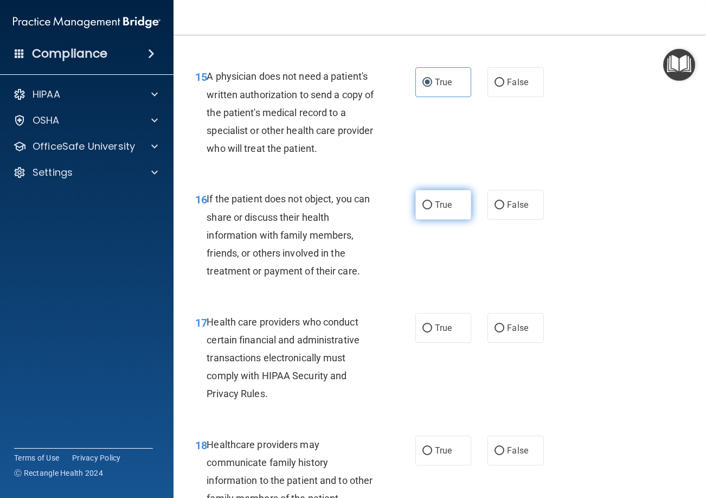
click at [445, 210] on span "True" at bounding box center [443, 205] width 17 height 10
click at [432, 209] on input "True" at bounding box center [427, 205] width 10 height 8
radio input "true"
click at [427, 332] on input "True" at bounding box center [427, 328] width 10 height 8
radio input "true"
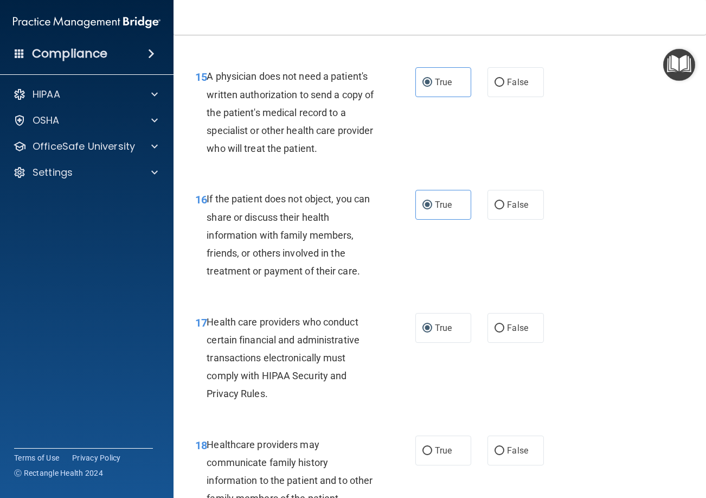
click at [408, 422] on div "17 Health care providers who conduct certain financial and administrative trans…" at bounding box center [439, 360] width 505 height 123
click at [500, 465] on label "False" at bounding box center [515, 450] width 56 height 30
click at [500, 455] on input "False" at bounding box center [499, 451] width 10 height 8
radio input "true"
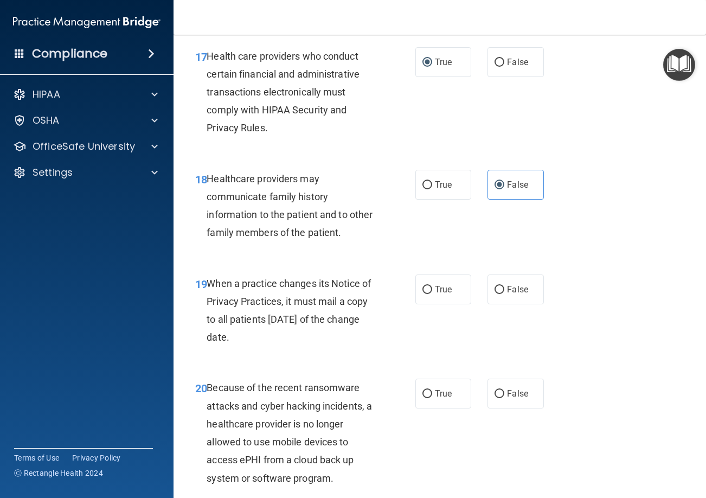
scroll to position [1898, 0]
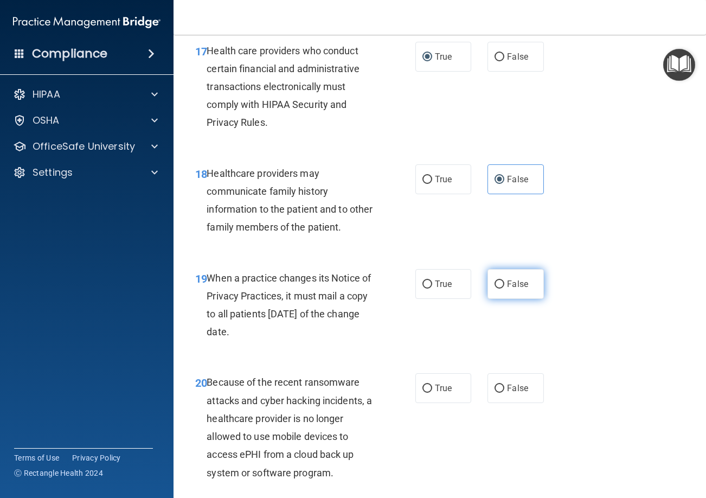
click at [494, 288] on input "False" at bounding box center [499, 284] width 10 height 8
radio input "true"
click at [487, 403] on label "False" at bounding box center [515, 388] width 56 height 30
click at [494, 393] on input "False" at bounding box center [499, 388] width 10 height 8
radio input "true"
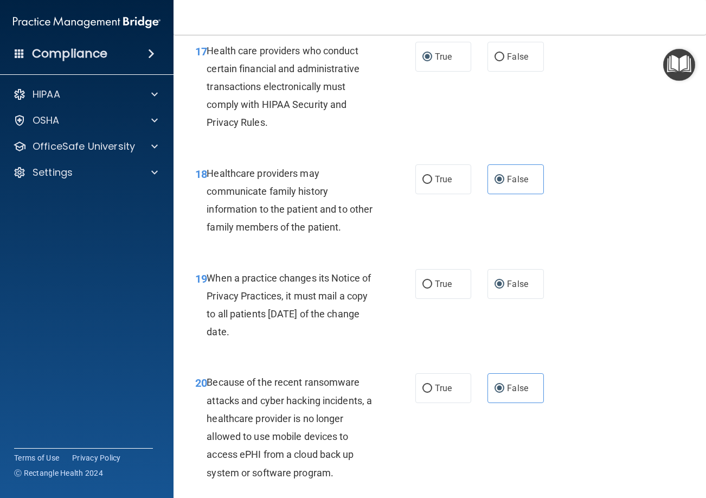
click at [598, 360] on div "19 When a practice changes its Notice of Privacy Practices, it must mail a copy…" at bounding box center [439, 307] width 505 height 105
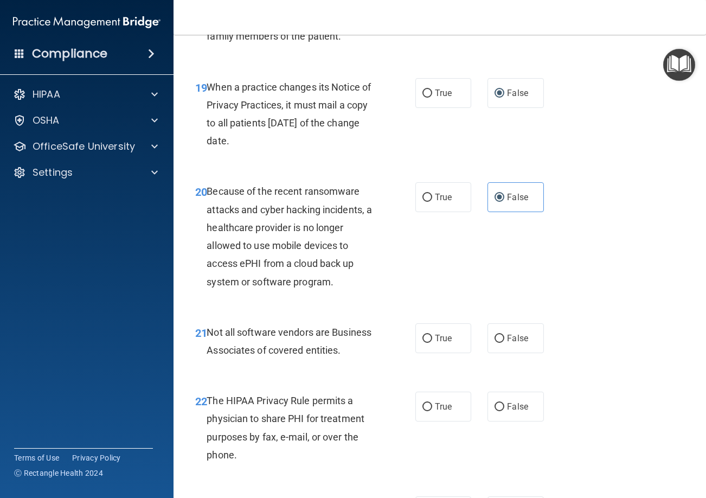
scroll to position [2114, 0]
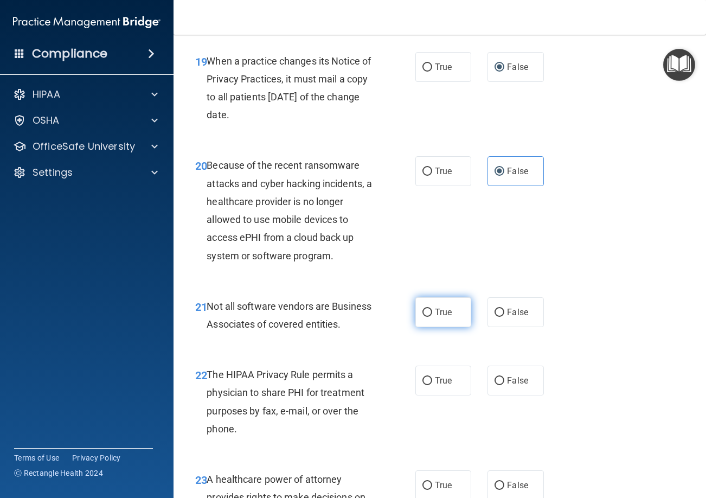
click at [418, 323] on label "True" at bounding box center [443, 312] width 56 height 30
click at [422, 317] on input "True" at bounding box center [427, 312] width 10 height 8
radio input "true"
click at [425, 385] on input "True" at bounding box center [427, 381] width 10 height 8
radio input "true"
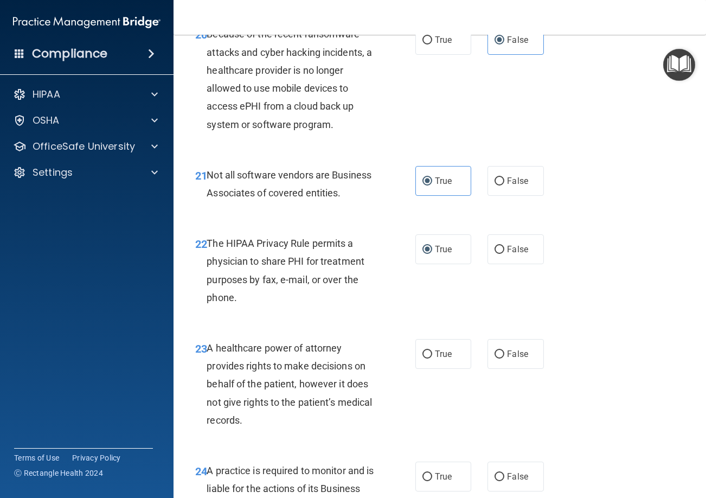
scroll to position [2277, 0]
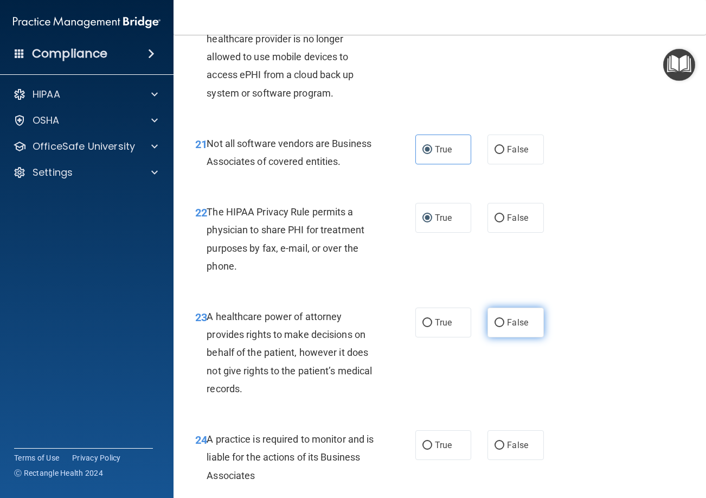
click at [493, 327] on label "False" at bounding box center [515, 322] width 56 height 30
click at [494, 327] on input "False" at bounding box center [499, 323] width 10 height 8
radio input "true"
click at [487, 460] on label "False" at bounding box center [515, 445] width 56 height 30
click at [494, 449] on input "False" at bounding box center [499, 445] width 10 height 8
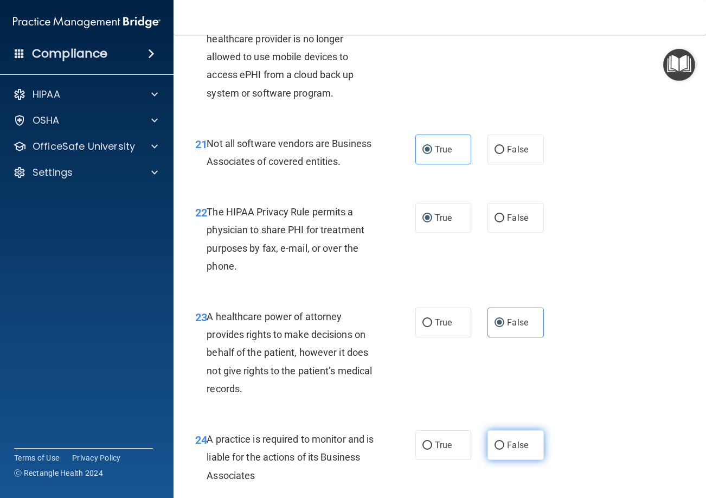
radio input "true"
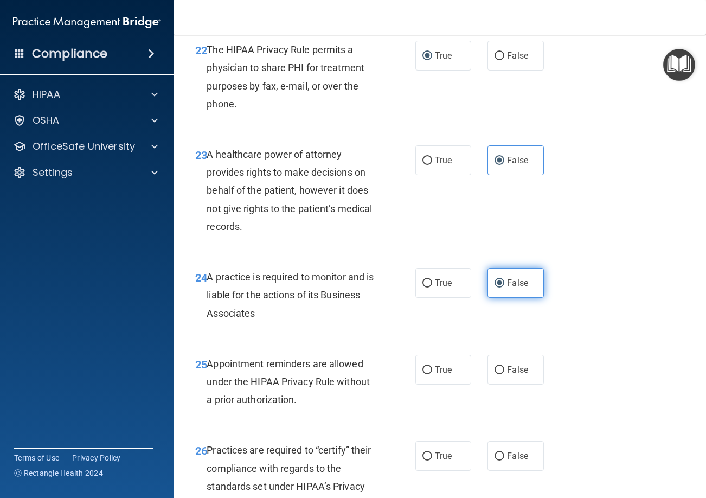
scroll to position [2440, 0]
click at [435, 374] on span "True" at bounding box center [443, 369] width 17 height 10
click at [432, 374] on input "True" at bounding box center [427, 369] width 10 height 8
radio input "true"
click at [510, 460] on span "False" at bounding box center [517, 455] width 21 height 10
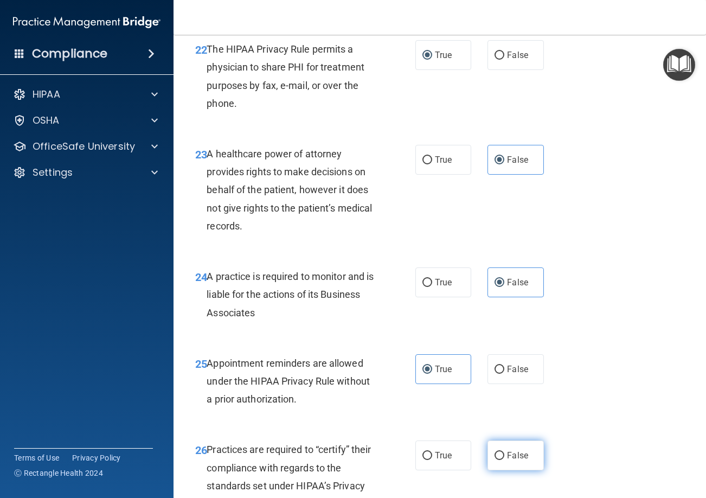
click at [504, 460] on input "False" at bounding box center [499, 456] width 10 height 8
radio input "true"
click at [569, 427] on div "25 Appointment reminders are allowed under the HIPAA Privacy Rule without a pri…" at bounding box center [439, 383] width 505 height 87
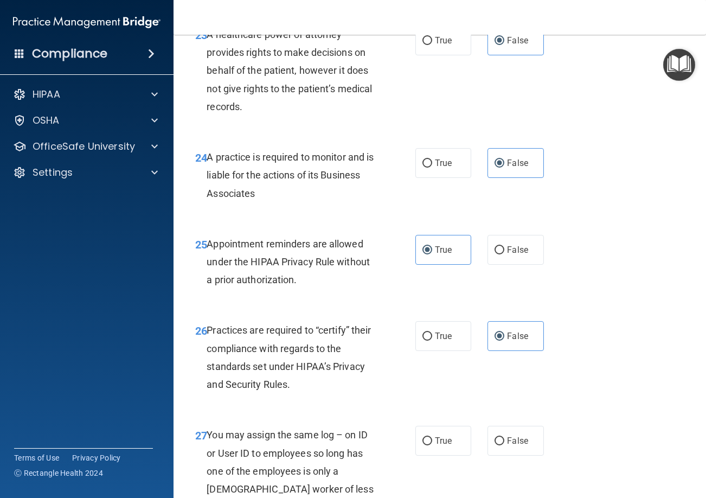
scroll to position [2602, 0]
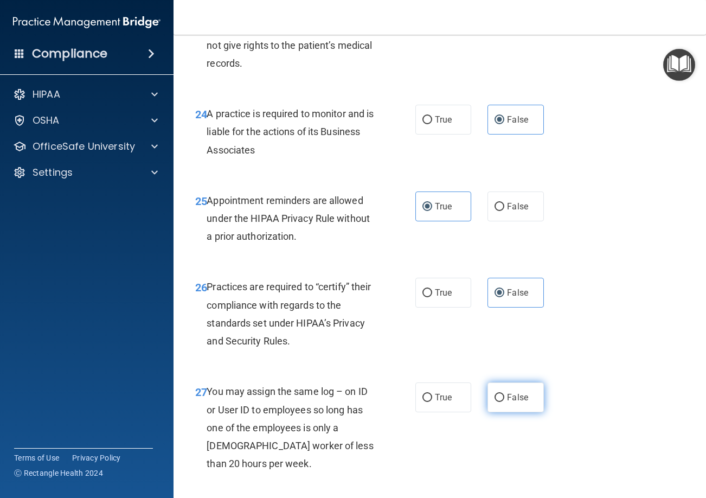
click at [494, 402] on input "False" at bounding box center [499, 398] width 10 height 8
radio input "true"
click at [446, 463] on div "27 You may assign the same log – on ID or User ID to employees so long has one …" at bounding box center [439, 430] width 505 height 123
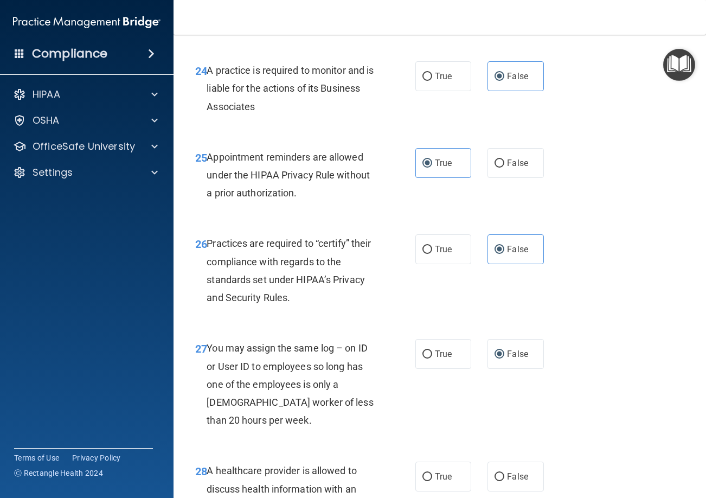
scroll to position [2711, 0]
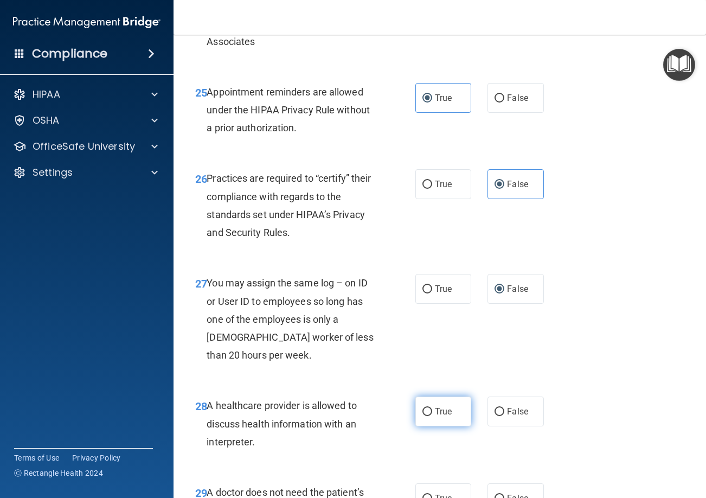
click at [439, 416] on span "True" at bounding box center [443, 411] width 17 height 10
click at [432, 416] on input "True" at bounding box center [427, 412] width 10 height 8
radio input "true"
click at [515, 383] on div "27 You may assign the same log – on ID or User ID to employees so long has one …" at bounding box center [439, 321] width 505 height 123
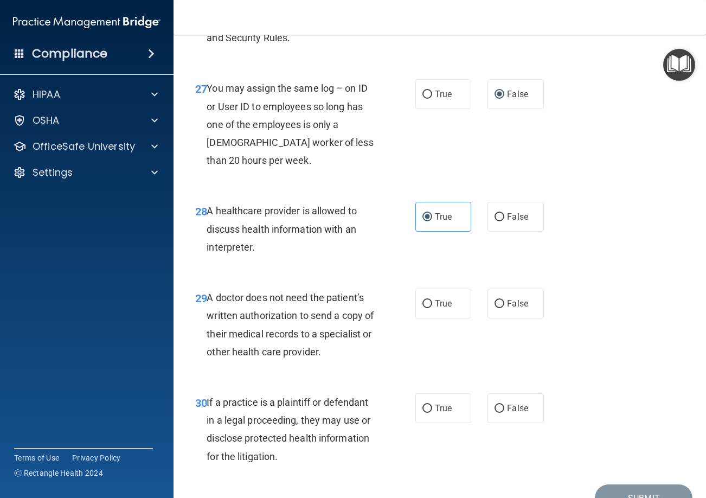
scroll to position [2928, 0]
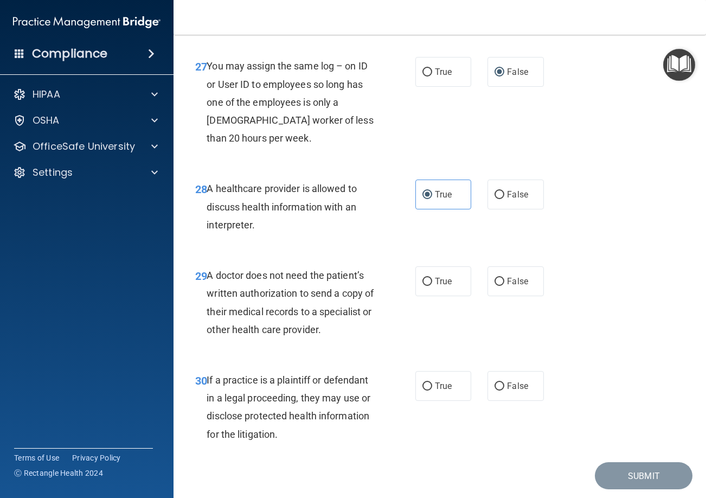
click at [392, 303] on div "29 A doctor does not need the patient’s written authorization to send a copy of…" at bounding box center [305, 305] width 253 height 78
click at [415, 296] on label "True" at bounding box center [443, 281] width 56 height 30
click at [422, 286] on input "True" at bounding box center [427, 282] width 10 height 8
radio input "true"
click at [408, 312] on div "29 A doctor does not need the patient’s written authorization to send a copy of…" at bounding box center [305, 305] width 253 height 78
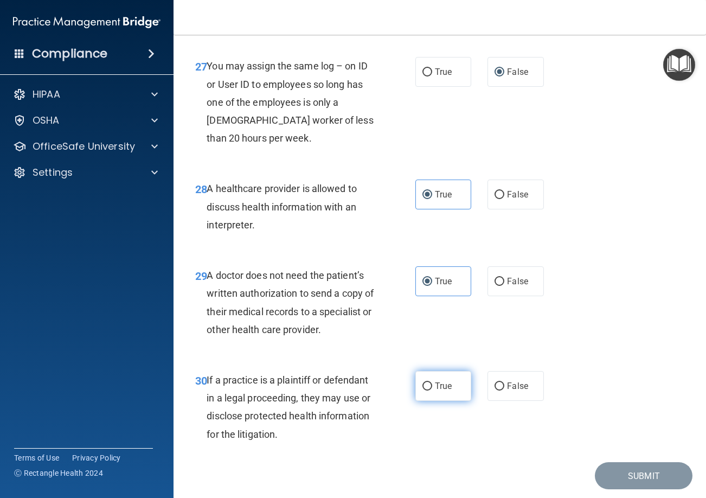
click at [448, 391] on span "True" at bounding box center [443, 386] width 17 height 10
click at [432, 390] on input "True" at bounding box center [427, 386] width 10 height 8
radio input "true"
click at [510, 401] on div "30 If a practice is a plaintiff or defendant in a legal proceeding, they may us…" at bounding box center [439, 409] width 505 height 105
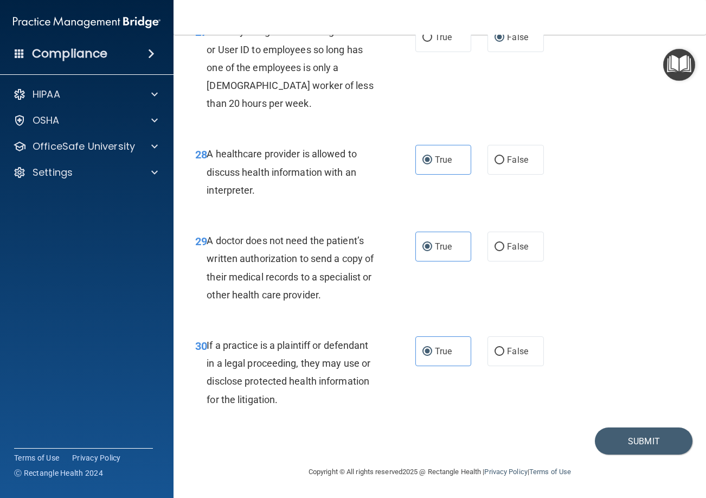
scroll to position [2999, 0]
click at [619, 421] on div "30 If a practice is a plaintiff or defendant in a legal proceeding, they may us…" at bounding box center [439, 375] width 505 height 105
click at [619, 439] on button "Submit" at bounding box center [644, 441] width 98 height 28
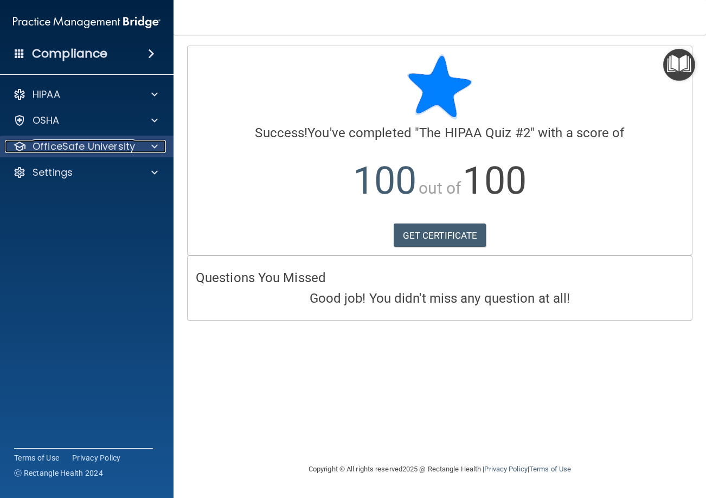
click at [114, 146] on p "OfficeSafe University" at bounding box center [84, 146] width 102 height 13
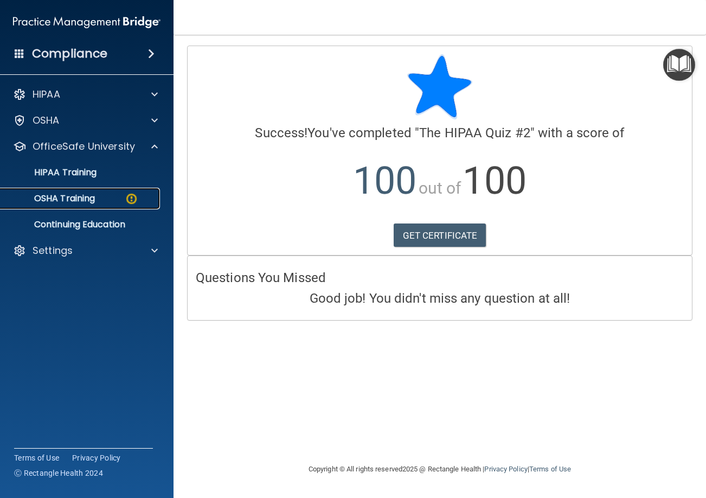
click at [117, 197] on div "OSHA Training" at bounding box center [81, 198] width 148 height 11
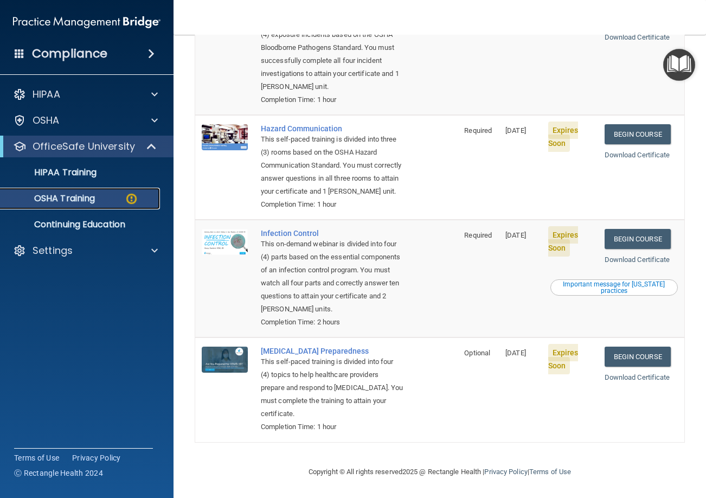
scroll to position [183, 0]
click at [627, 316] on td "Begin Course Download Certificate Important message for California practices" at bounding box center [641, 279] width 86 height 118
click at [159, 321] on accordion "HIPAA Documents and Policies Report an Incident Business Associates Emergency P…" at bounding box center [87, 218] width 174 height 278
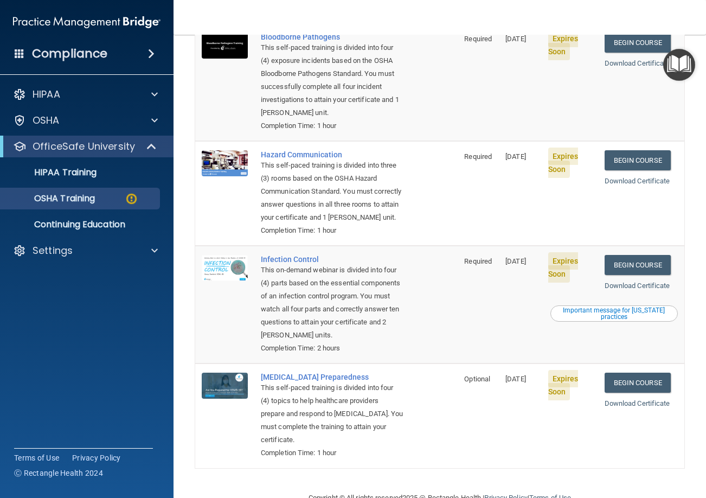
scroll to position [0, 0]
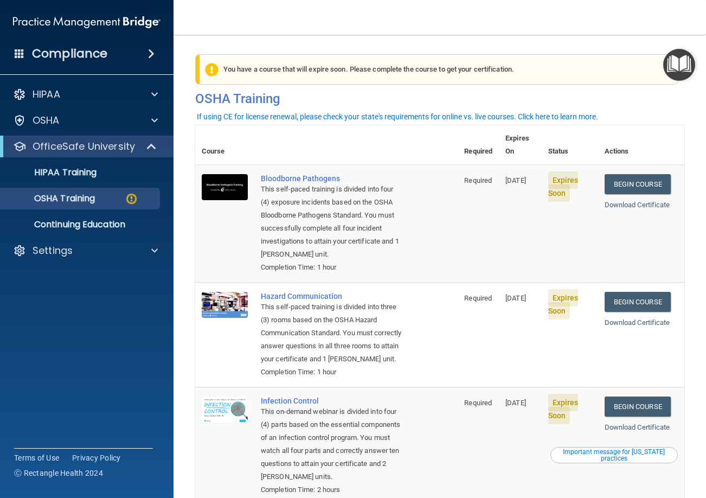
click at [165, 340] on accordion "HIPAA Documents and Policies Report an Incident Business Associates Emergency P…" at bounding box center [87, 218] width 174 height 278
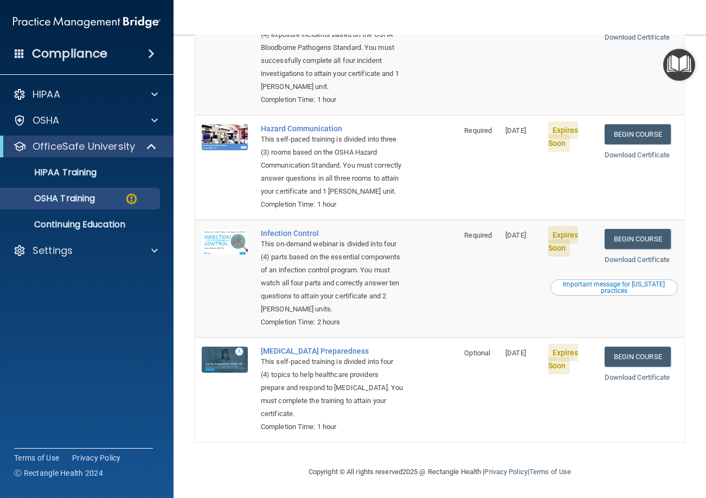
scroll to position [183, 0]
click at [126, 273] on accordion "HIPAA Documents and Policies Report an Incident Business Associates Emergency P…" at bounding box center [87, 218] width 174 height 278
click at [136, 294] on accordion "HIPAA Documents and Policies Report an Incident Business Associates Emergency P…" at bounding box center [87, 218] width 174 height 278
click at [127, 228] on p "Continuing Education" at bounding box center [81, 224] width 148 height 11
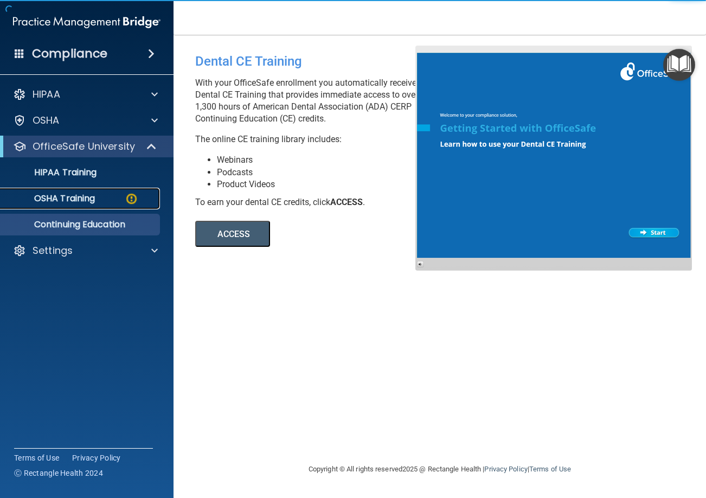
click at [121, 203] on div "OSHA Training" at bounding box center [81, 198] width 148 height 11
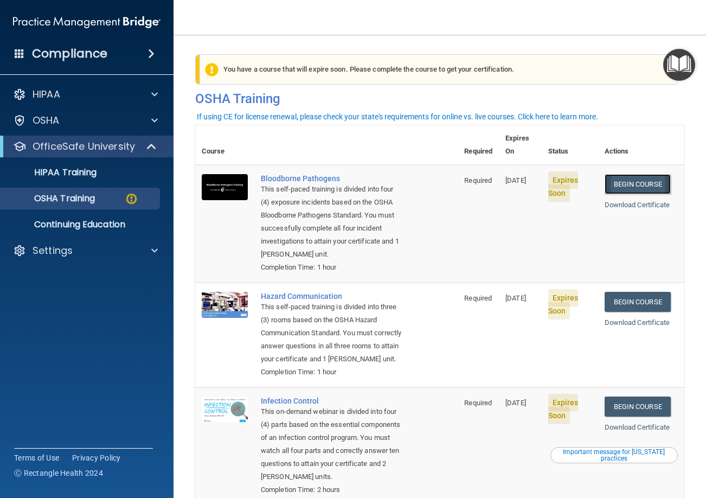
click at [623, 174] on link "Begin Course" at bounding box center [638, 184] width 66 height 20
click at [511, 234] on td "[DATE]" at bounding box center [520, 224] width 42 height 118
click at [466, 195] on td "Required" at bounding box center [478, 224] width 41 height 118
click at [647, 178] on link "Begin Course" at bounding box center [638, 184] width 66 height 20
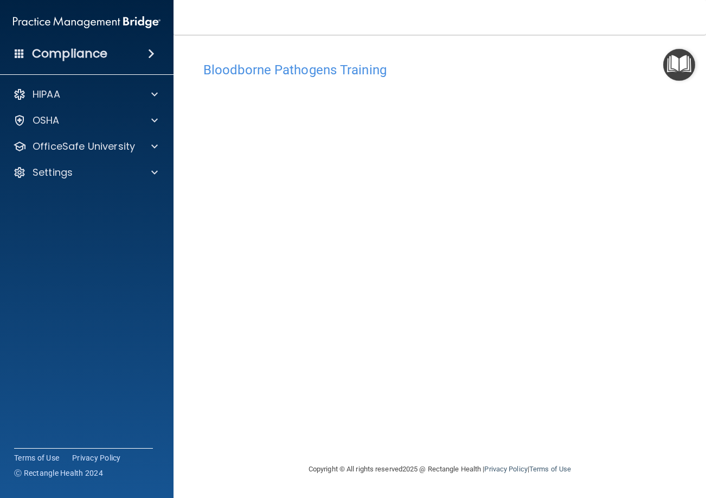
click at [110, 160] on div "HIPAA Documents and Policies Report an Incident Business Associates Emergency P…" at bounding box center [87, 135] width 174 height 113
click at [112, 153] on div "OfficeSafe University" at bounding box center [87, 147] width 174 height 22
click at [117, 131] on div "OSHA" at bounding box center [87, 121] width 174 height 22
click at [119, 155] on div "OfficeSafe University" at bounding box center [87, 147] width 174 height 22
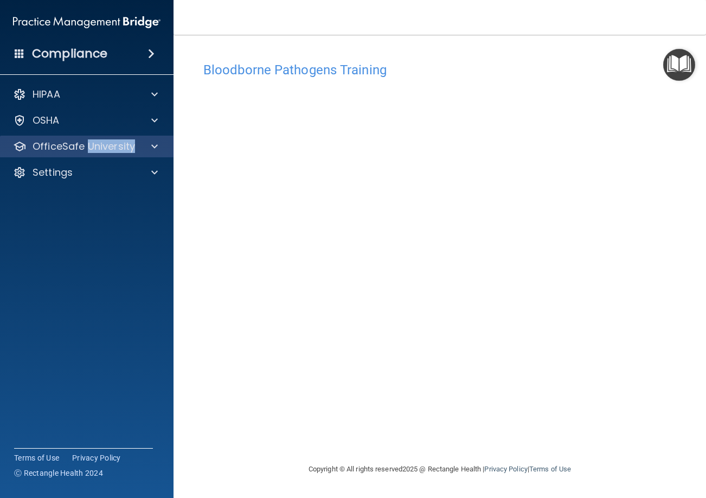
click at [119, 155] on div "OfficeSafe University" at bounding box center [87, 147] width 174 height 22
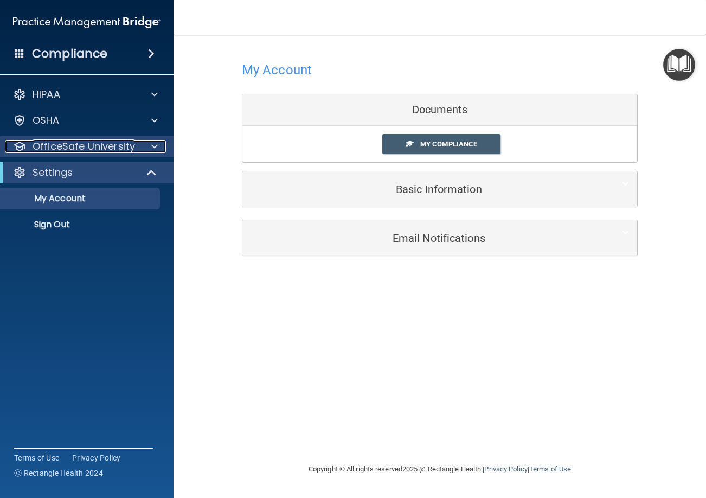
click at [59, 141] on p "OfficeSafe University" at bounding box center [84, 146] width 102 height 13
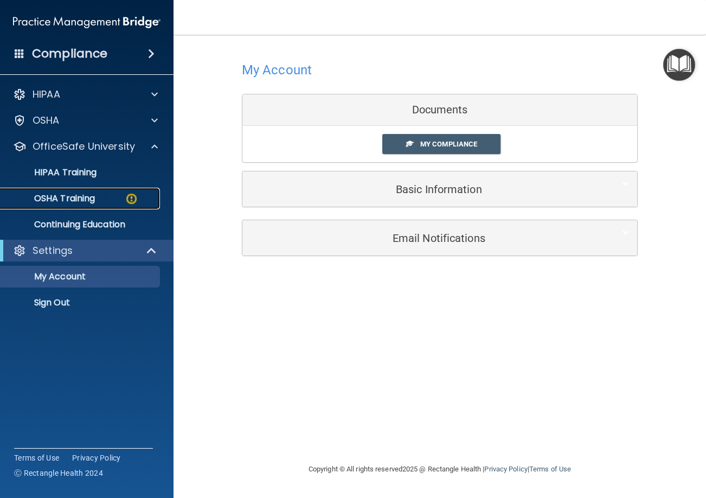
click at [66, 196] on p "OSHA Training" at bounding box center [51, 198] width 88 height 11
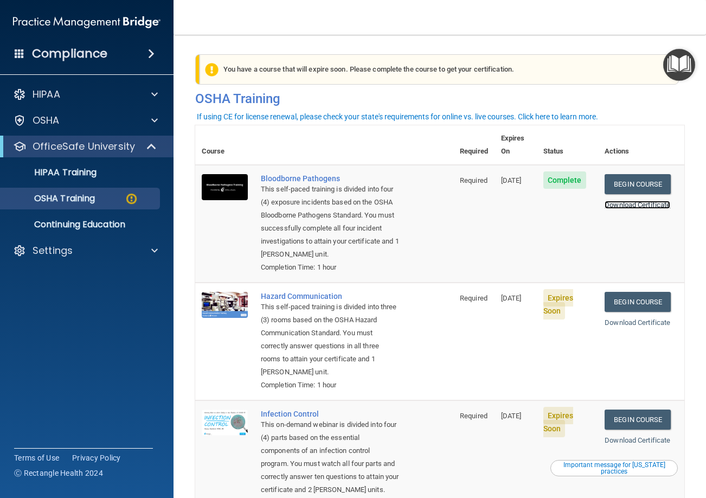
click at [628, 201] on link "Download Certificate" at bounding box center [638, 205] width 66 height 8
click at [480, 313] on td "Required" at bounding box center [473, 341] width 41 height 118
drag, startPoint x: 473, startPoint y: 320, endPoint x: 473, endPoint y: 326, distance: 6.0
click at [473, 323] on td "Required" at bounding box center [473, 341] width 41 height 118
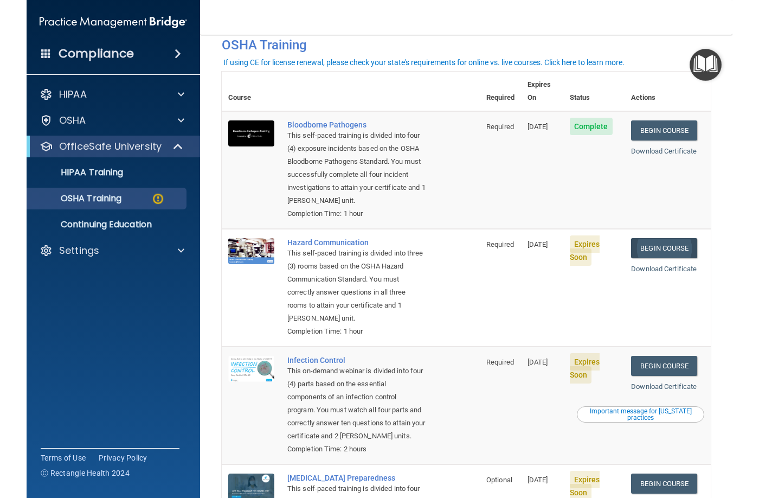
scroll to position [54, 0]
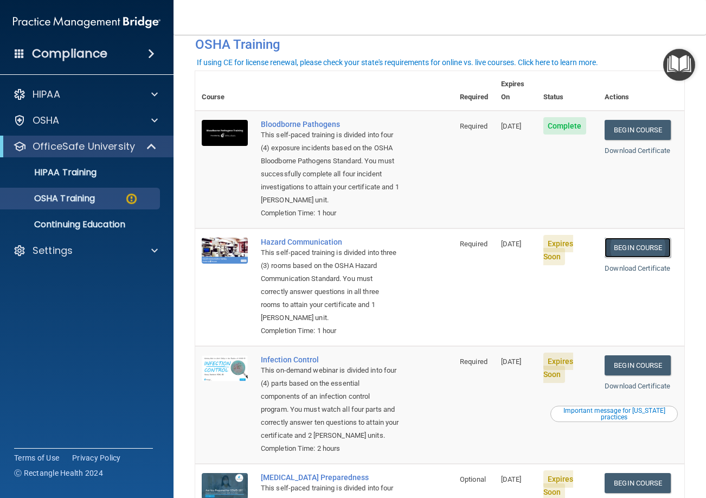
click at [626, 247] on link "Begin Course" at bounding box center [638, 247] width 66 height 20
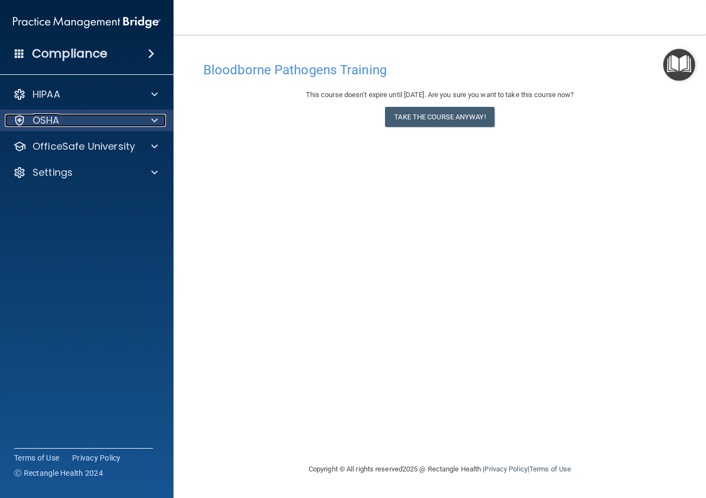
click at [121, 121] on div "OSHA" at bounding box center [72, 120] width 134 height 13
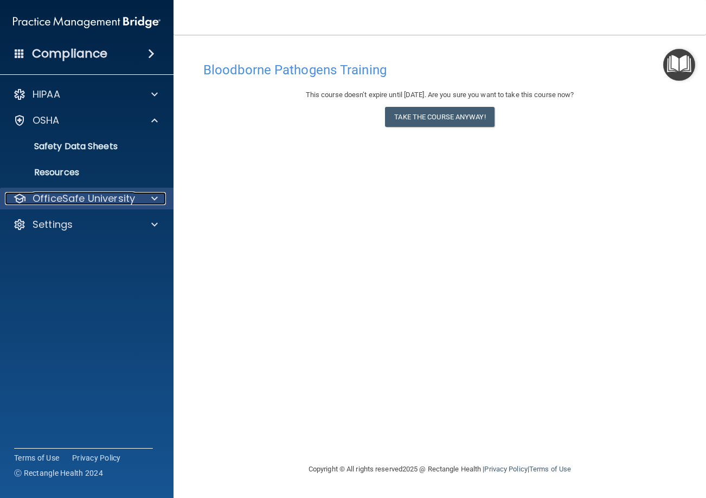
click at [134, 204] on div "OfficeSafe University" at bounding box center [72, 198] width 134 height 13
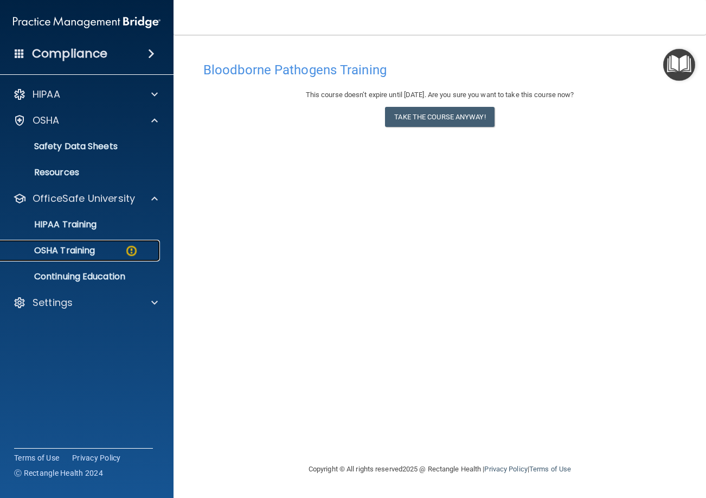
click at [119, 252] on div "OSHA Training" at bounding box center [81, 250] width 148 height 11
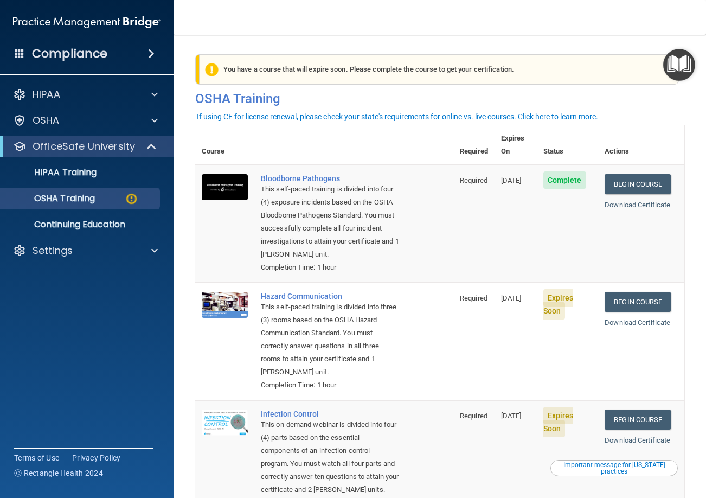
click at [555, 171] on span "Complete" at bounding box center [564, 179] width 43 height 17
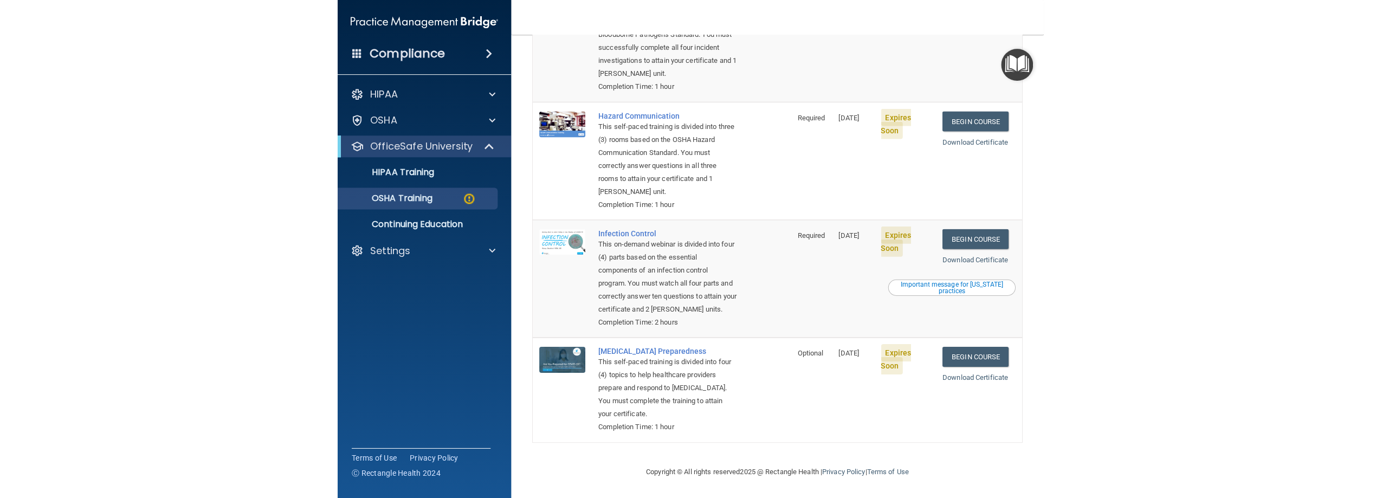
scroll to position [196, 0]
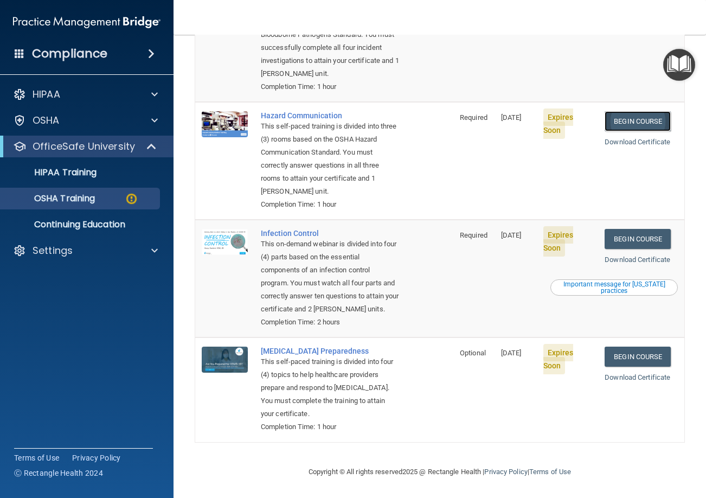
click at [642, 111] on link "Begin Course" at bounding box center [638, 121] width 66 height 20
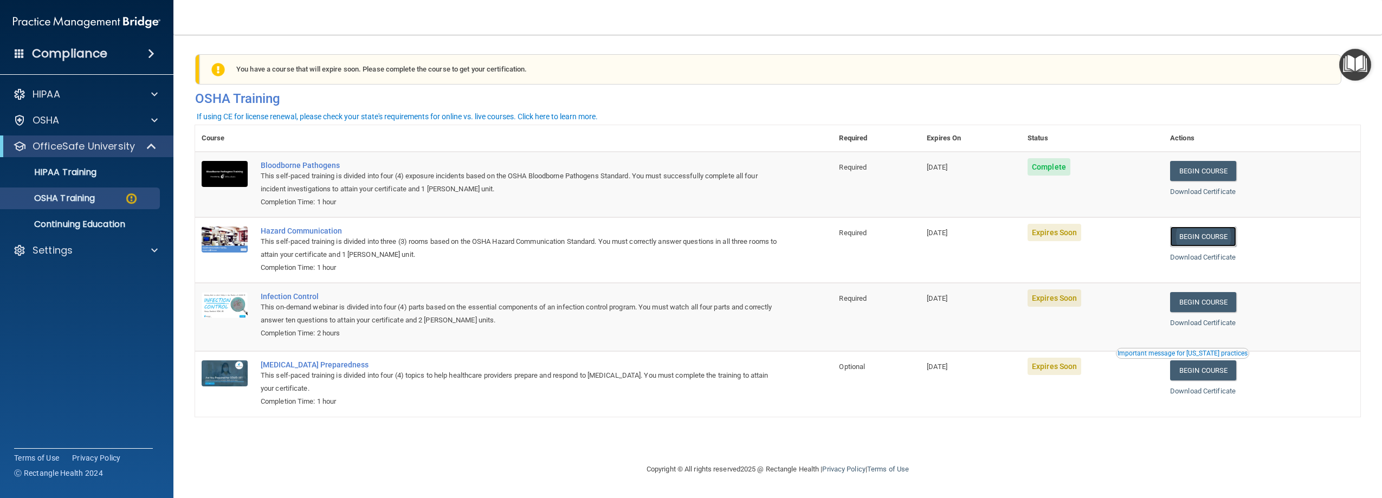
scroll to position [0, 0]
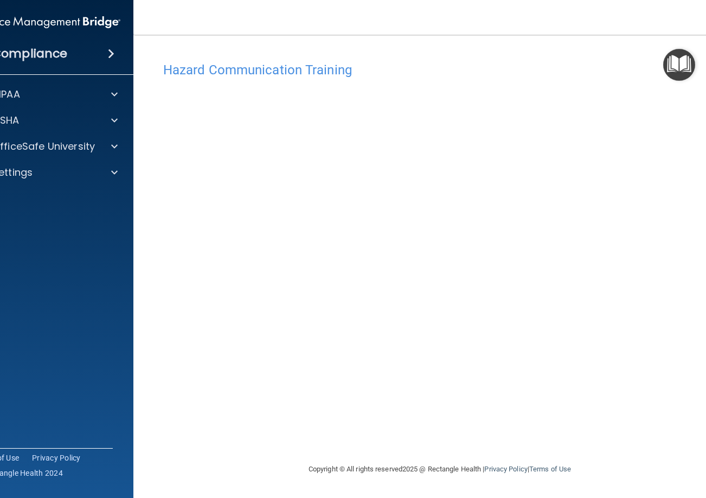
drag, startPoint x: 135, startPoint y: 252, endPoint x: 155, endPoint y: 248, distance: 19.8
click at [137, 252] on main "Hazard Communication Training This course doesn’t expire until [DATE]. Are you …" at bounding box center [439, 266] width 613 height 463
click at [109, 151] on div at bounding box center [112, 146] width 27 height 13
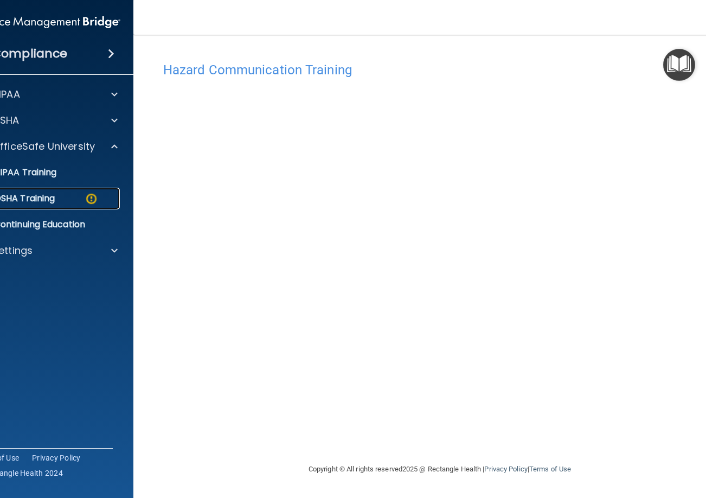
click at [88, 200] on img at bounding box center [92, 199] width 14 height 14
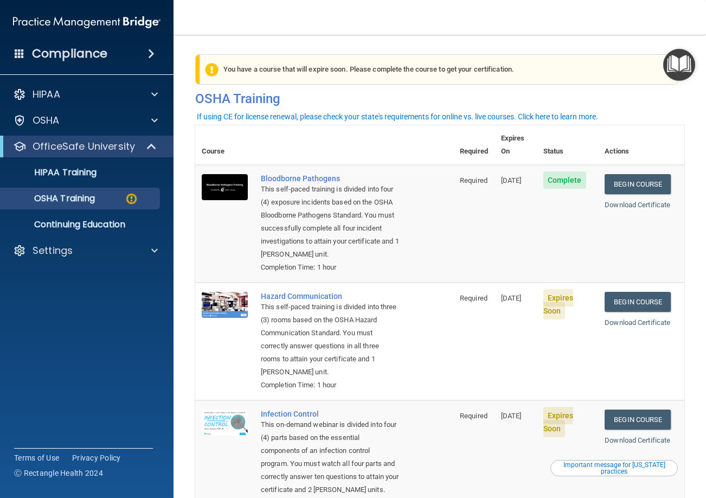
click at [567, 171] on span "Complete" at bounding box center [564, 179] width 43 height 17
click at [645, 198] on div "Download Certificate" at bounding box center [641, 204] width 73 height 13
click at [645, 201] on link "Download Certificate" at bounding box center [638, 205] width 66 height 8
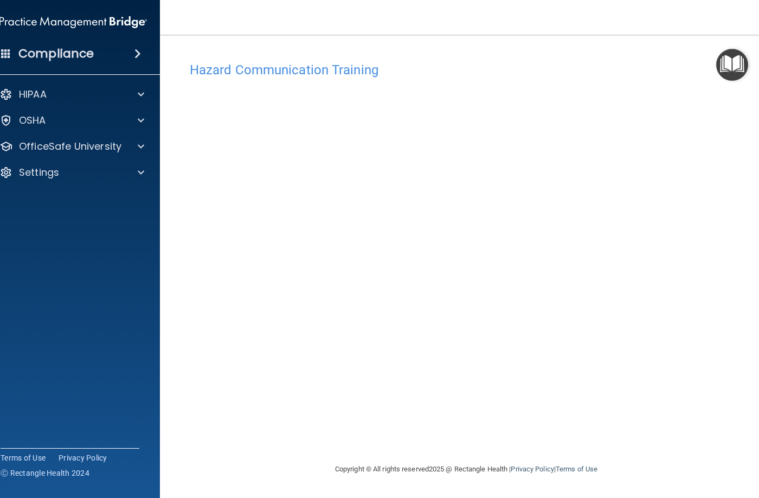
drag, startPoint x: 175, startPoint y: 220, endPoint x: 188, endPoint y: 219, distance: 13.0
click at [177, 220] on main "Hazard Communication Training This course doesn’t expire until [DATE]. Are you …" at bounding box center [466, 266] width 613 height 463
click at [104, 141] on p "OfficeSafe University" at bounding box center [70, 146] width 102 height 13
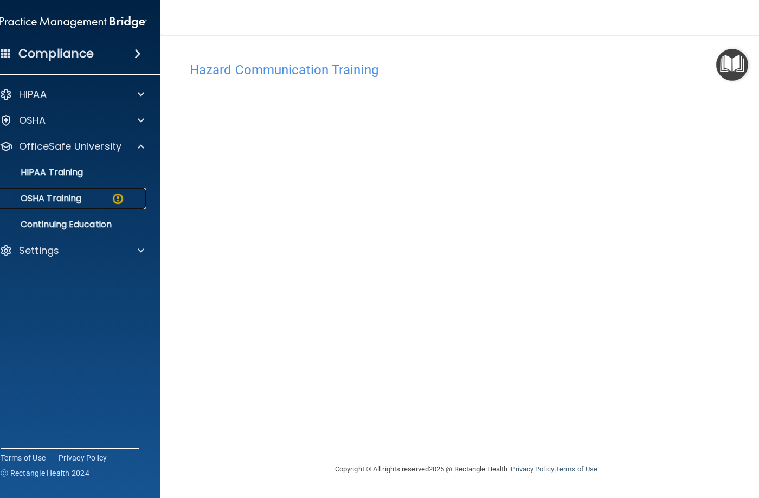
click at [104, 201] on div "OSHA Training" at bounding box center [67, 198] width 148 height 11
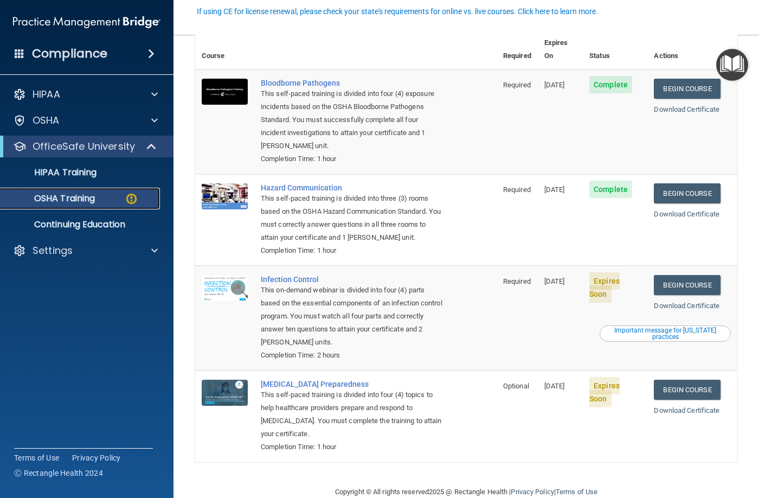
scroll to position [105, 0]
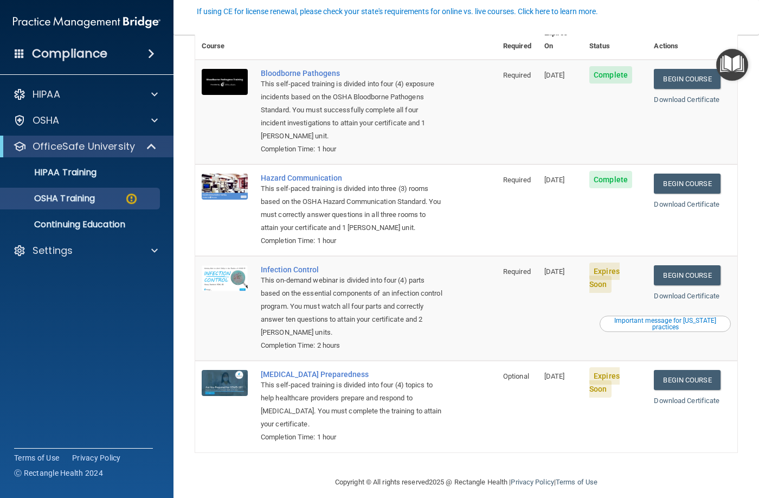
drag, startPoint x: 543, startPoint y: 259, endPoint x: 573, endPoint y: 260, distance: 29.8
click at [565, 267] on span "[DATE]" at bounding box center [554, 271] width 21 height 8
click at [93, 168] on p "HIPAA Training" at bounding box center [51, 172] width 89 height 11
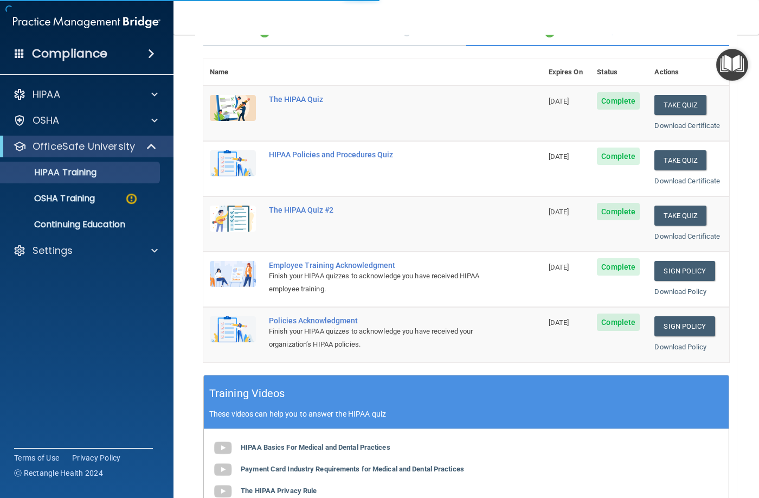
scroll to position [319, 0]
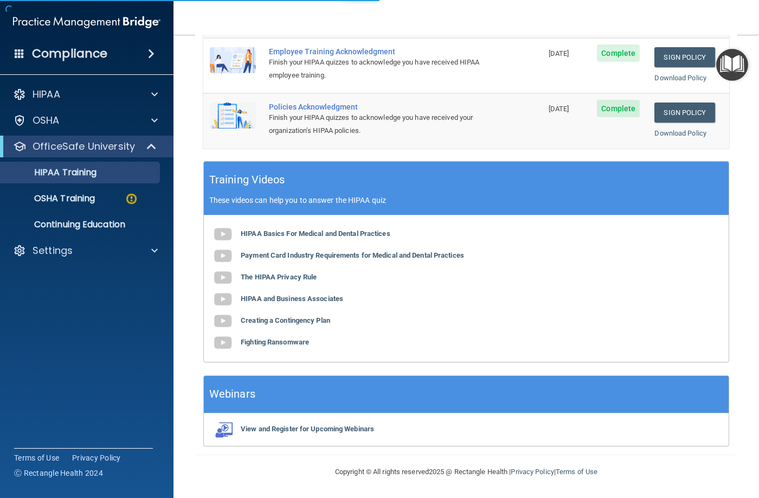
click at [492, 341] on div "HIPAA Basics For Medical and Dental Practices Payment Card Industry Requirement…" at bounding box center [466, 288] width 525 height 146
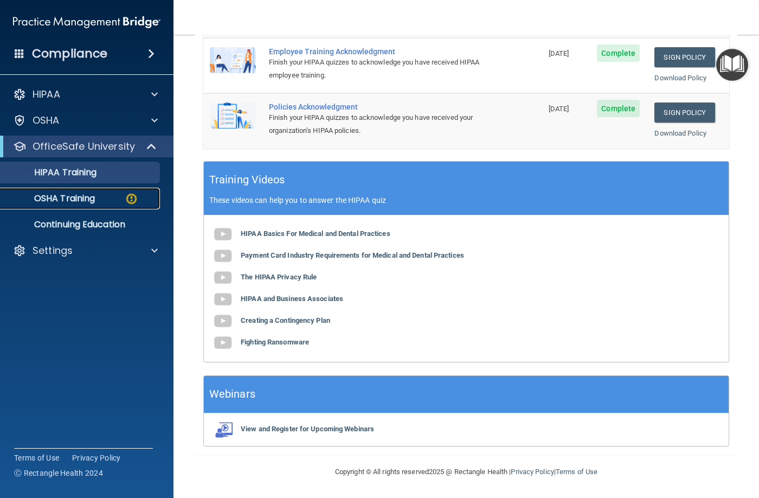
click at [71, 204] on p "OSHA Training" at bounding box center [51, 198] width 88 height 11
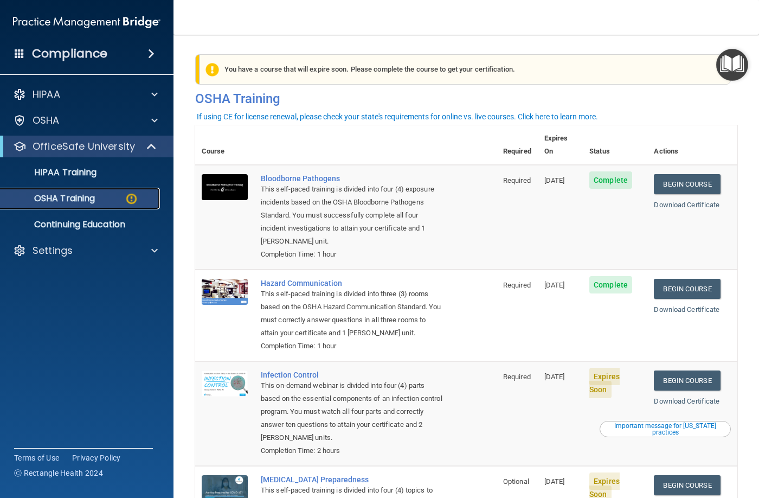
click at [85, 189] on link "OSHA Training" at bounding box center [74, 199] width 171 height 22
click at [84, 172] on p "HIPAA Training" at bounding box center [51, 172] width 89 height 11
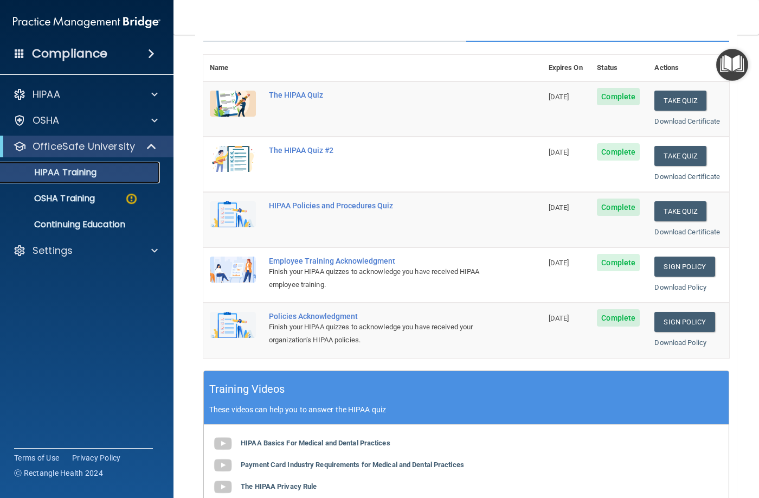
scroll to position [163, 0]
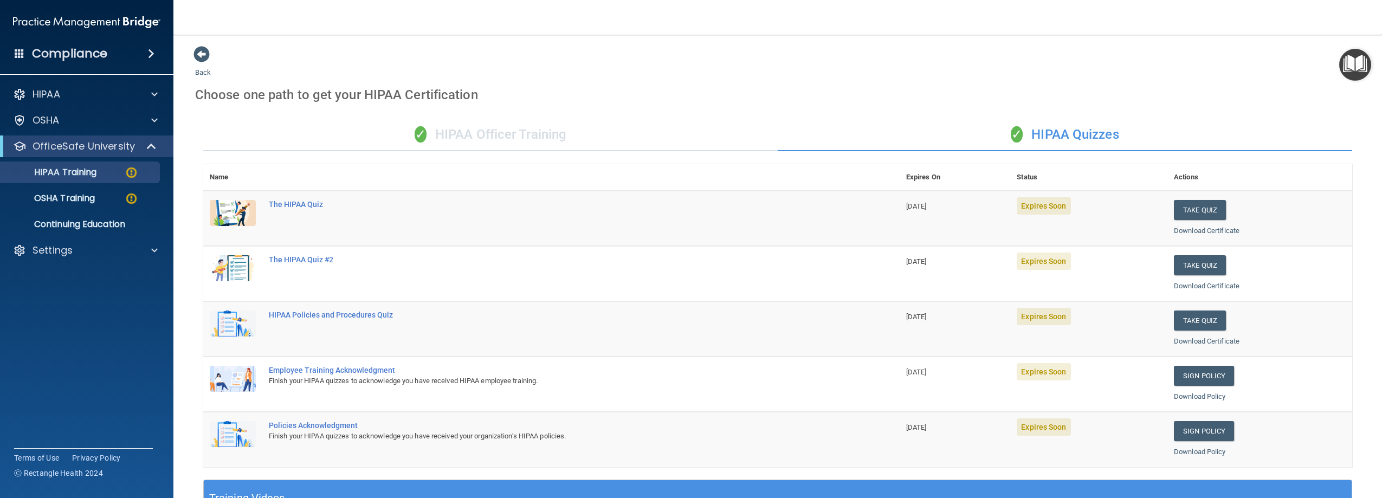
scroll to position [318, 0]
